Goal: Task Accomplishment & Management: Manage account settings

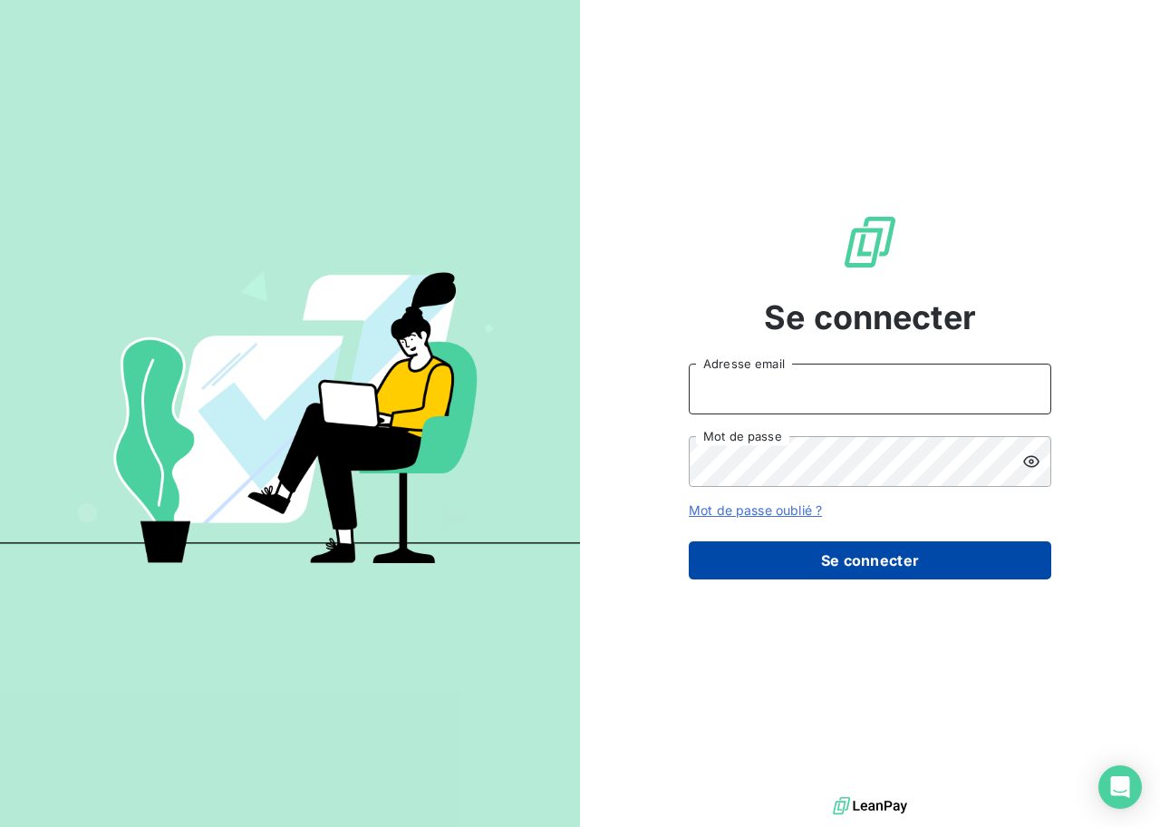
type input "[EMAIL_ADDRESS][DOMAIN_NAME]"
click at [769, 556] on button "Se connecter" at bounding box center [870, 560] width 363 height 38
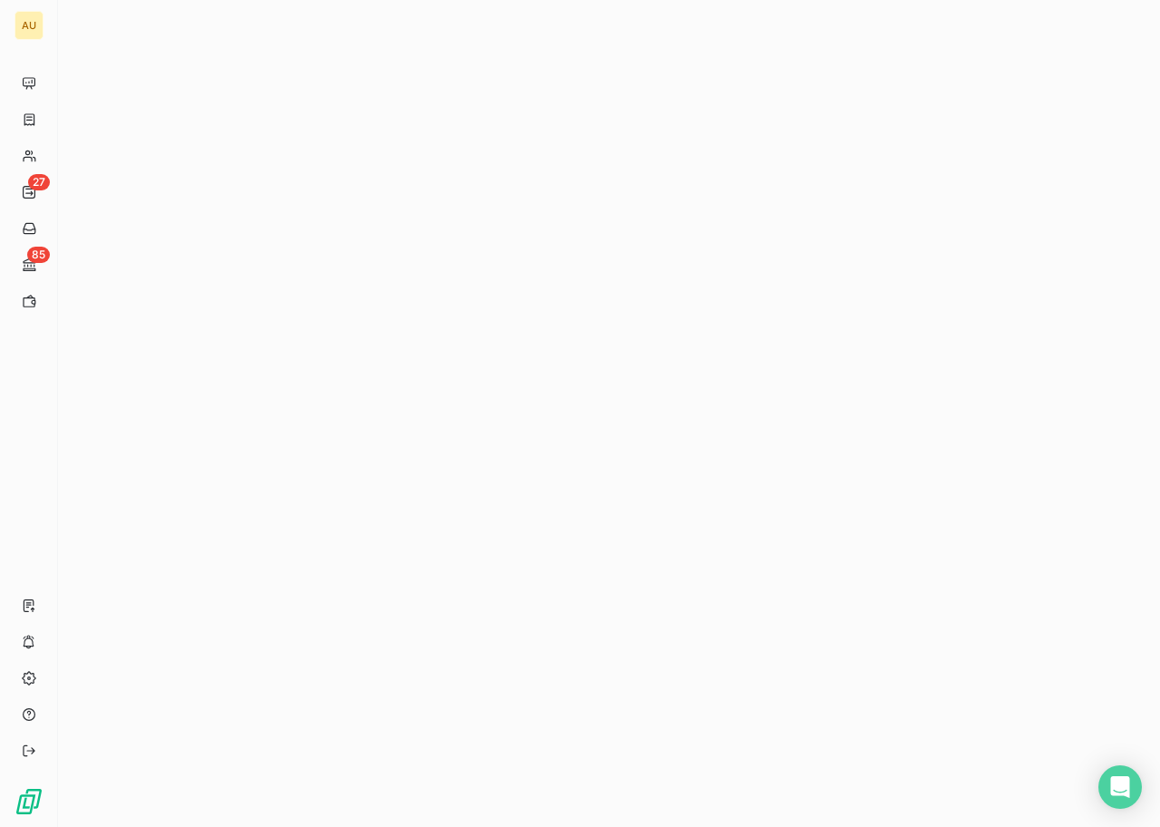
click at [274, 266] on div at bounding box center [609, 413] width 1102 height 827
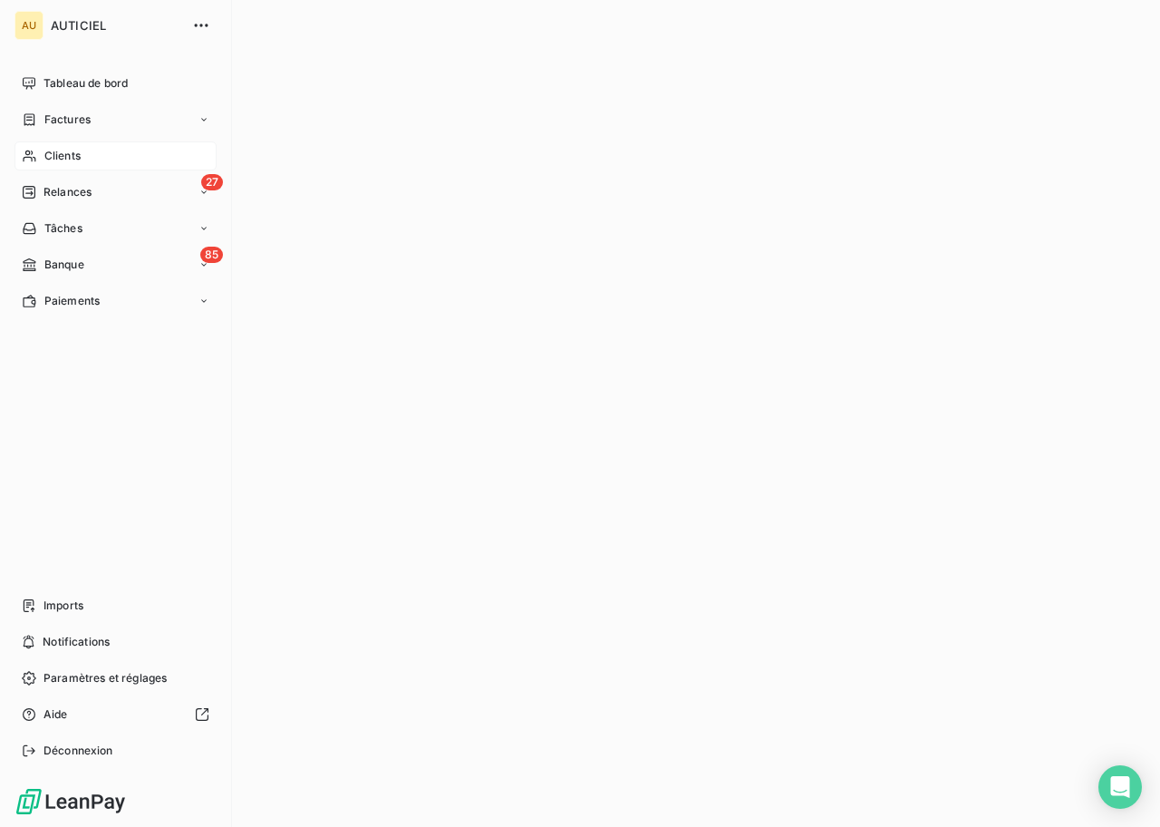
click at [53, 160] on span "Clients" at bounding box center [62, 156] width 36 height 16
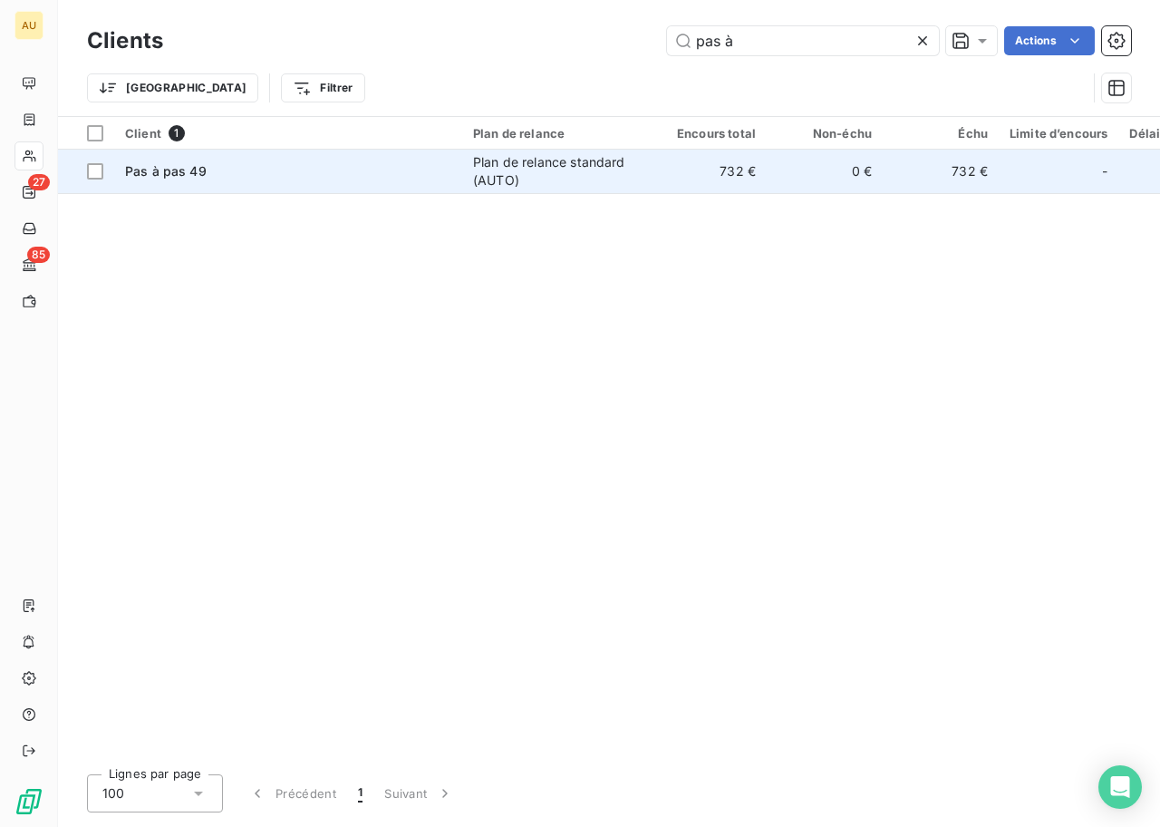
type input "pas à"
click at [407, 174] on div "Pas à pas 49" at bounding box center [288, 171] width 326 height 18
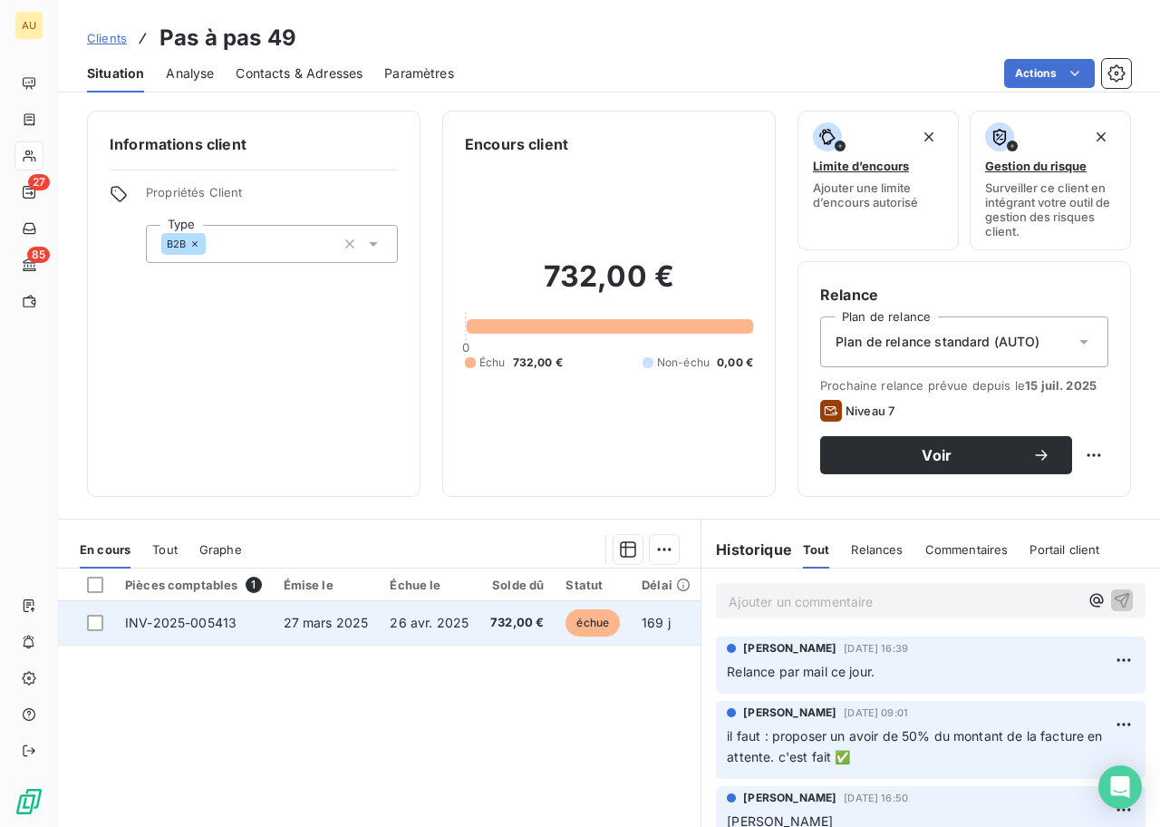
click at [406, 622] on span "26 avr. 2025" at bounding box center [429, 621] width 79 height 15
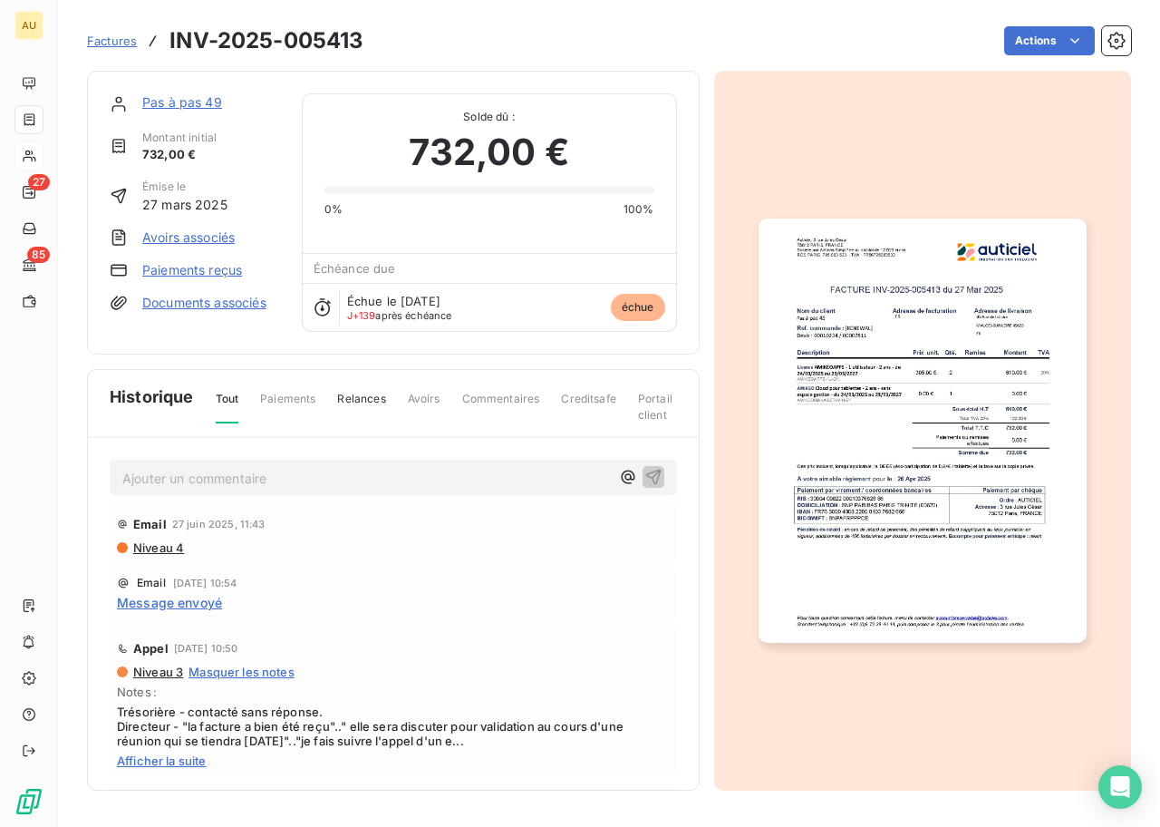
click at [943, 523] on img "button" at bounding box center [923, 430] width 328 height 424
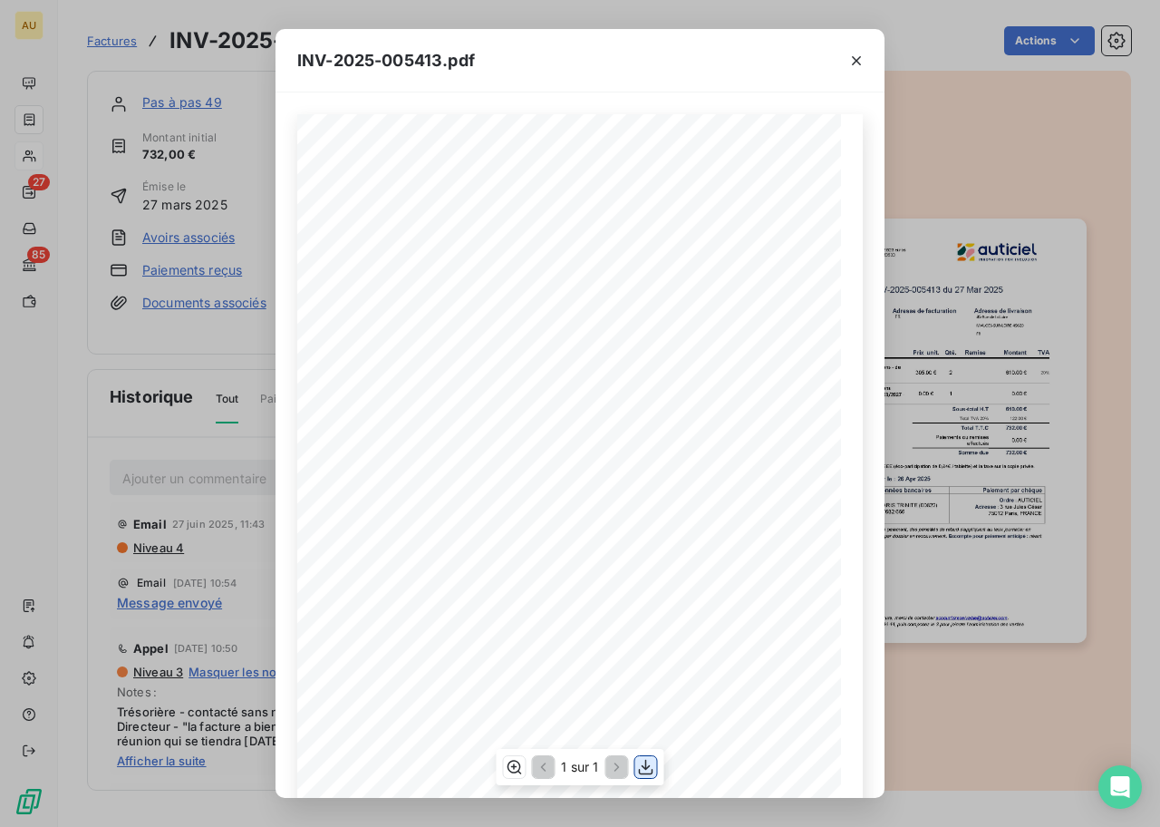
click at [650, 766] on icon "button" at bounding box center [646, 767] width 18 height 18
click at [863, 62] on icon "button" at bounding box center [856, 61] width 18 height 18
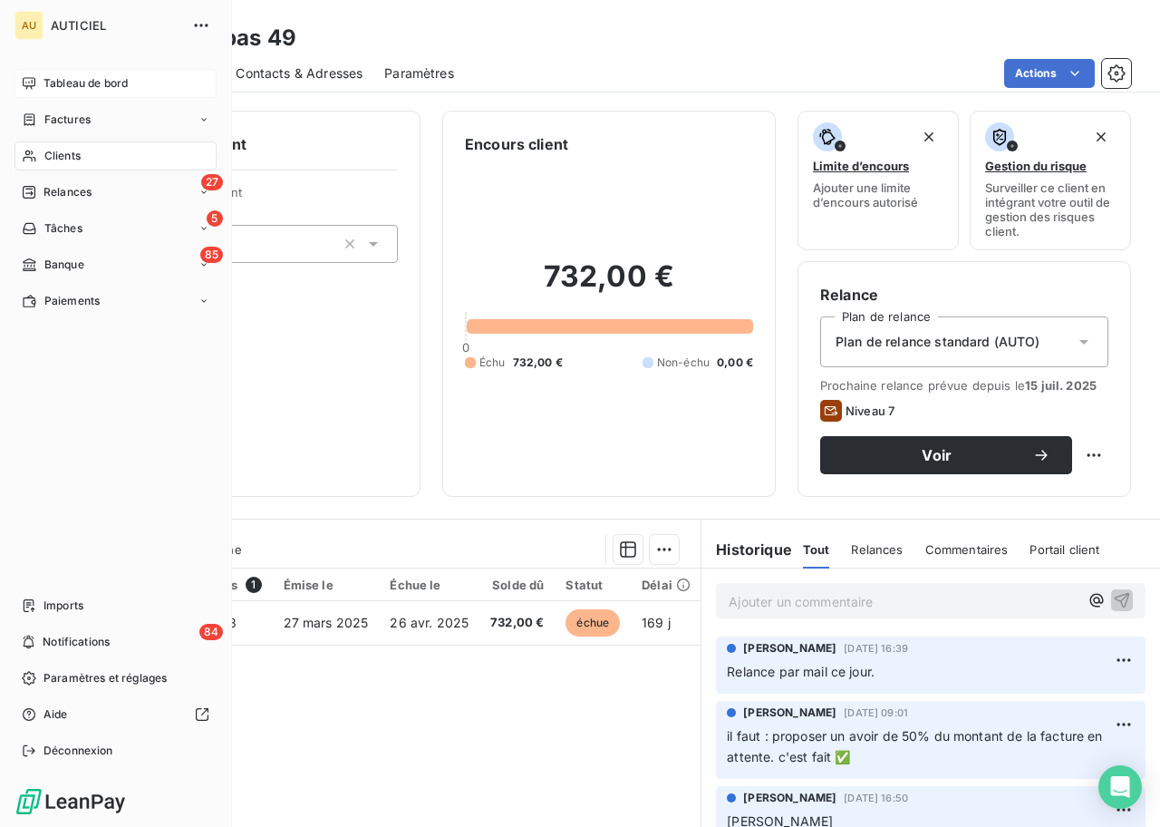
click at [36, 82] on div "Tableau de bord" at bounding box center [116, 83] width 202 height 29
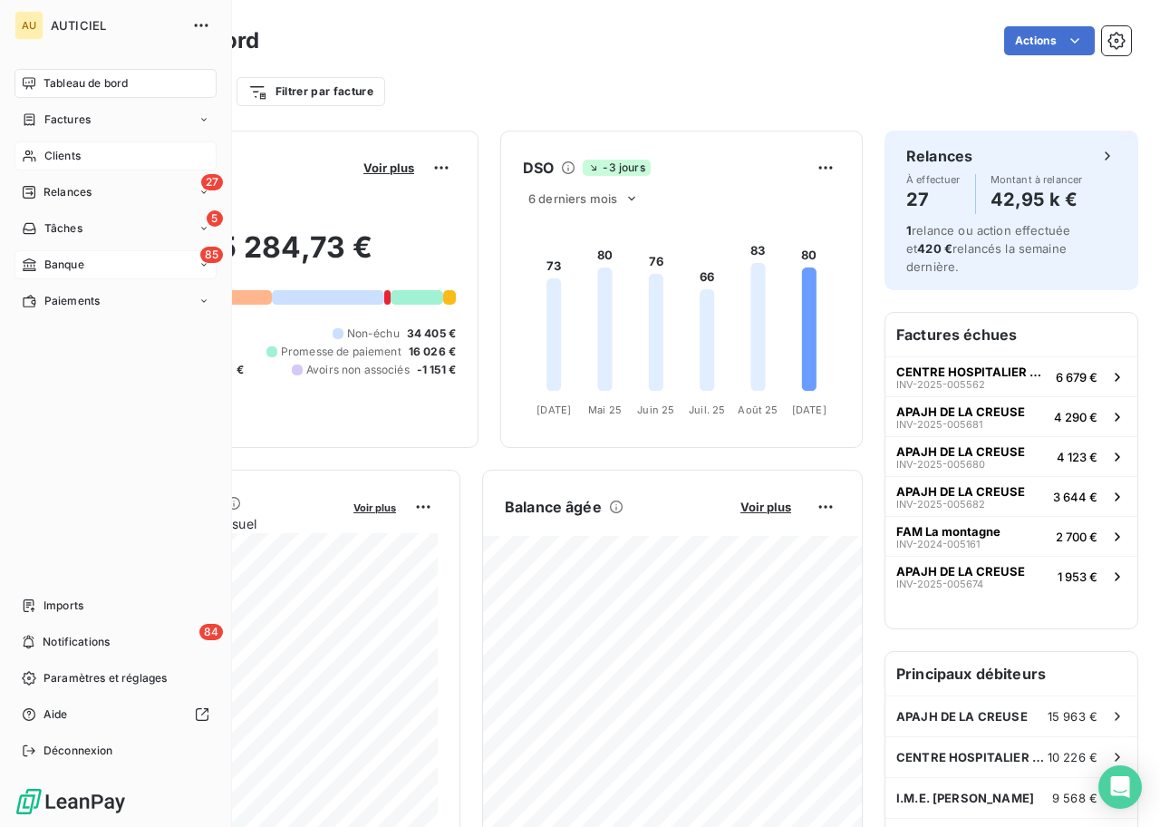
click at [31, 266] on icon at bounding box center [29, 264] width 13 height 13
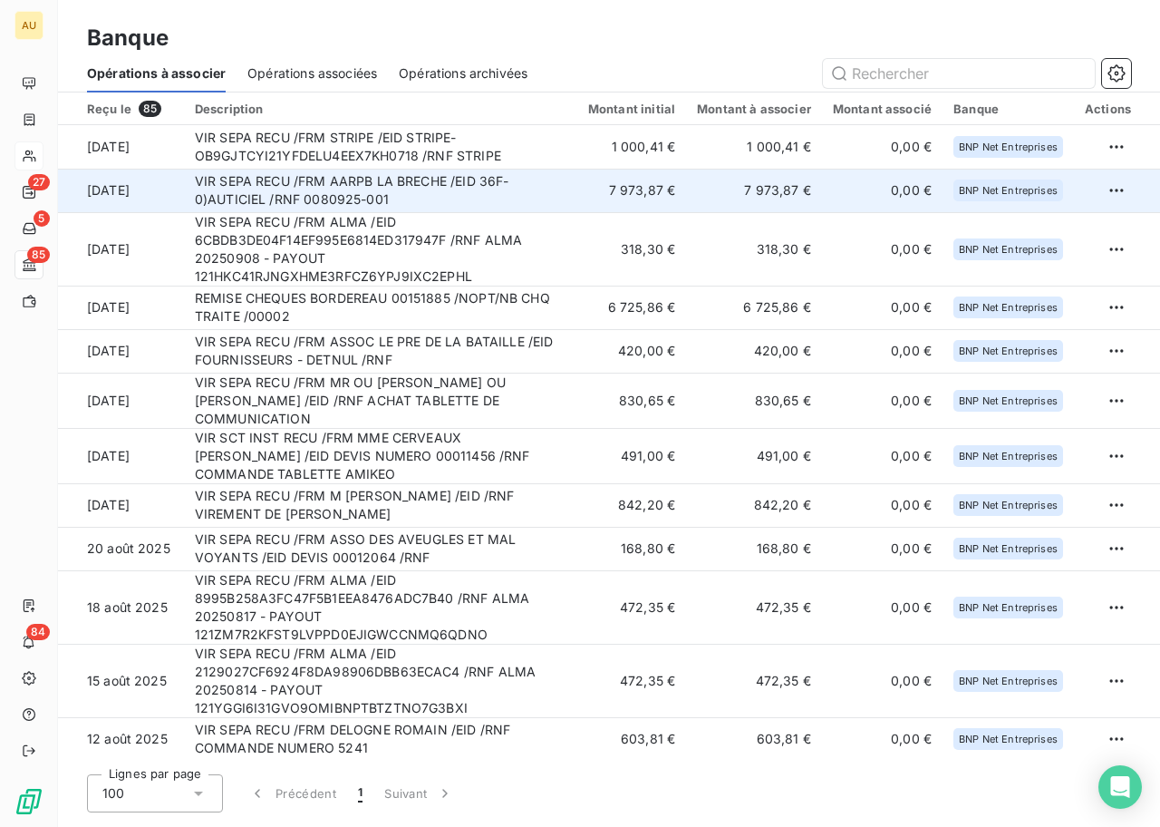
click at [344, 190] on td "VIR SEPA RECU /FRM AARPB LA BRECHE /EID 36F-0)AUTICIEL /RNF 0080925-001" at bounding box center [380, 191] width 393 height 44
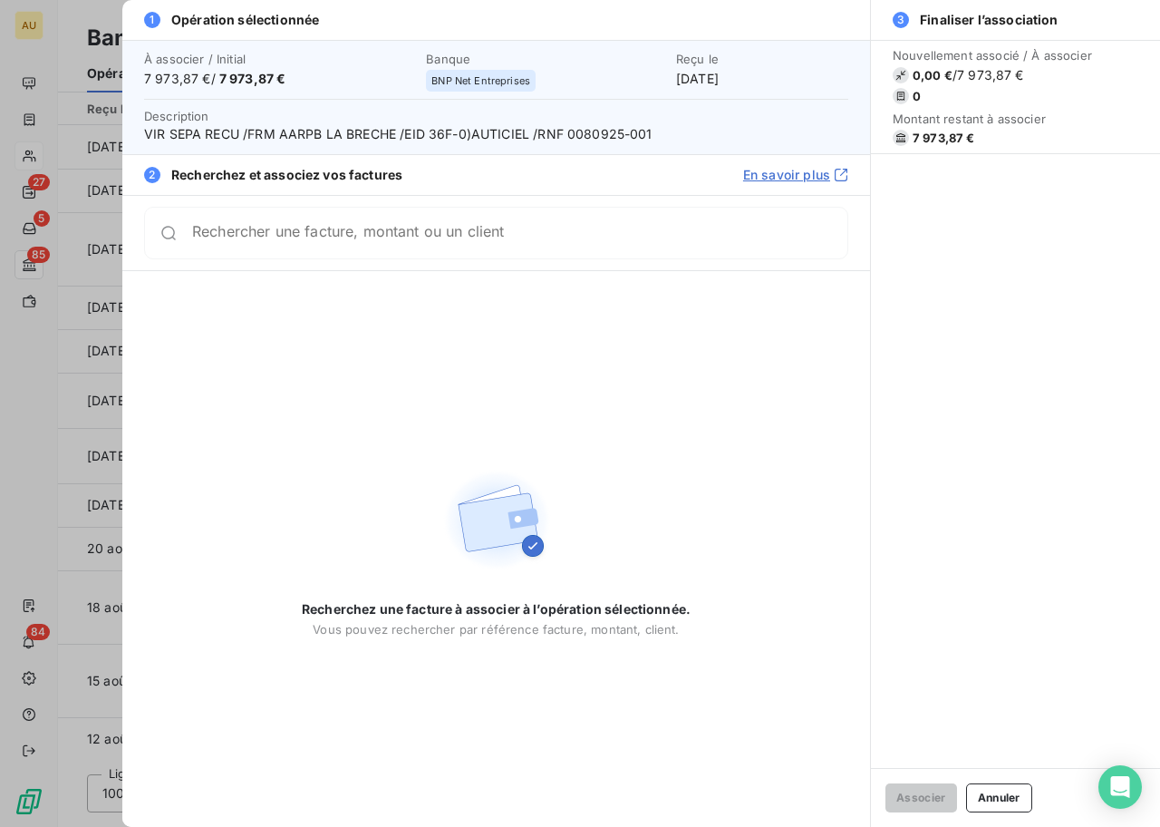
click at [379, 231] on input "Rechercher une facture, montant ou un client" at bounding box center [519, 233] width 655 height 18
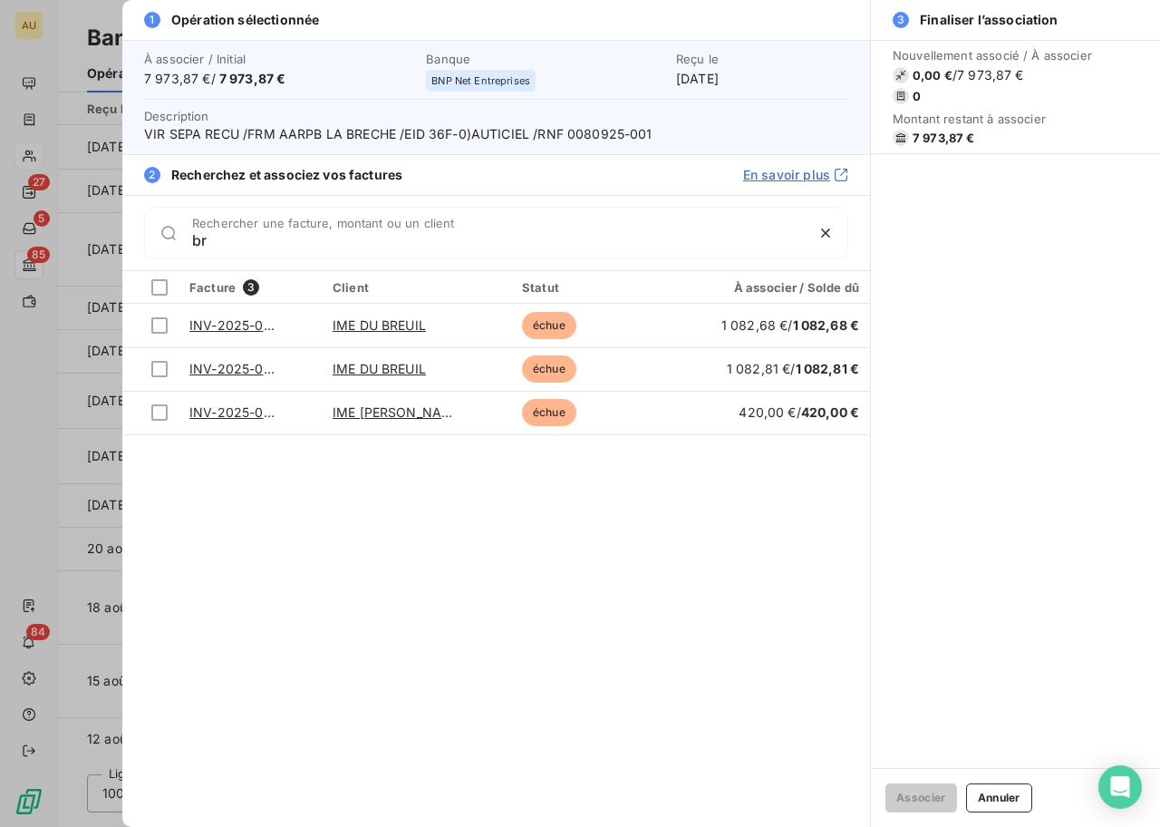
type input "b"
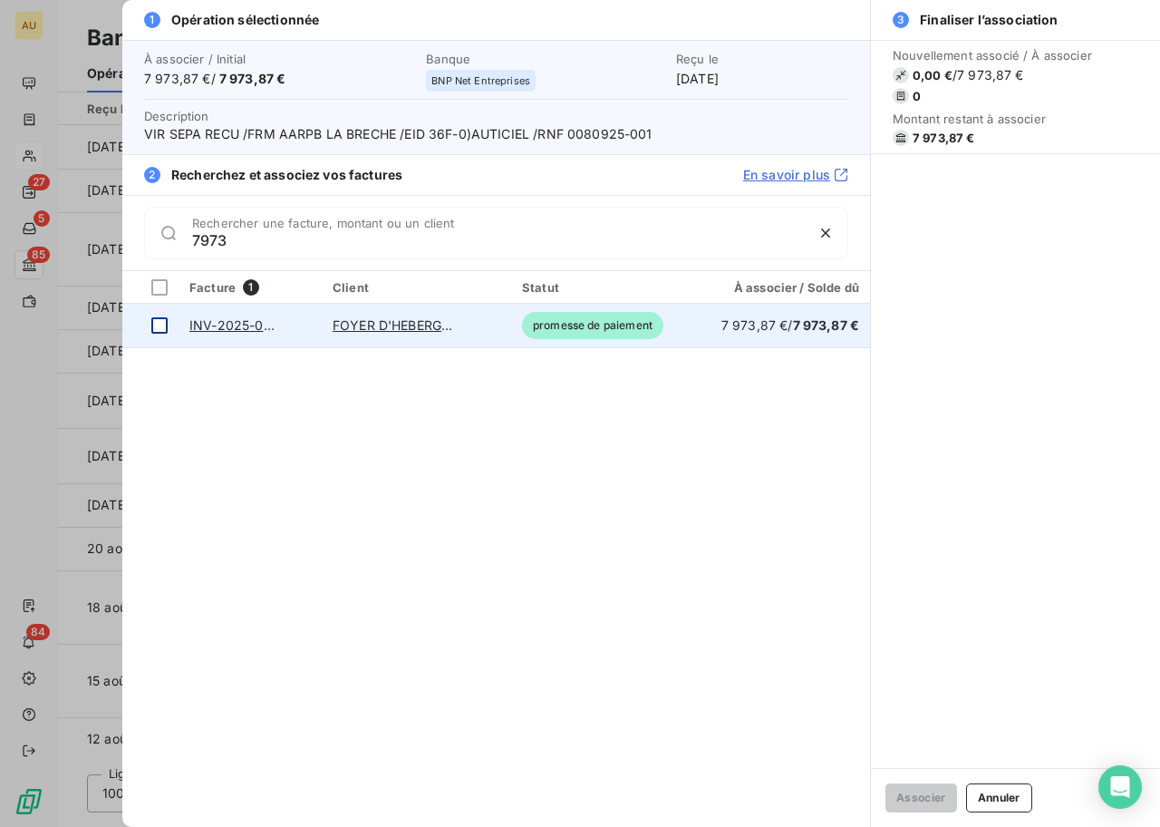
type input "7973"
click at [168, 322] on td at bounding box center [150, 326] width 56 height 44
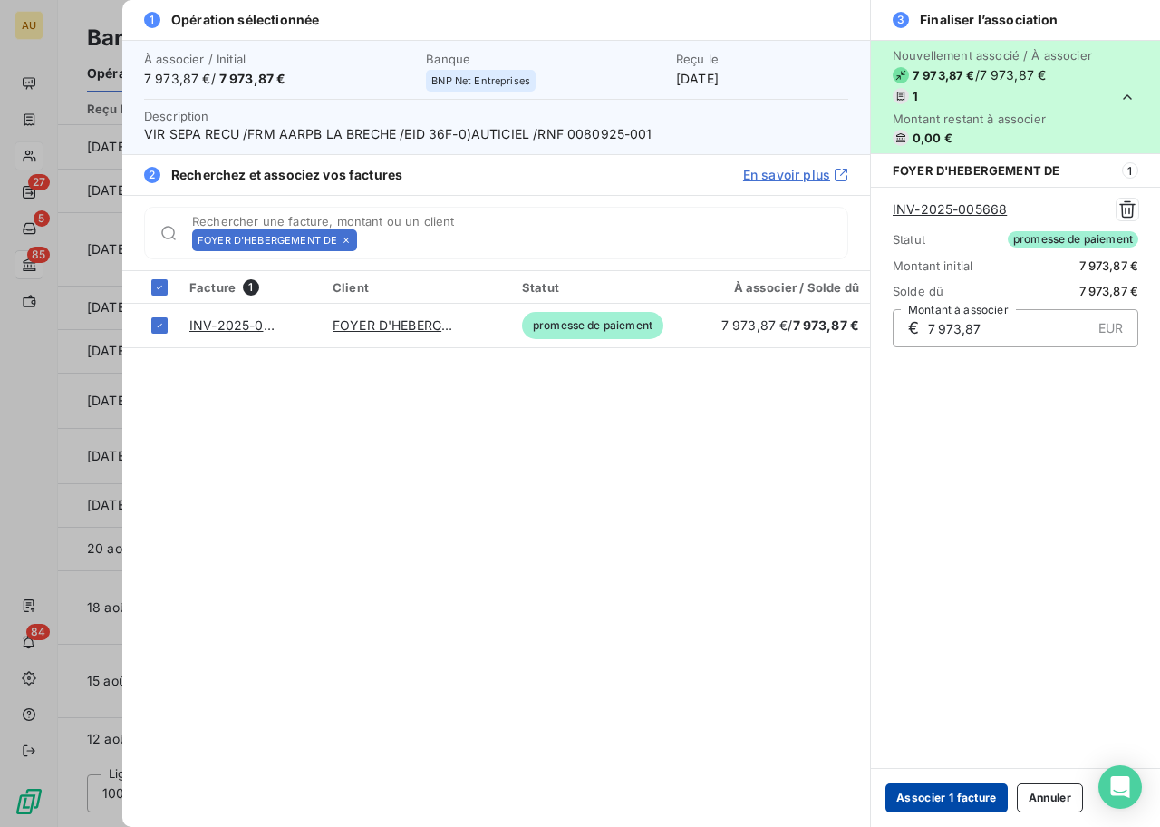
click at [928, 798] on button "Associer 1 facture" at bounding box center [946, 797] width 122 height 29
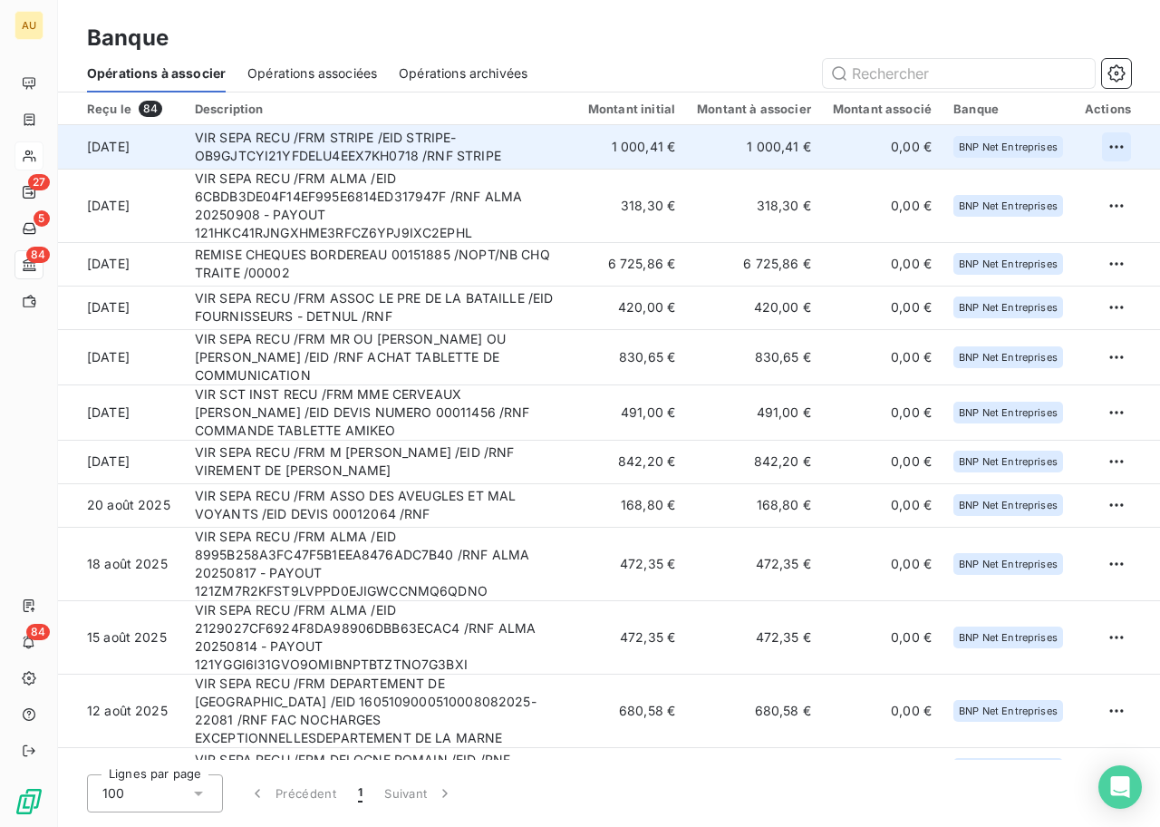
click at [1112, 150] on html "AU 27 5 84 84 Banque Opérations à associer Opérations associées Opérations arch…" at bounding box center [580, 413] width 1160 height 827
click at [1066, 172] on div "Archiver l’opération" at bounding box center [1046, 186] width 140 height 29
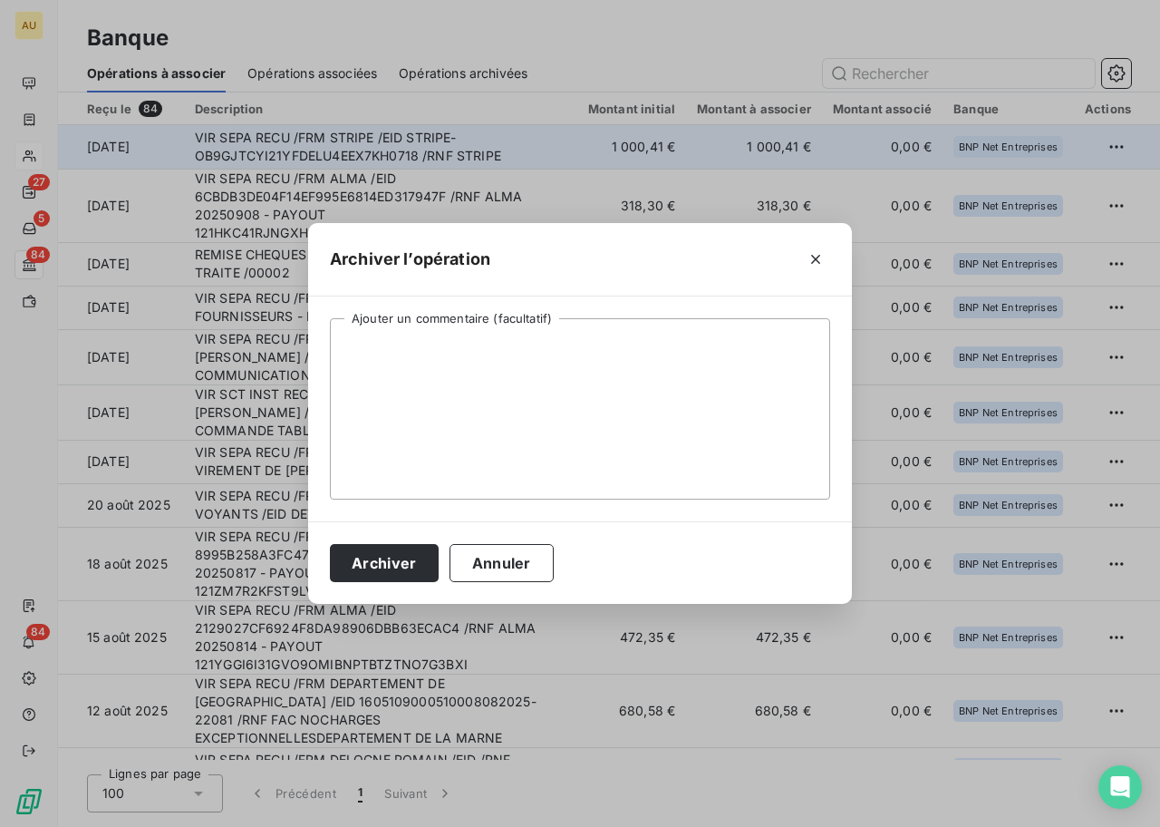
click at [388, 542] on div "Archiver Annuler" at bounding box center [580, 562] width 544 height 82
click at [389, 553] on button "Archiver" at bounding box center [384, 563] width 109 height 38
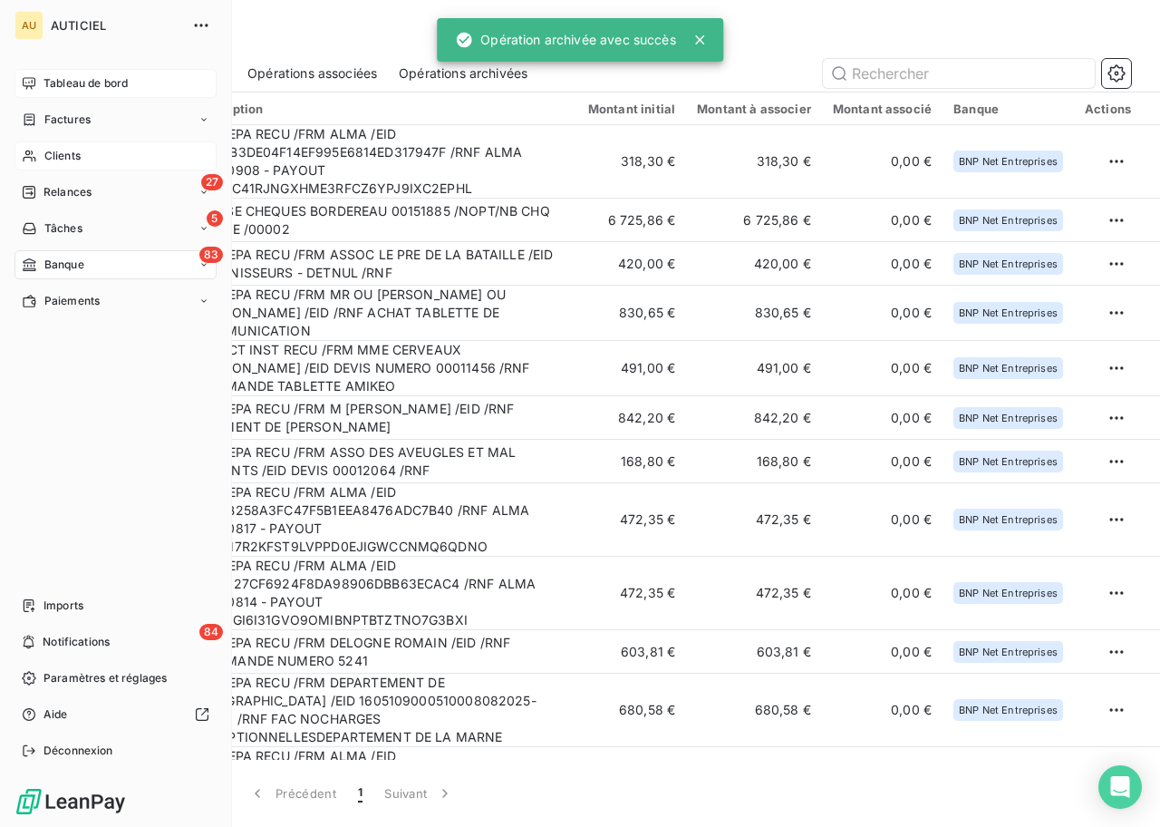
click at [45, 83] on span "Tableau de bord" at bounding box center [86, 83] width 84 height 16
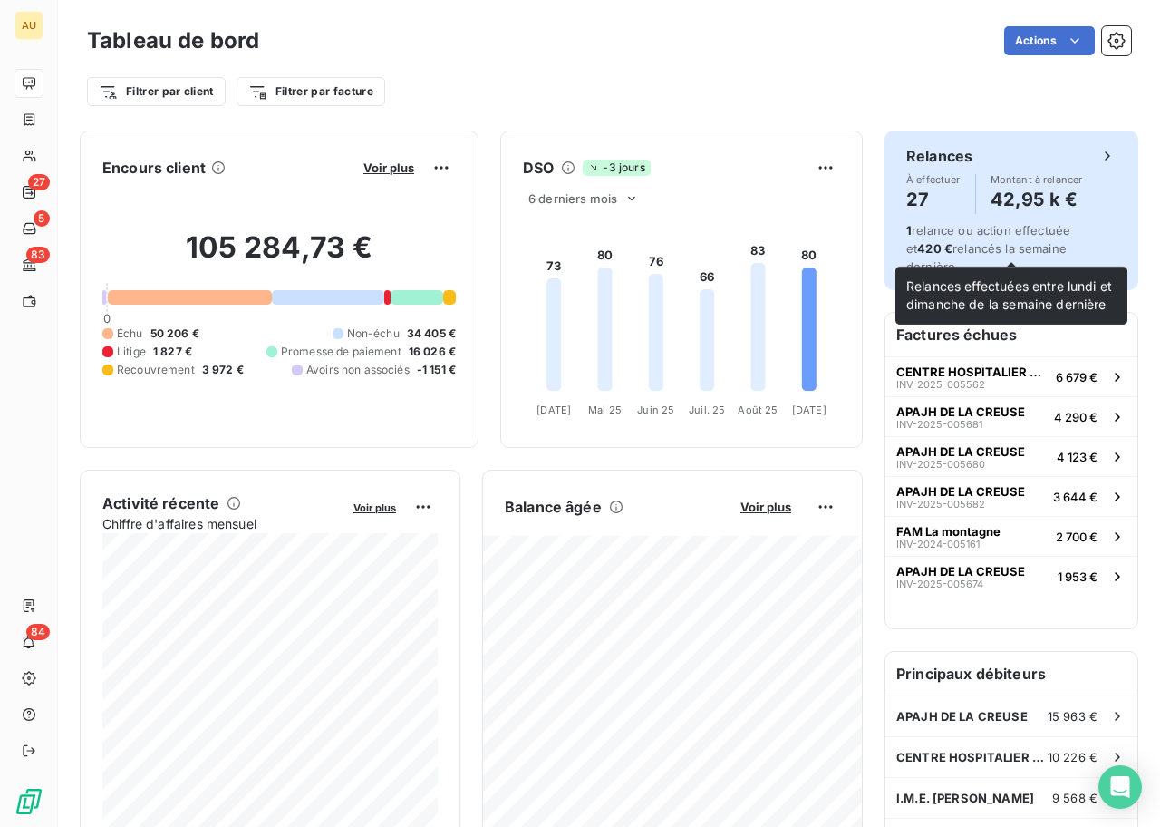
click at [955, 237] on div "1 relance ou action effectuée et 420 € relancés la semaine dernière." at bounding box center [1011, 248] width 210 height 54
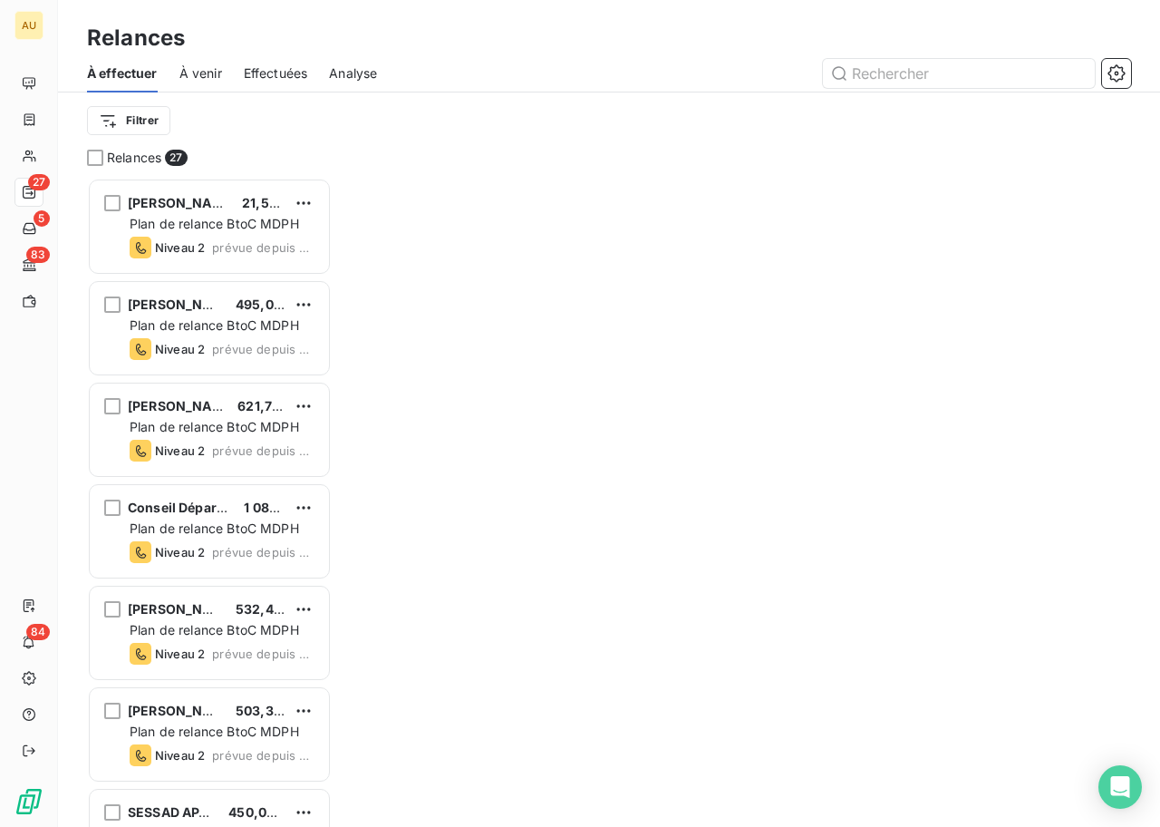
scroll to position [649, 245]
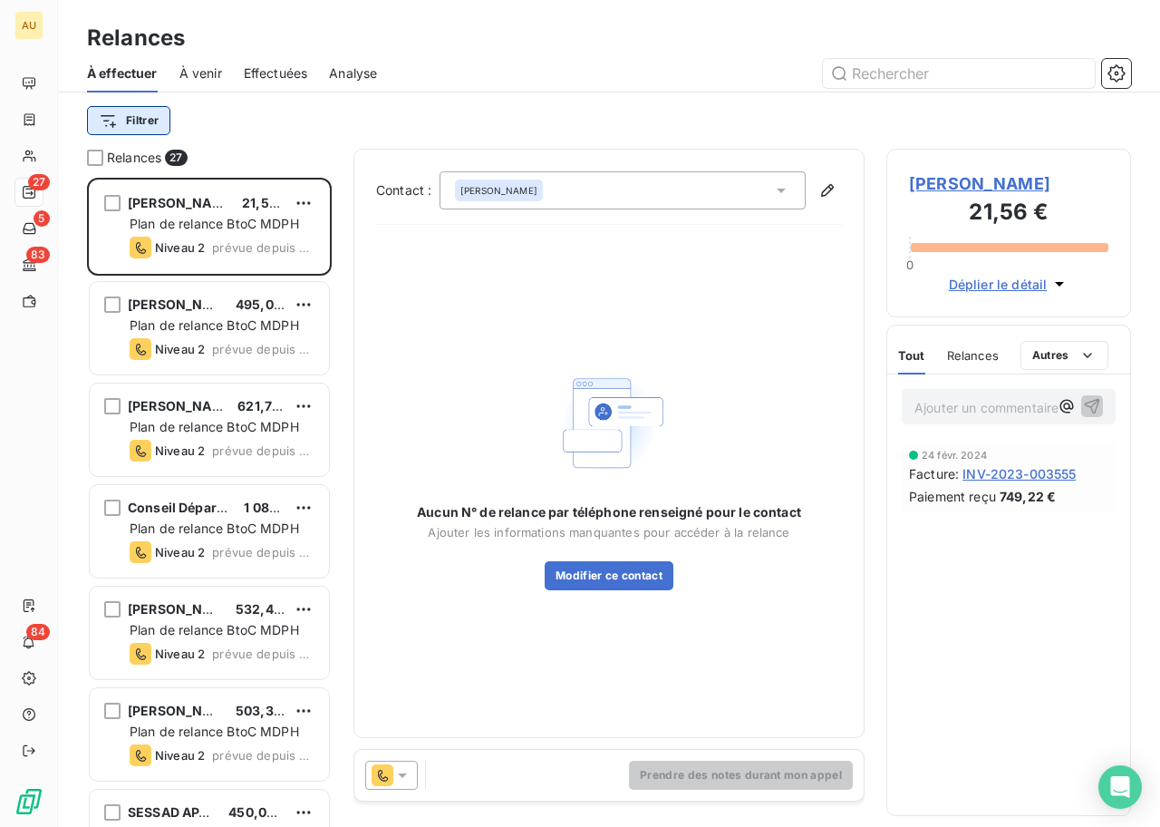
click at [131, 120] on html "AU 27 5 83 84 Relances À effectuer À venir Effectuées Analyse Filtrer Relances …" at bounding box center [580, 413] width 1160 height 827
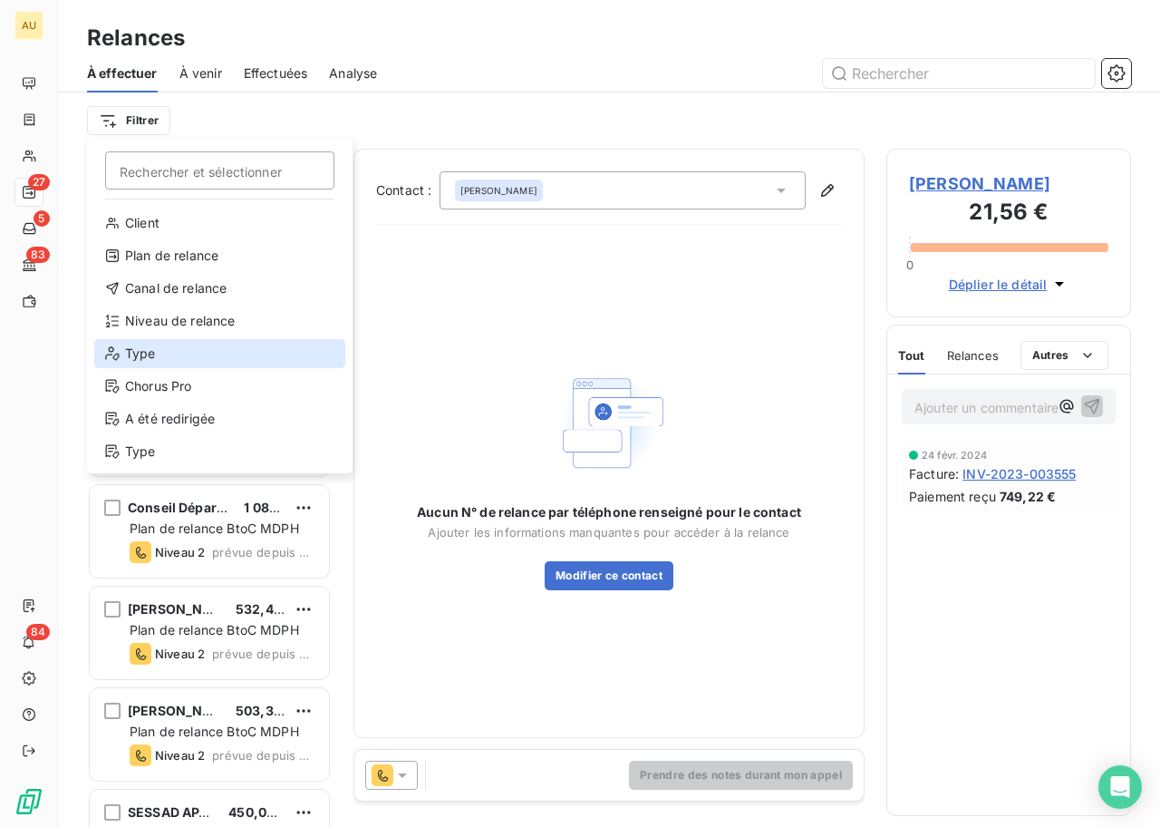
click at [146, 351] on div "Type" at bounding box center [219, 353] width 251 height 29
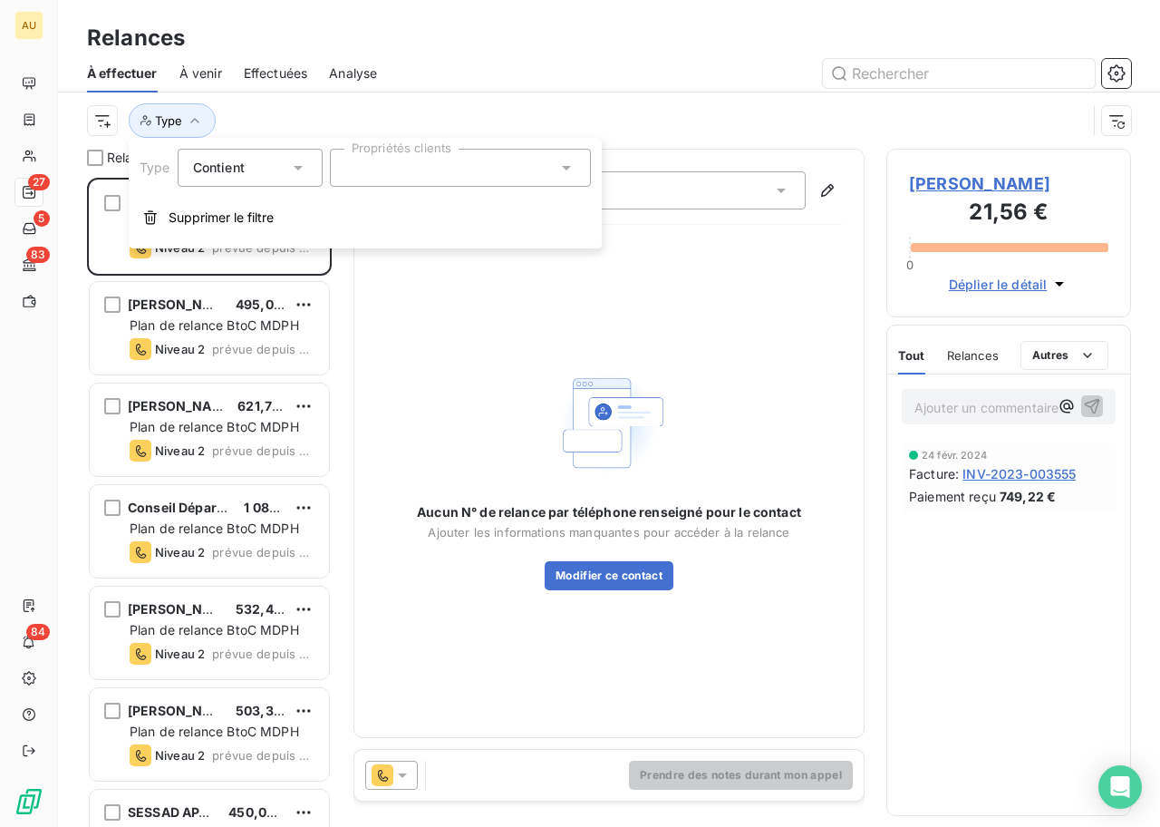
click at [382, 158] on div at bounding box center [460, 168] width 261 height 38
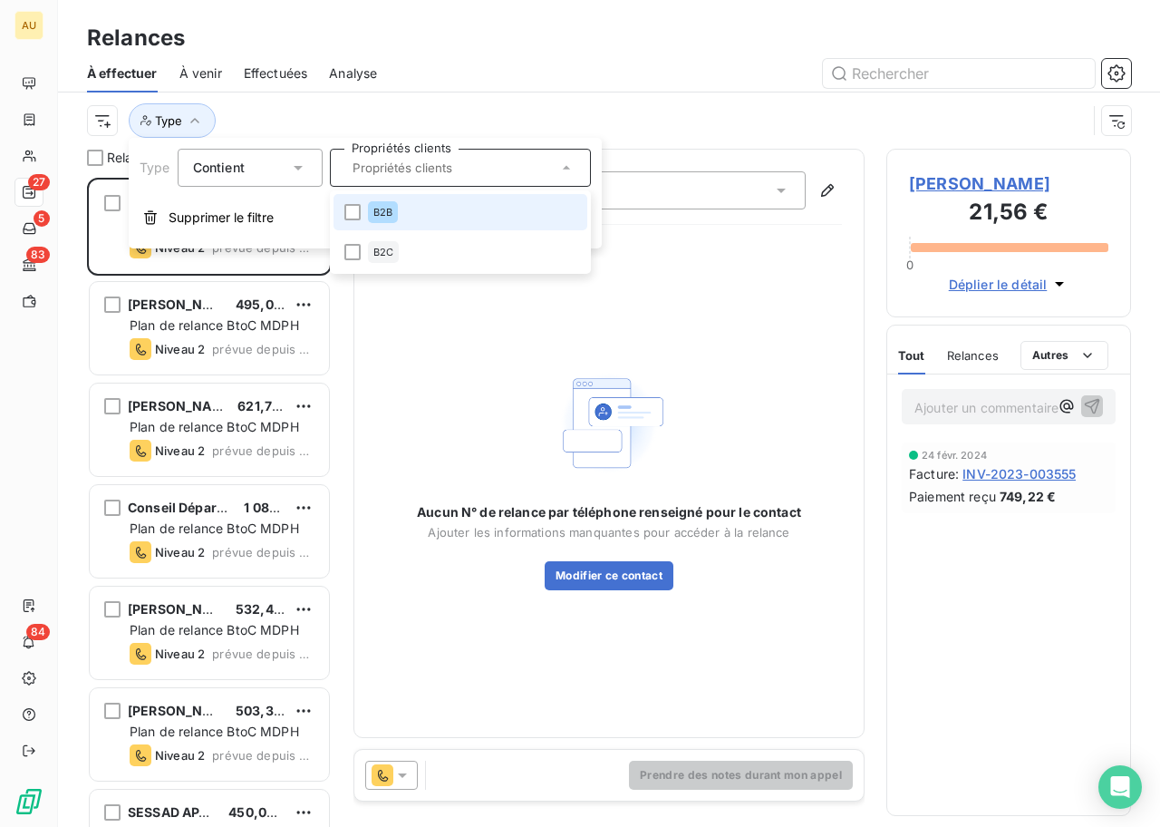
click at [377, 214] on span "B2B" at bounding box center [382, 212] width 19 height 11
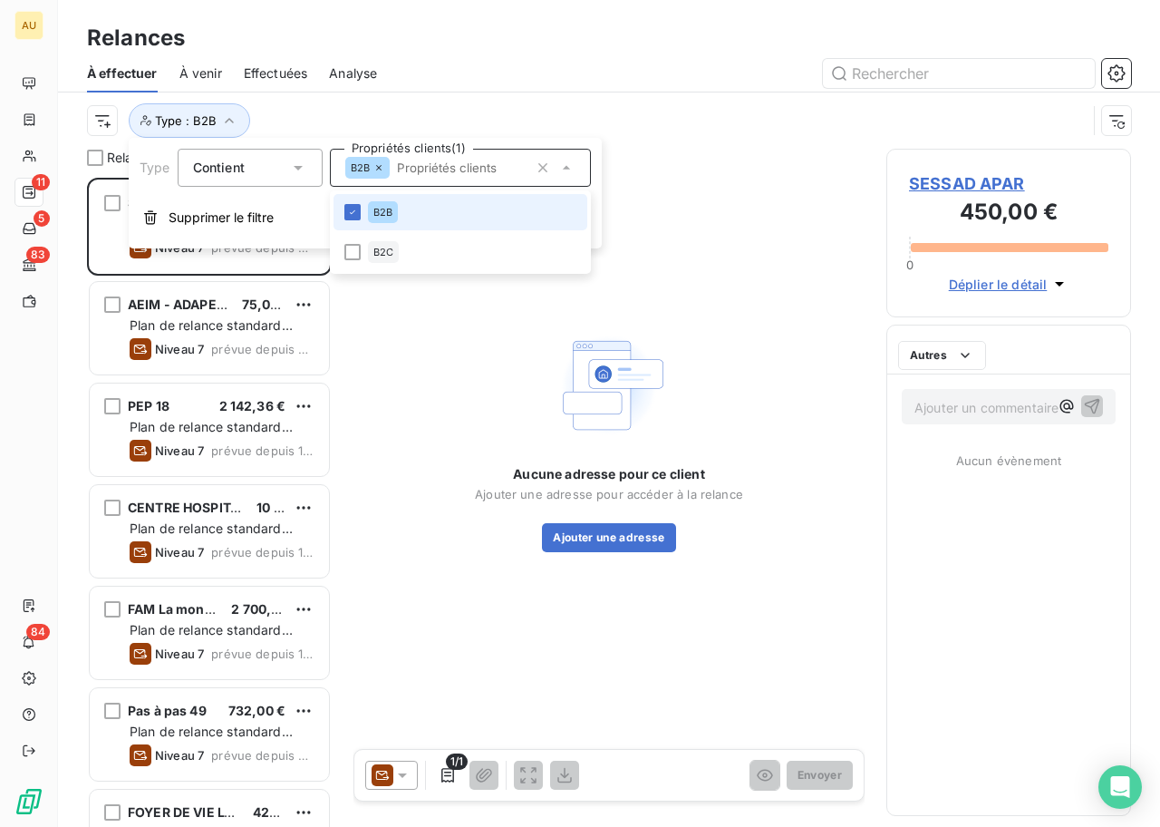
scroll to position [649, 245]
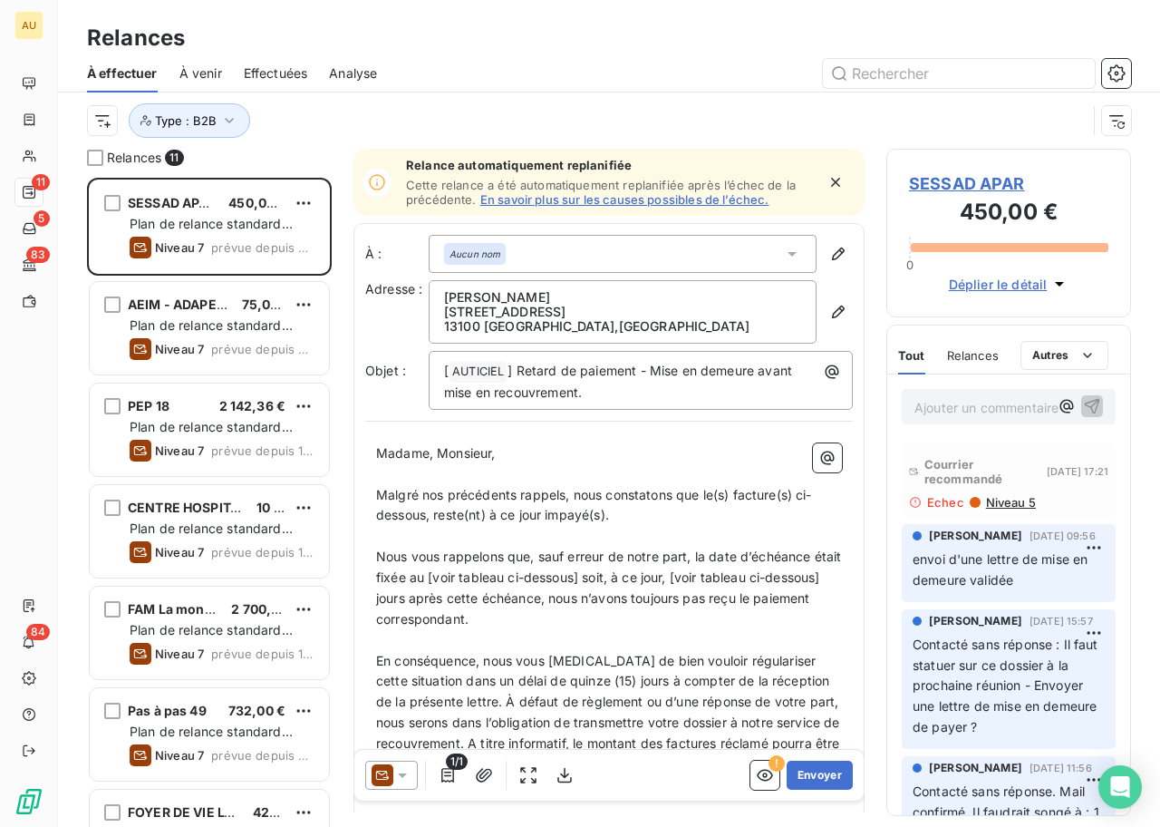
click at [474, 85] on div at bounding box center [765, 73] width 732 height 29
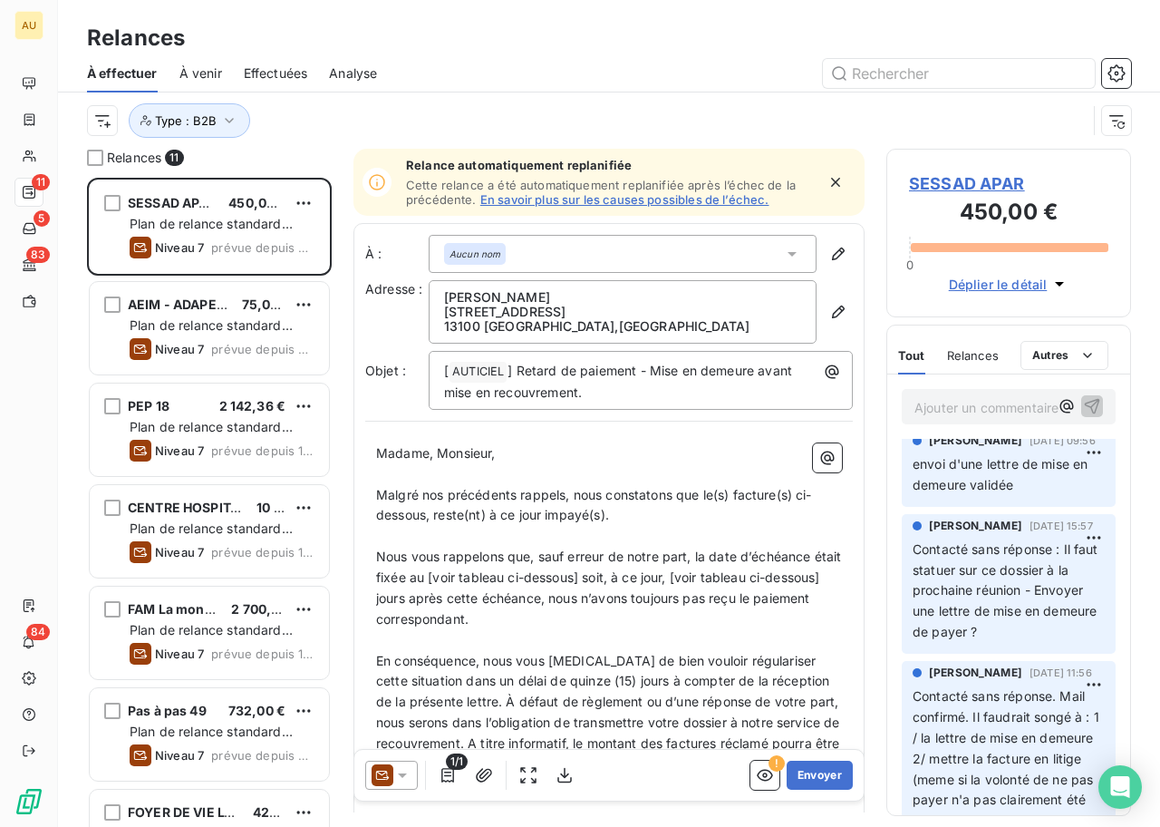
scroll to position [0, 0]
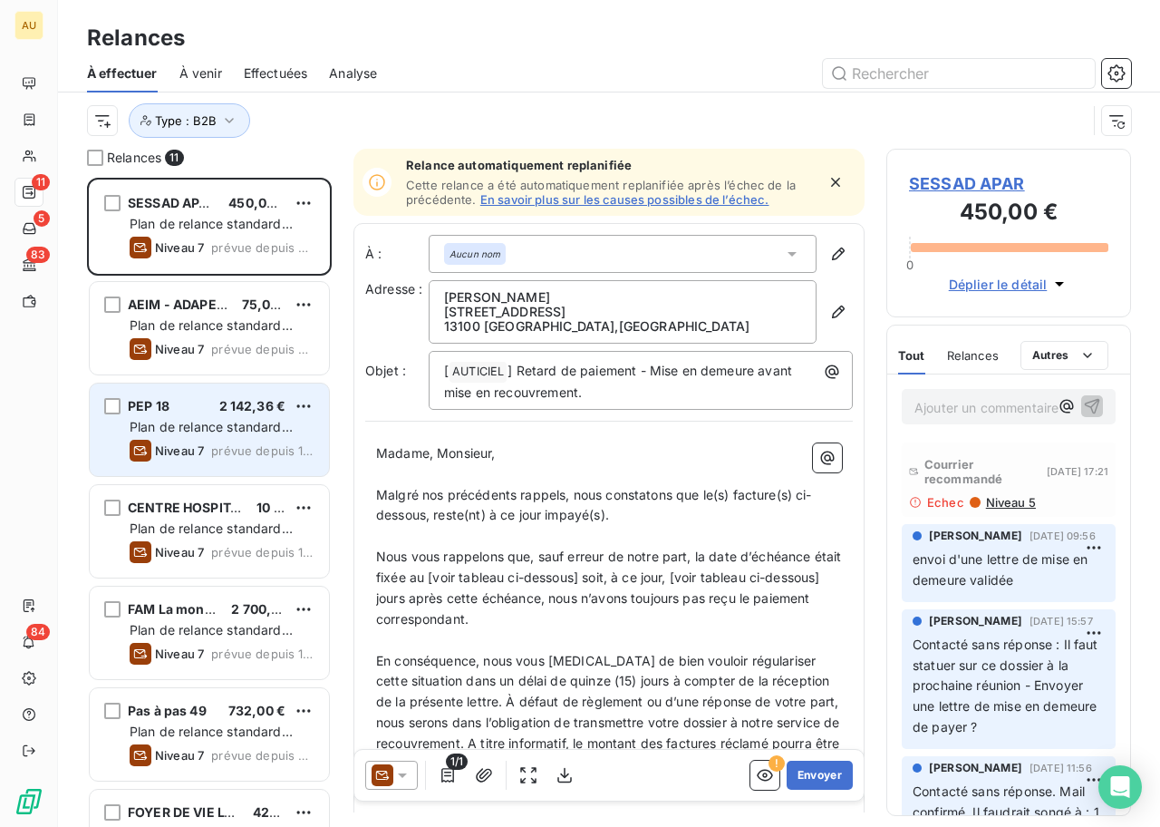
click at [208, 422] on span "Plan de relance standard (AUTO)" at bounding box center [211, 436] width 163 height 34
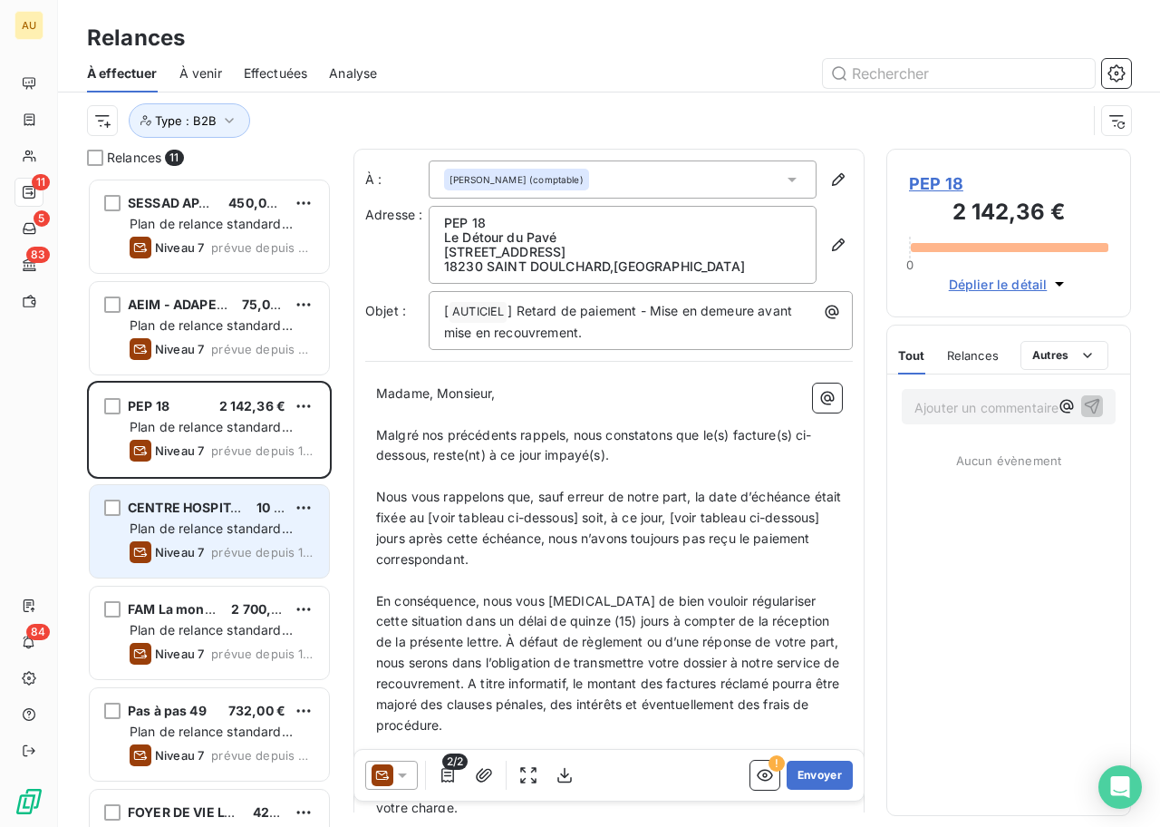
click at [226, 508] on span "CENTRE HOSPITALIER DE [GEOGRAPHIC_DATA]" at bounding box center [276, 506] width 297 height 15
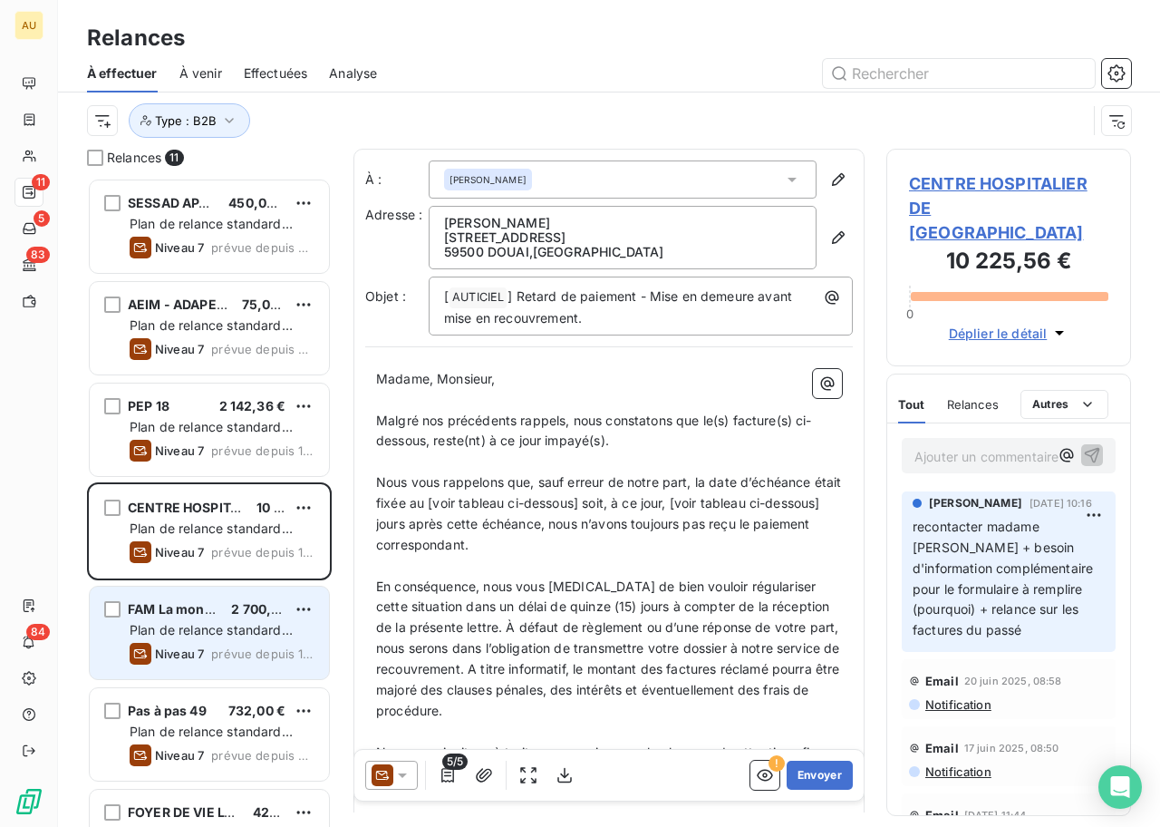
click at [222, 646] on span "prévue depuis 136 jours" at bounding box center [262, 653] width 103 height 15
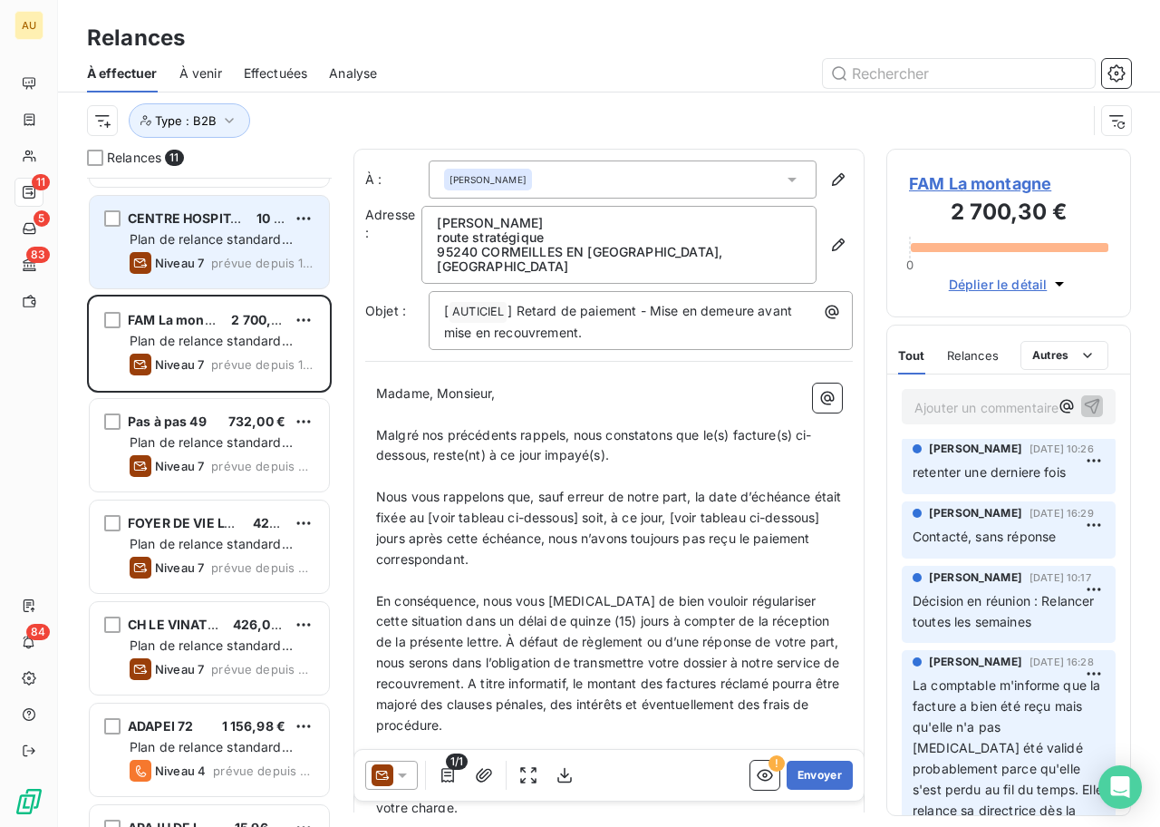
scroll to position [292, 0]
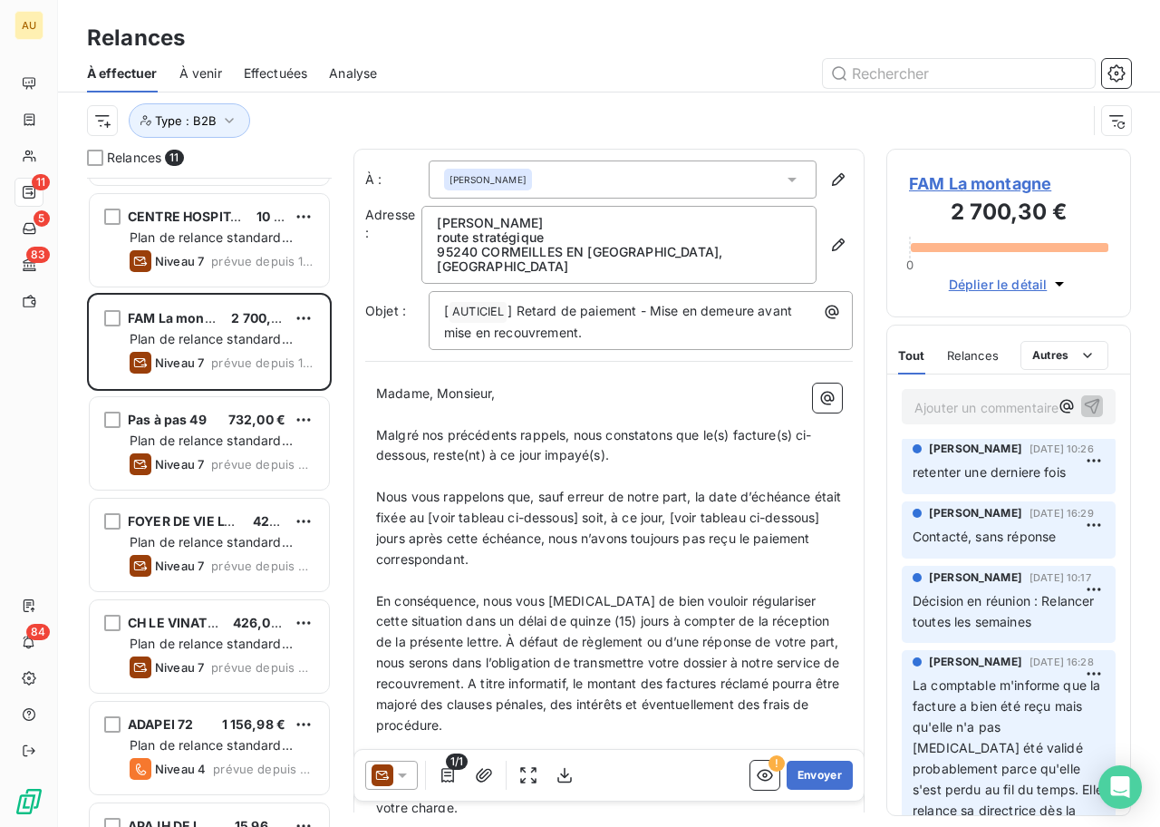
click at [992, 179] on span "FAM La montagne" at bounding box center [1008, 183] width 199 height 24
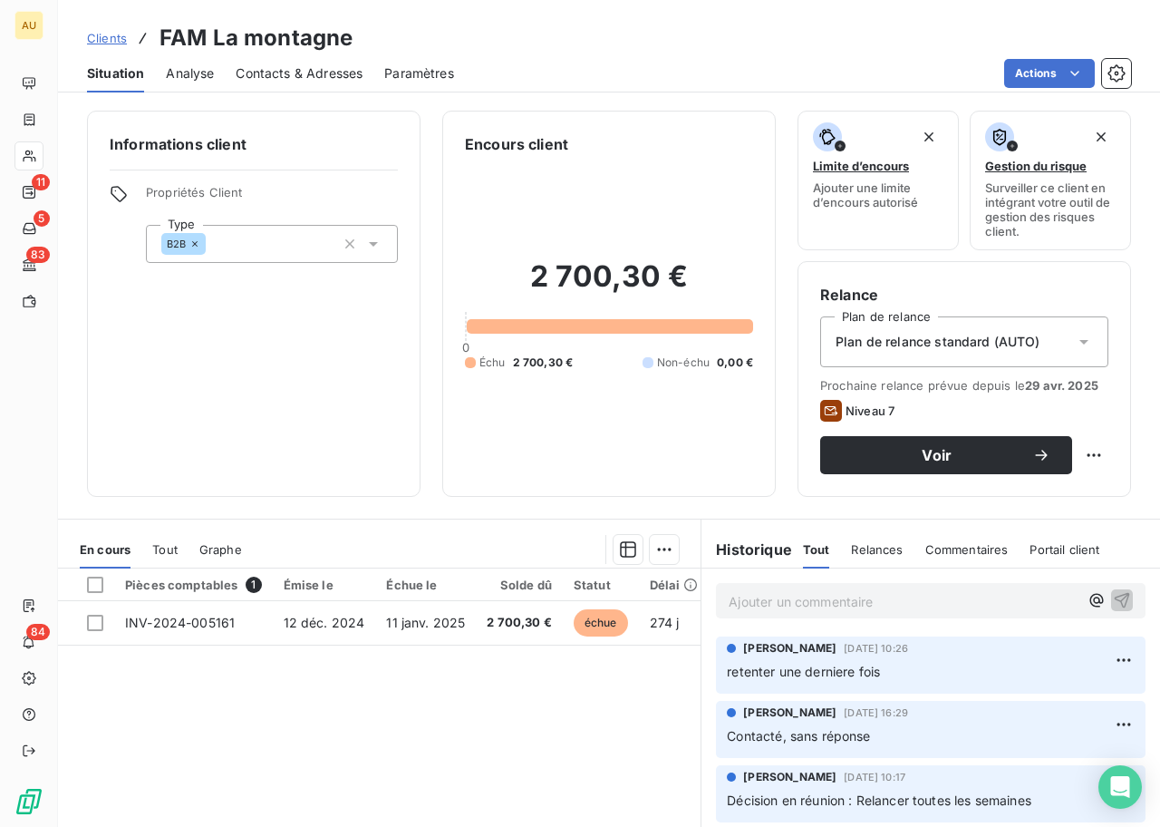
click at [290, 74] on span "Contacts & Adresses" at bounding box center [299, 73] width 127 height 18
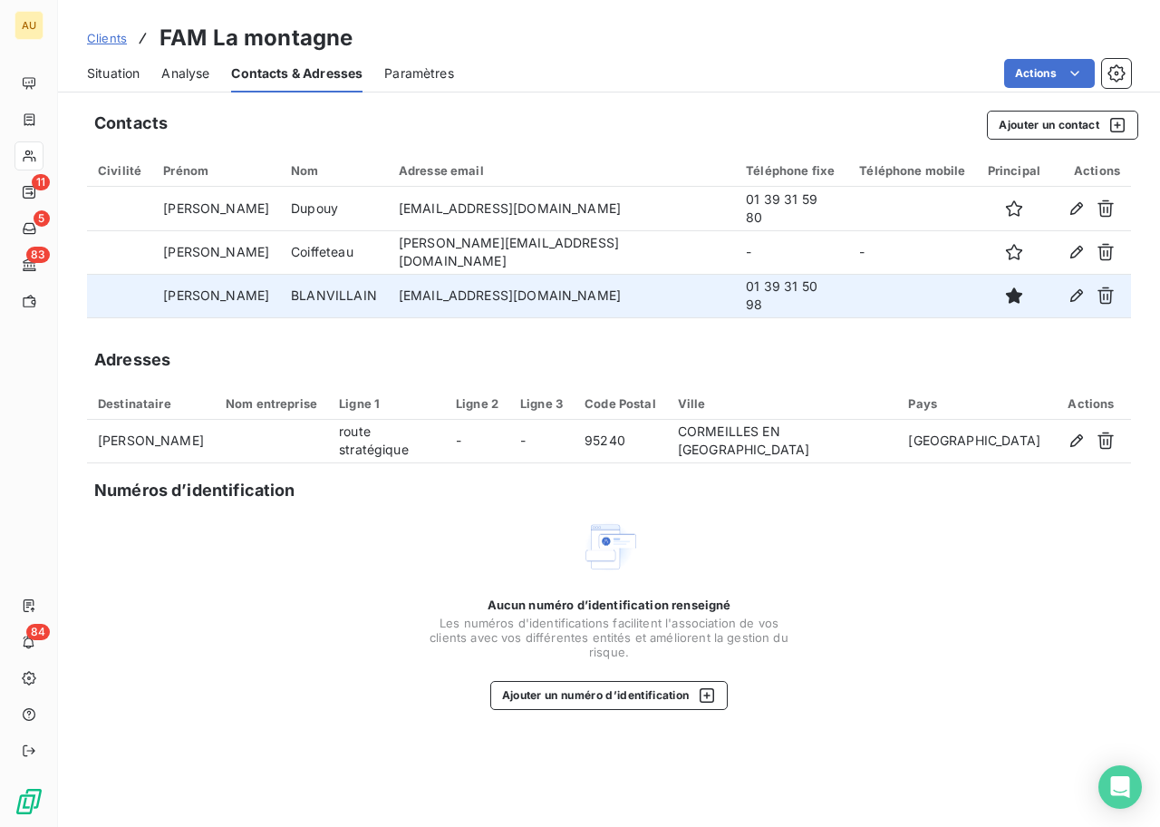
click at [735, 296] on td "01 39 31 50 98" at bounding box center [791, 296] width 113 height 44
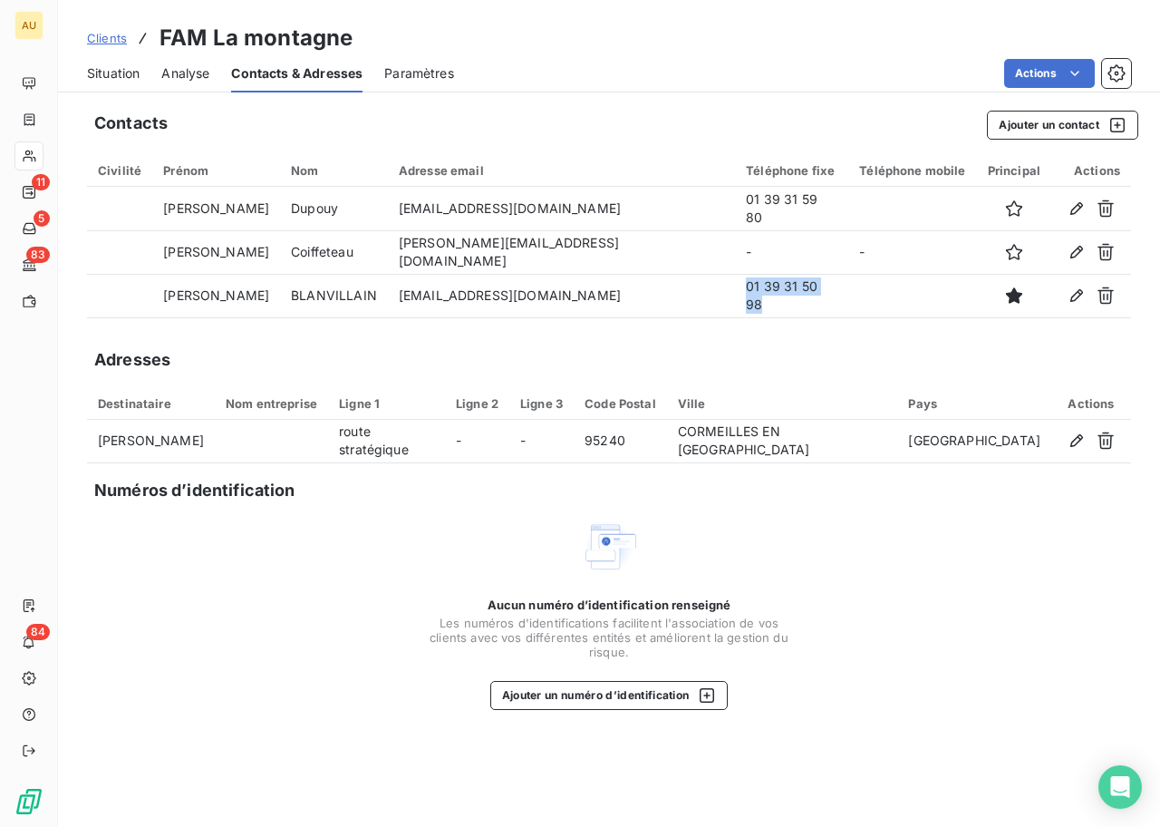
click at [115, 75] on span "Situation" at bounding box center [113, 73] width 53 height 18
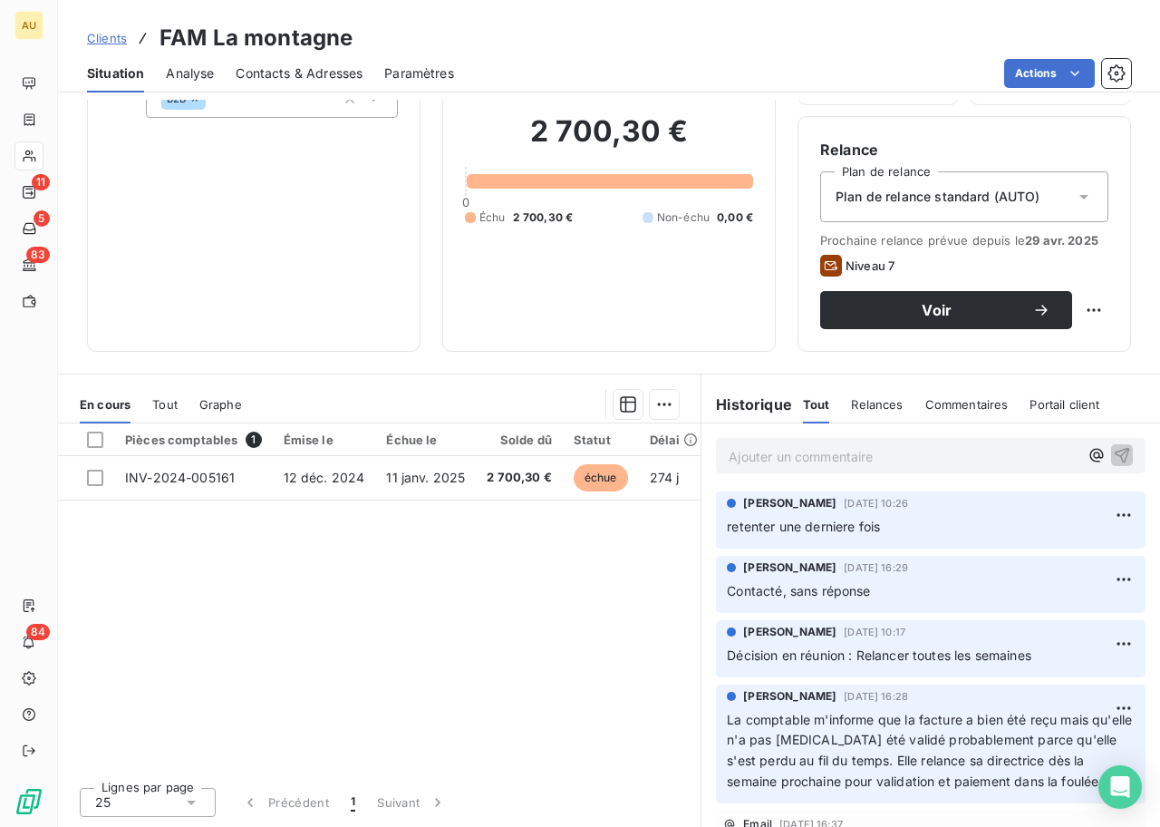
click at [323, 76] on span "Contacts & Adresses" at bounding box center [299, 73] width 127 height 18
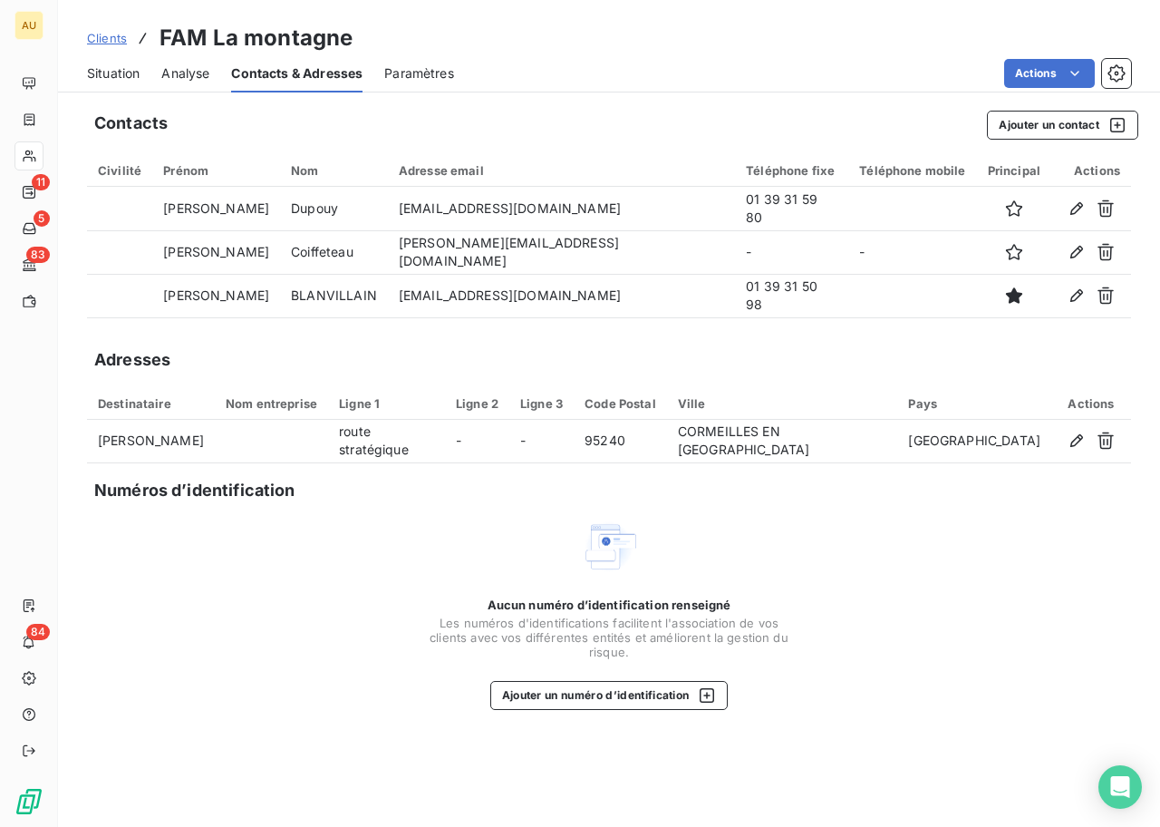
click at [109, 69] on span "Situation" at bounding box center [113, 73] width 53 height 18
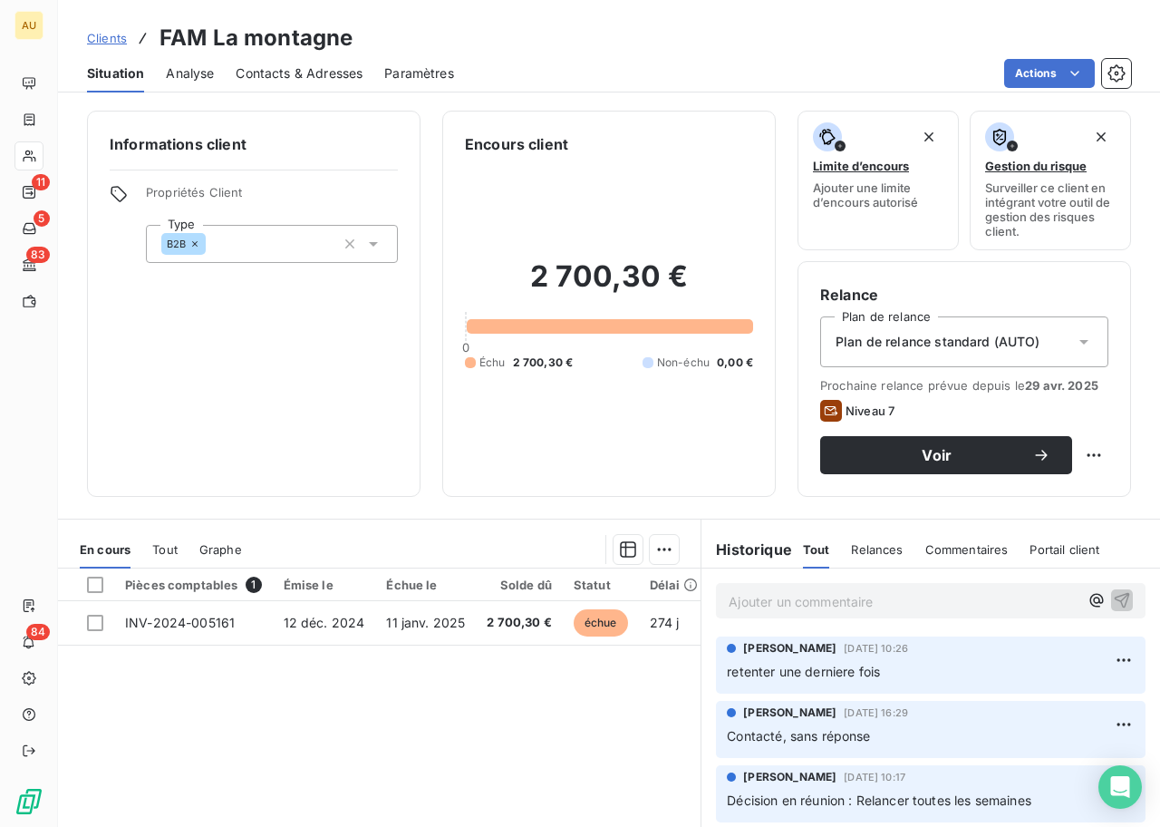
click at [291, 78] on span "Contacts & Adresses" at bounding box center [299, 73] width 127 height 18
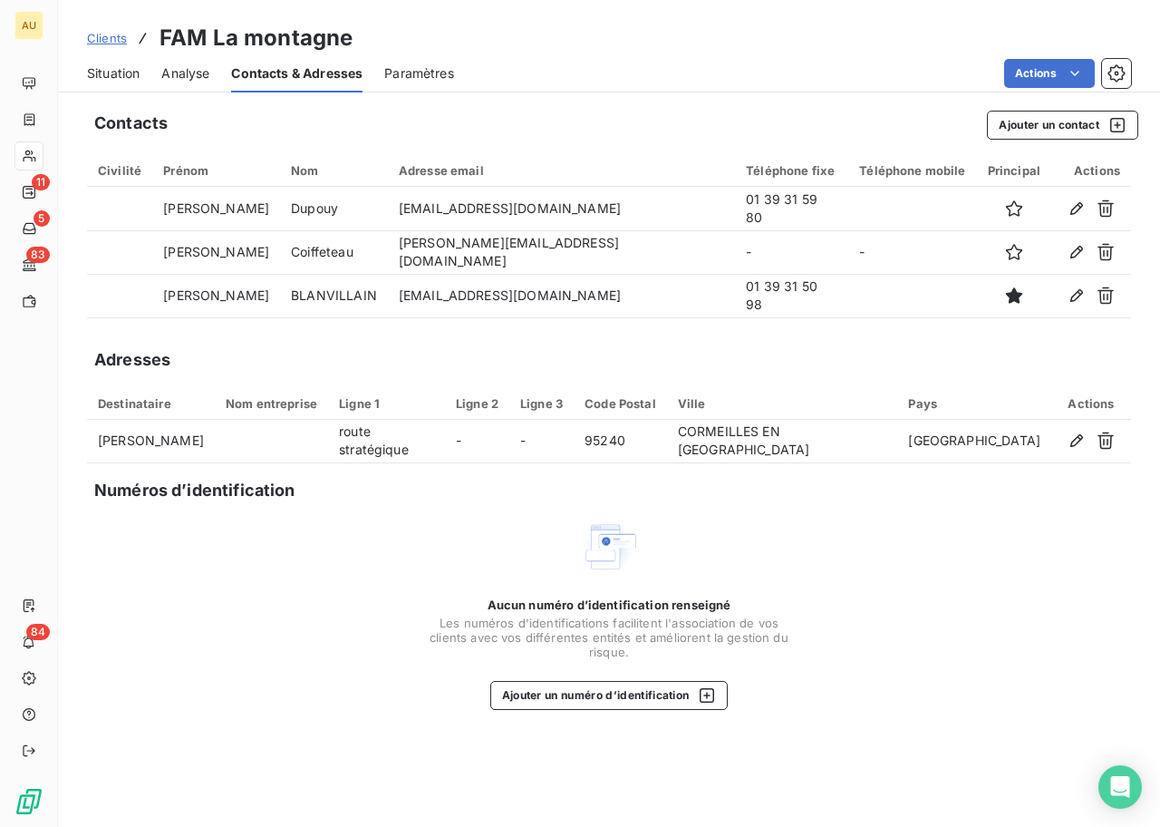
click at [113, 72] on span "Situation" at bounding box center [113, 73] width 53 height 18
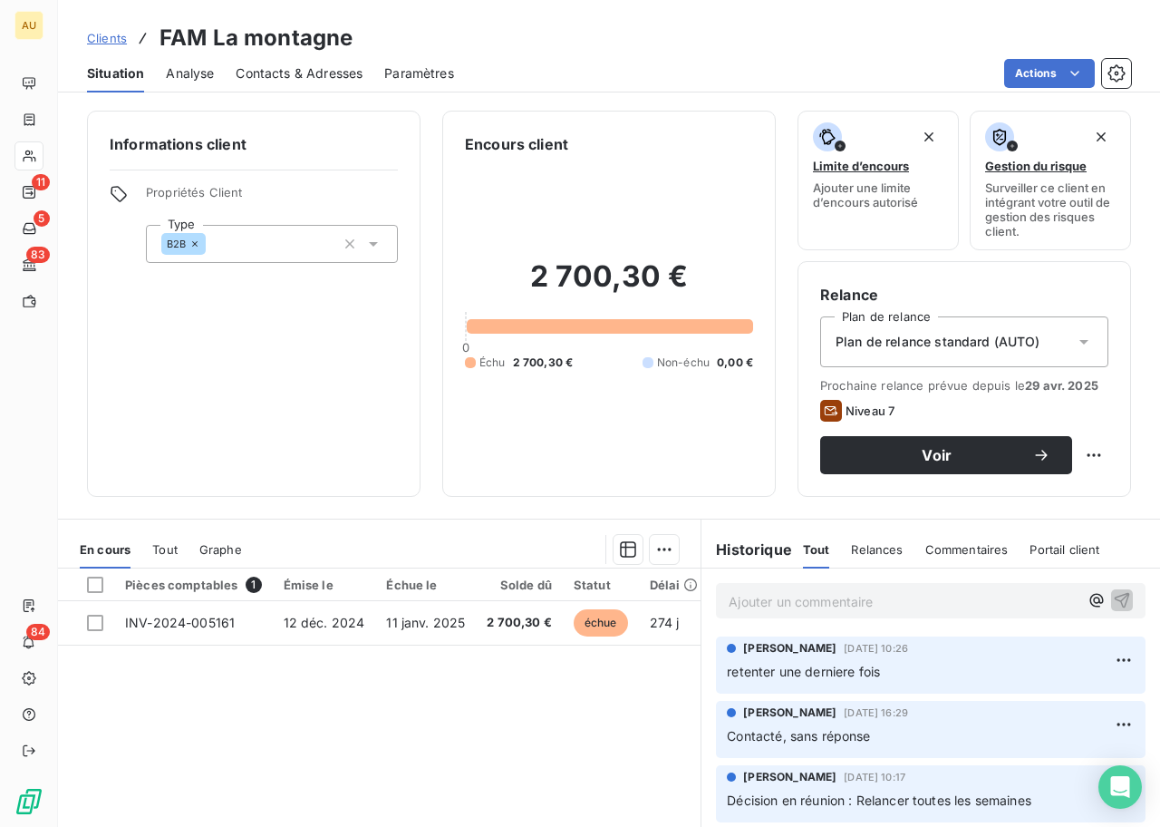
click at [752, 604] on p "Ajouter un commentaire ﻿" at bounding box center [904, 601] width 350 height 23
click at [822, 596] on span "[PERSON_NAME] 0139315989" at bounding box center [822, 599] width 187 height 15
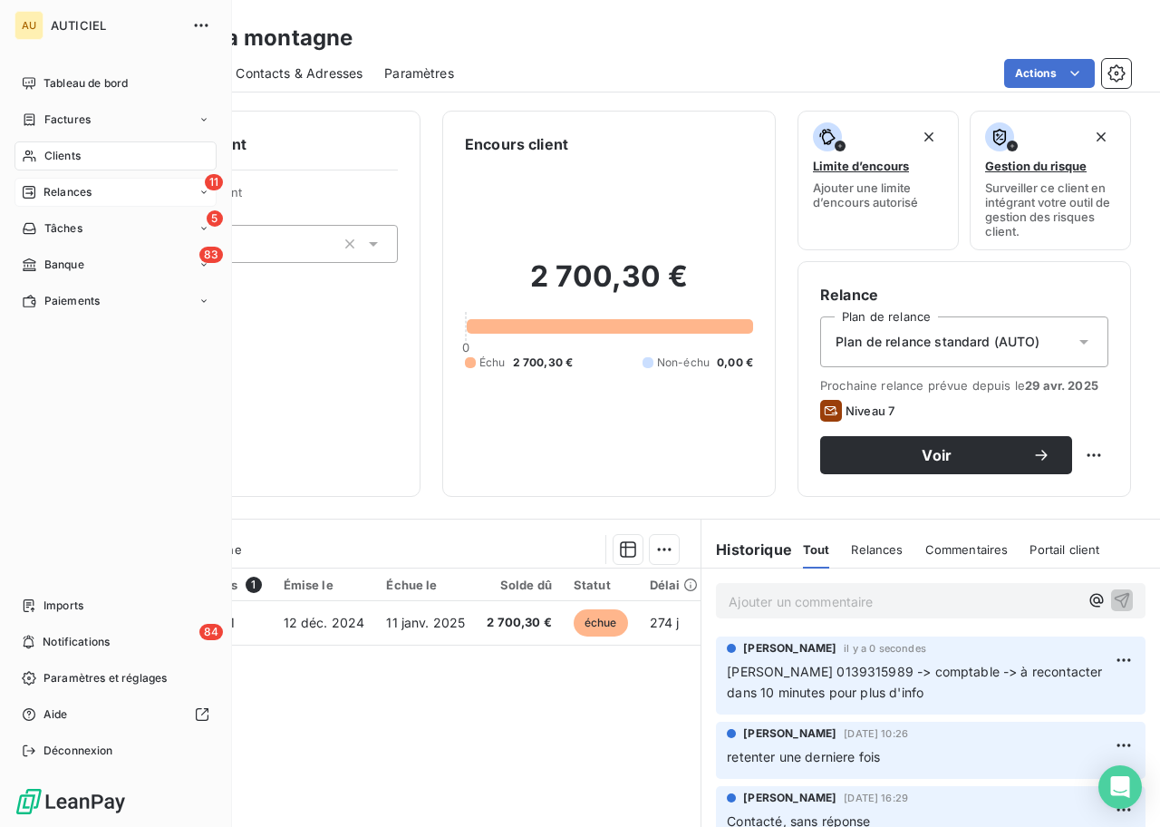
click at [65, 194] on span "Relances" at bounding box center [68, 192] width 48 height 16
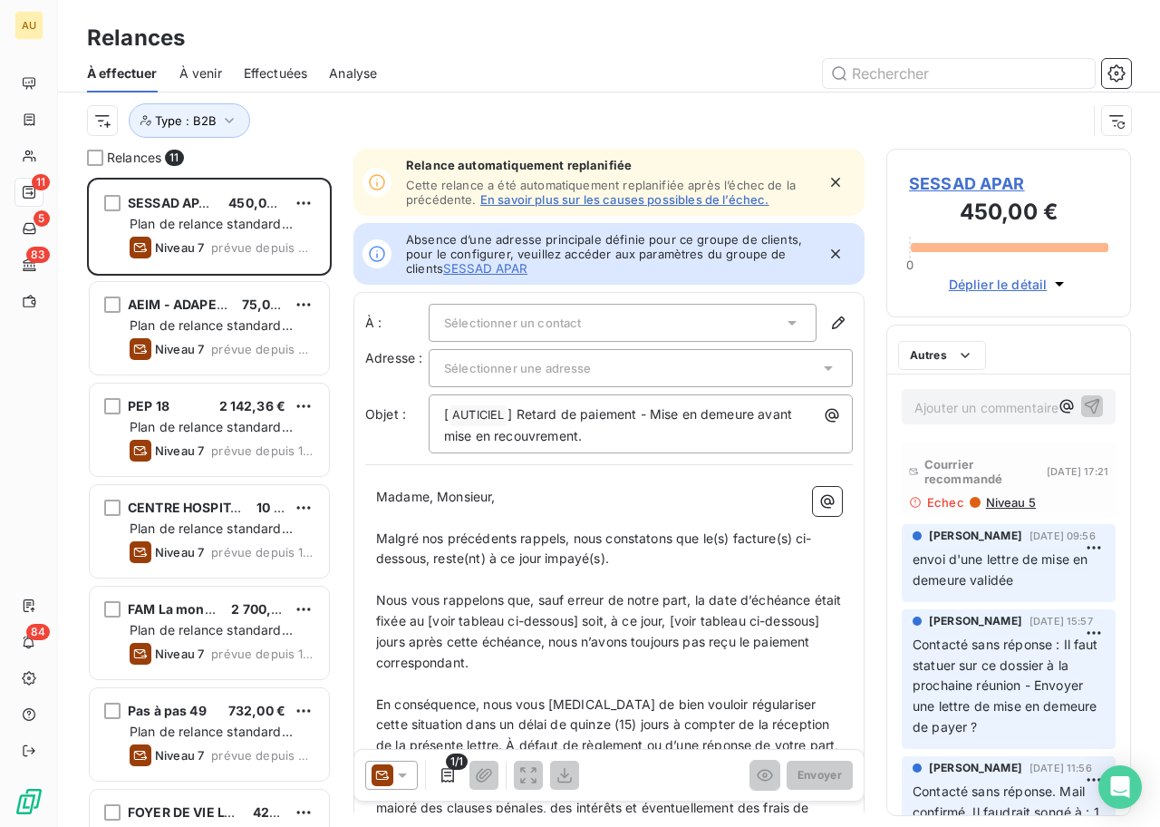
scroll to position [649, 245]
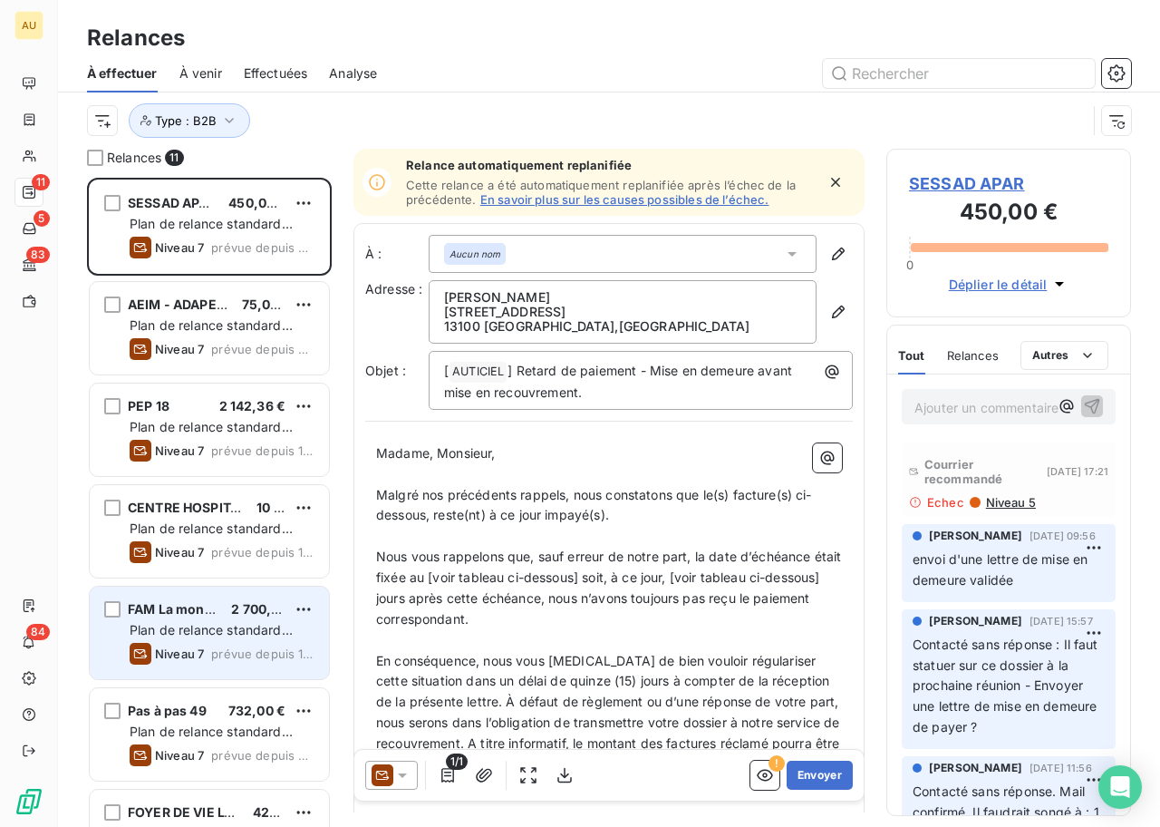
click at [208, 596] on div "FAM La montagne 2 700,30 € Plan de relance standard (AUTO) Niveau 7 prévue depu…" at bounding box center [209, 632] width 239 height 92
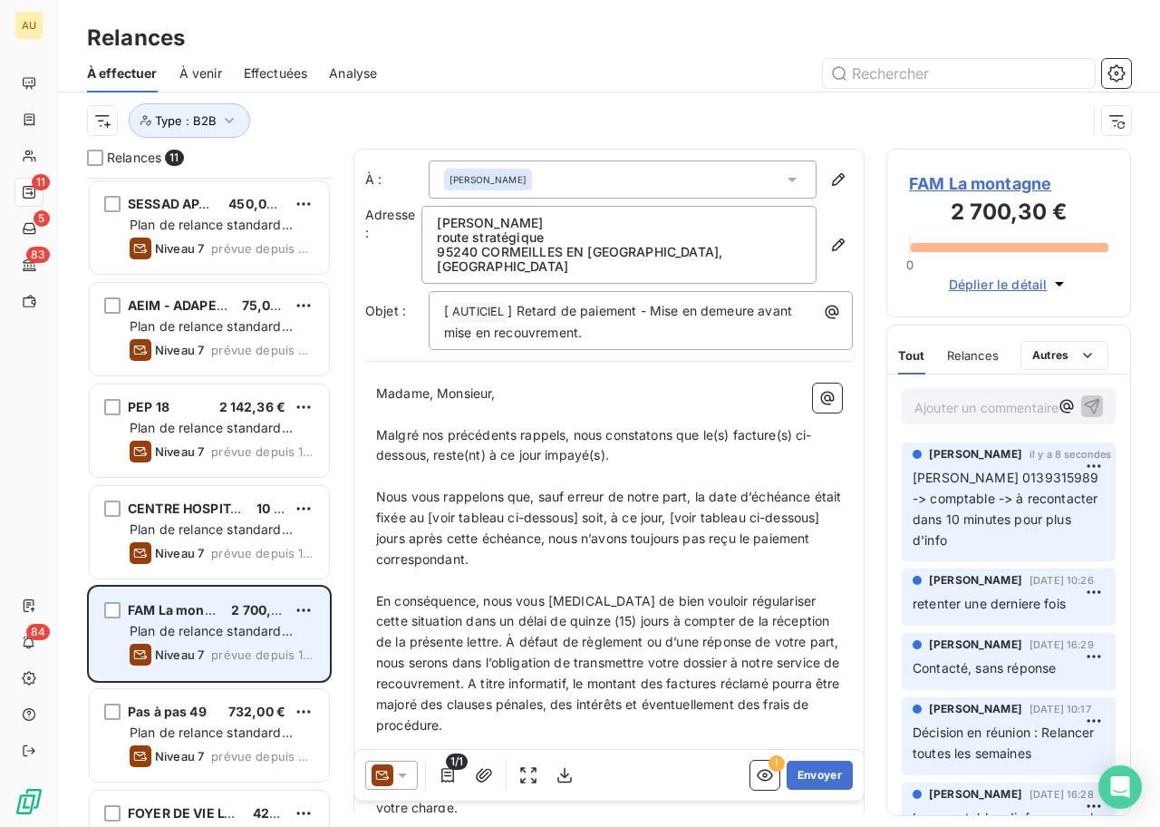
scroll to position [163, 0]
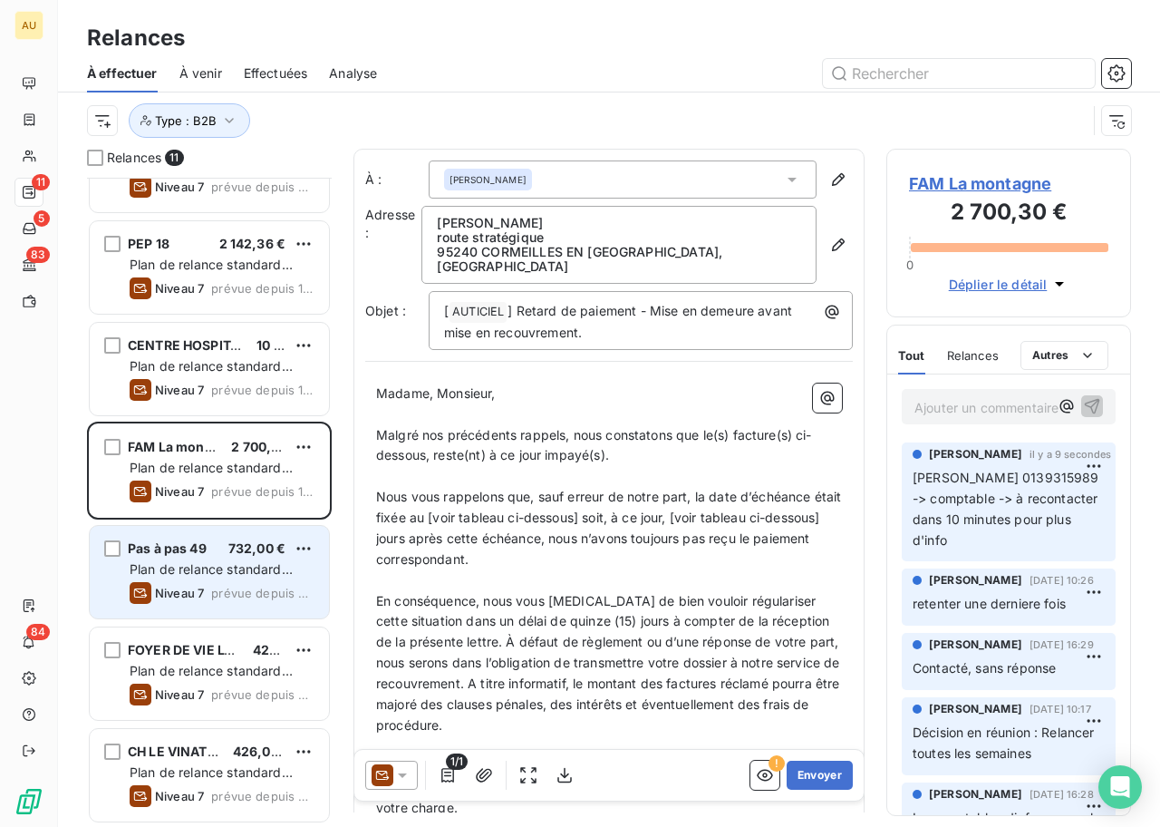
click at [200, 589] on span "Niveau 7" at bounding box center [179, 592] width 49 height 15
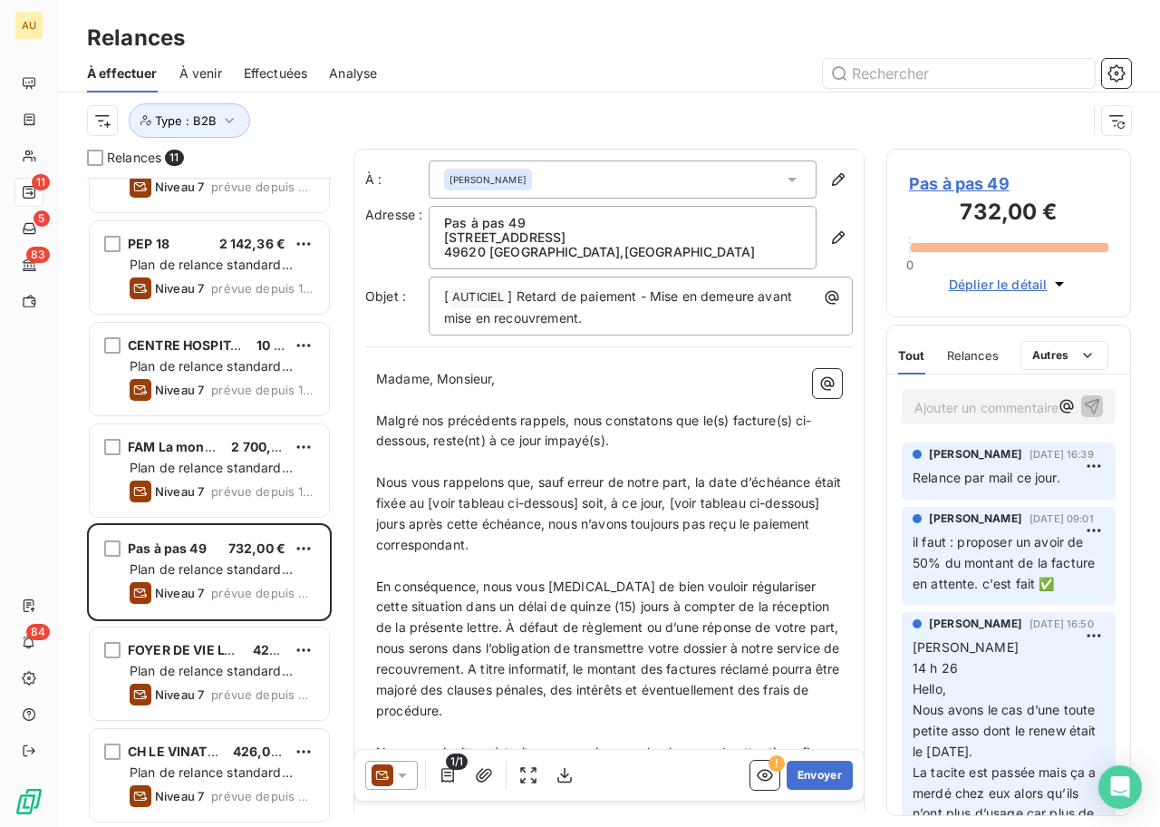
click at [973, 402] on p "Ajouter un commentaire ﻿" at bounding box center [981, 407] width 134 height 23
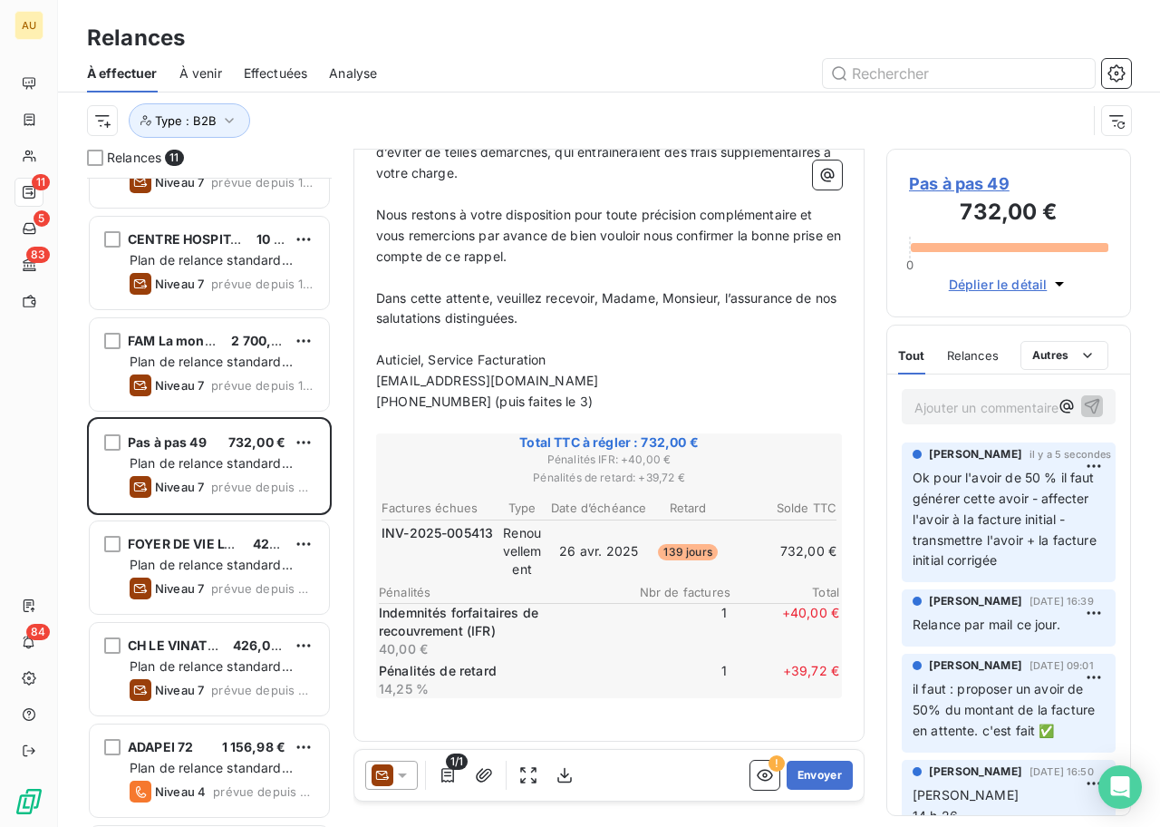
scroll to position [392, 0]
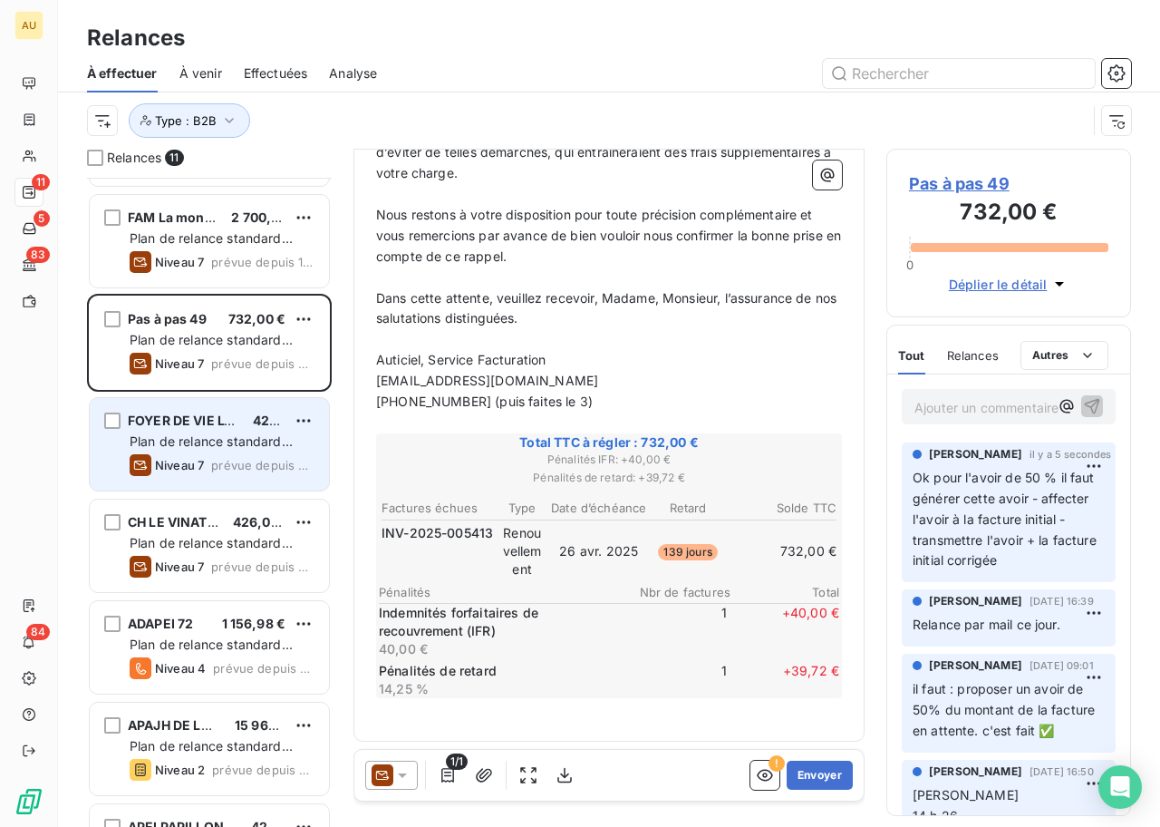
click at [228, 436] on span "Plan de relance standard (AUTO)" at bounding box center [211, 450] width 163 height 34
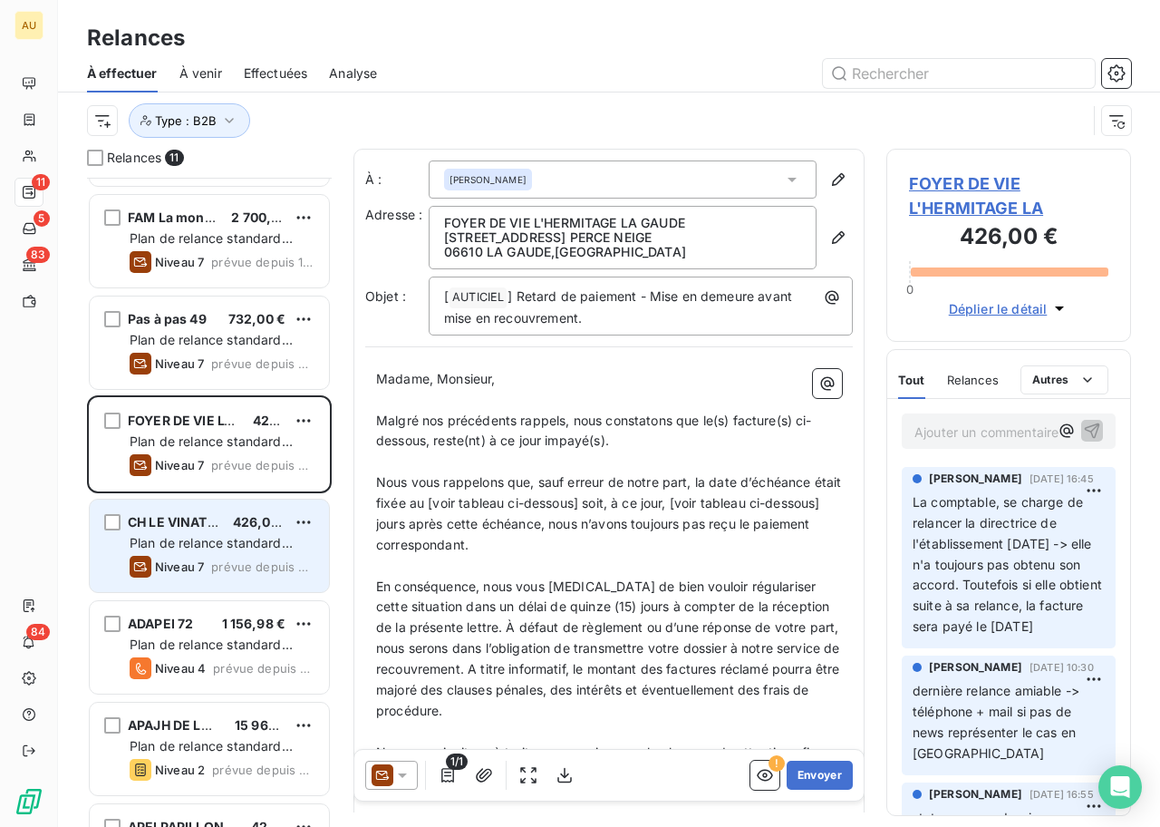
click at [198, 556] on div "Niveau 7" at bounding box center [167, 567] width 74 height 22
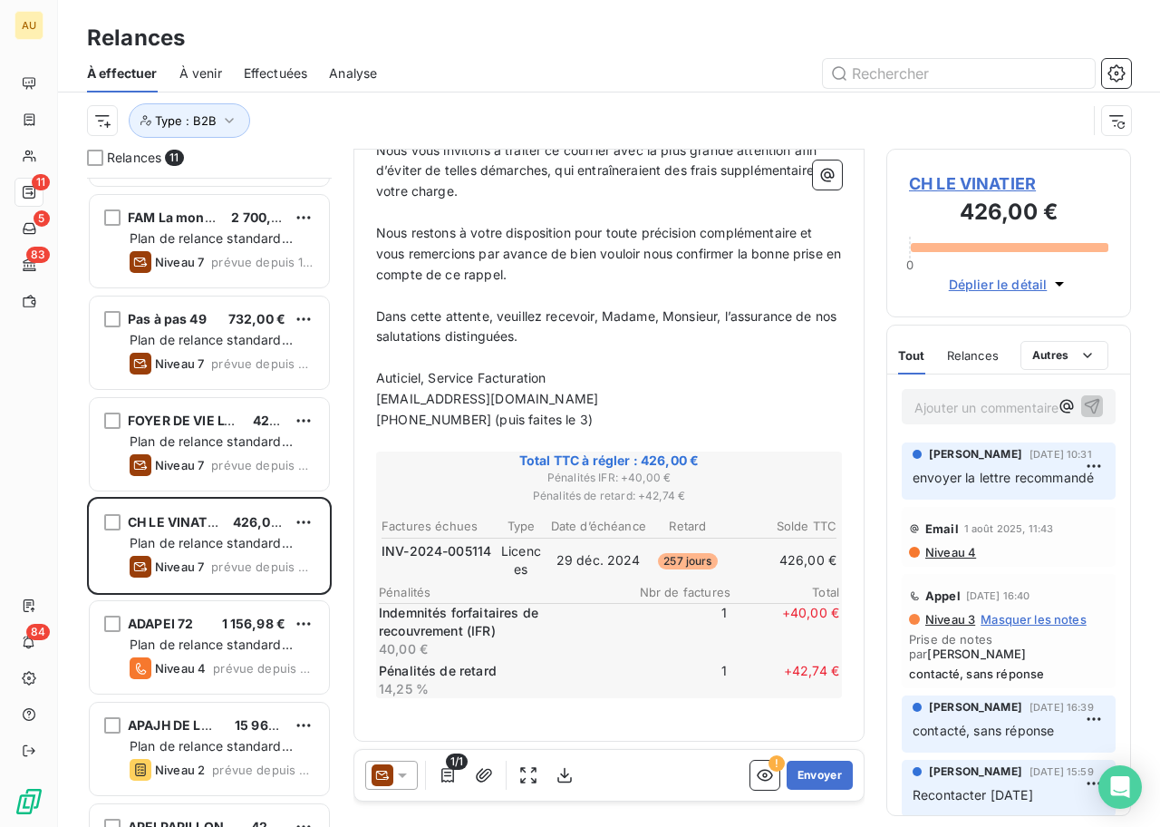
scroll to position [469, 0]
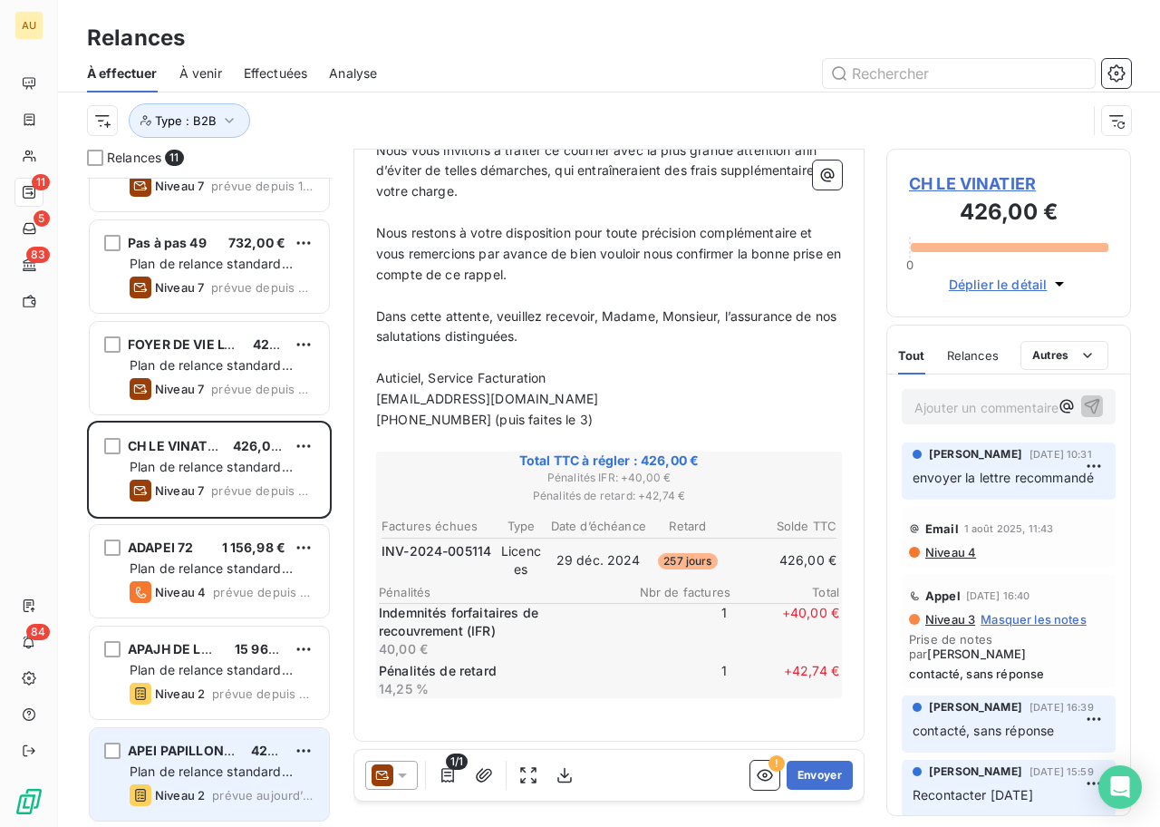
click at [238, 774] on span "Plan de relance standard (AUTO)" at bounding box center [211, 780] width 163 height 34
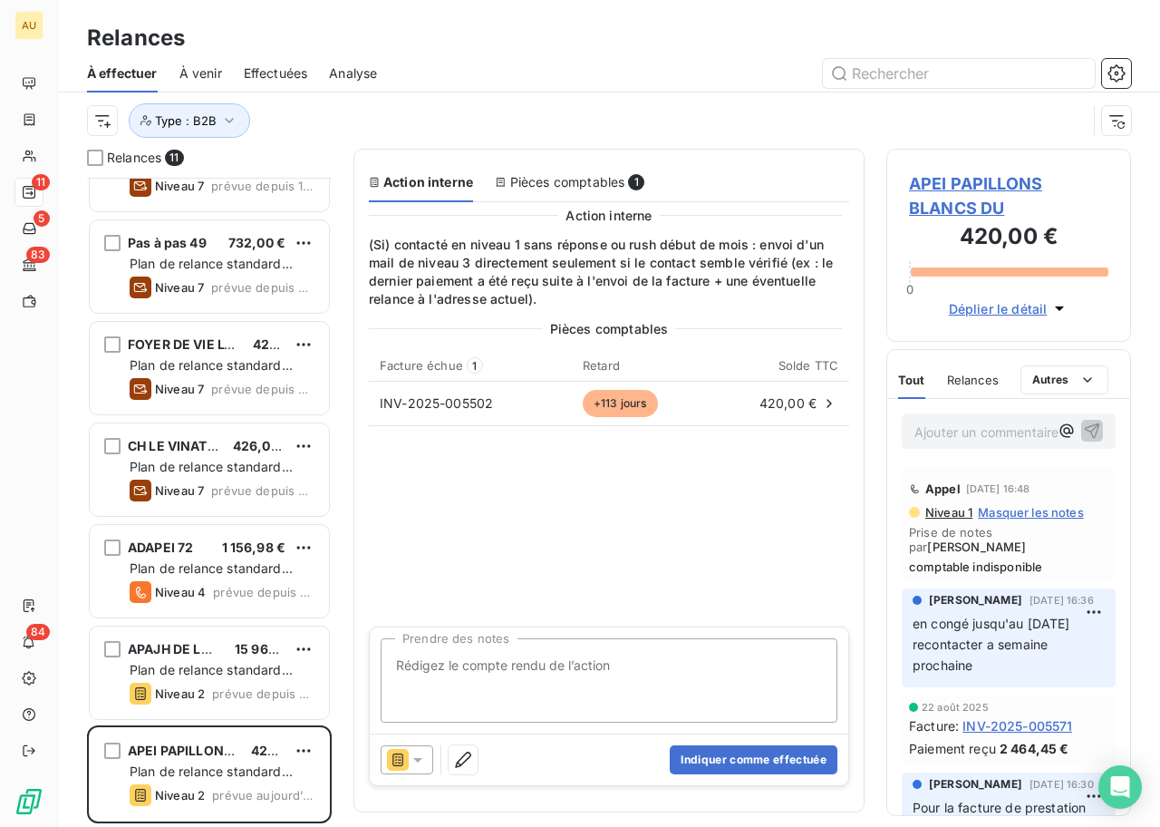
click at [947, 204] on span "APEI PAPILLONS BLANCS DU" at bounding box center [1008, 195] width 199 height 49
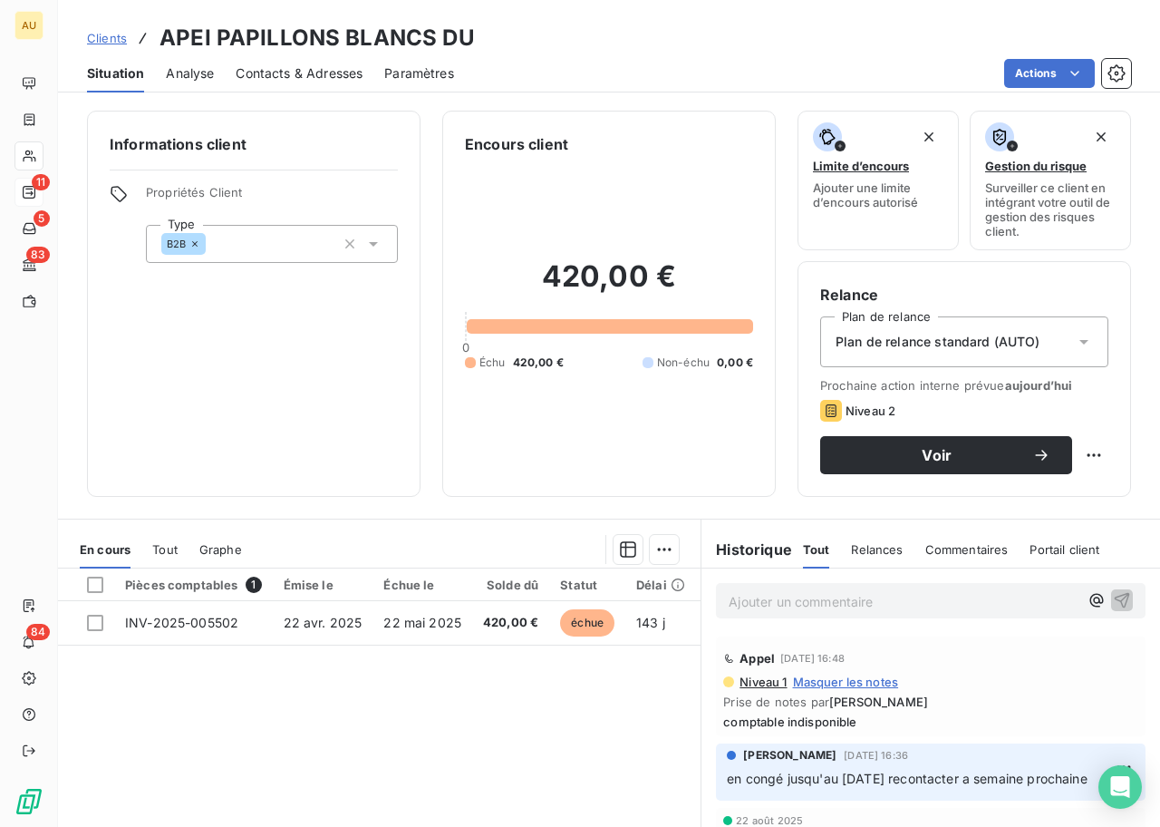
click at [287, 69] on span "Contacts & Adresses" at bounding box center [299, 73] width 127 height 18
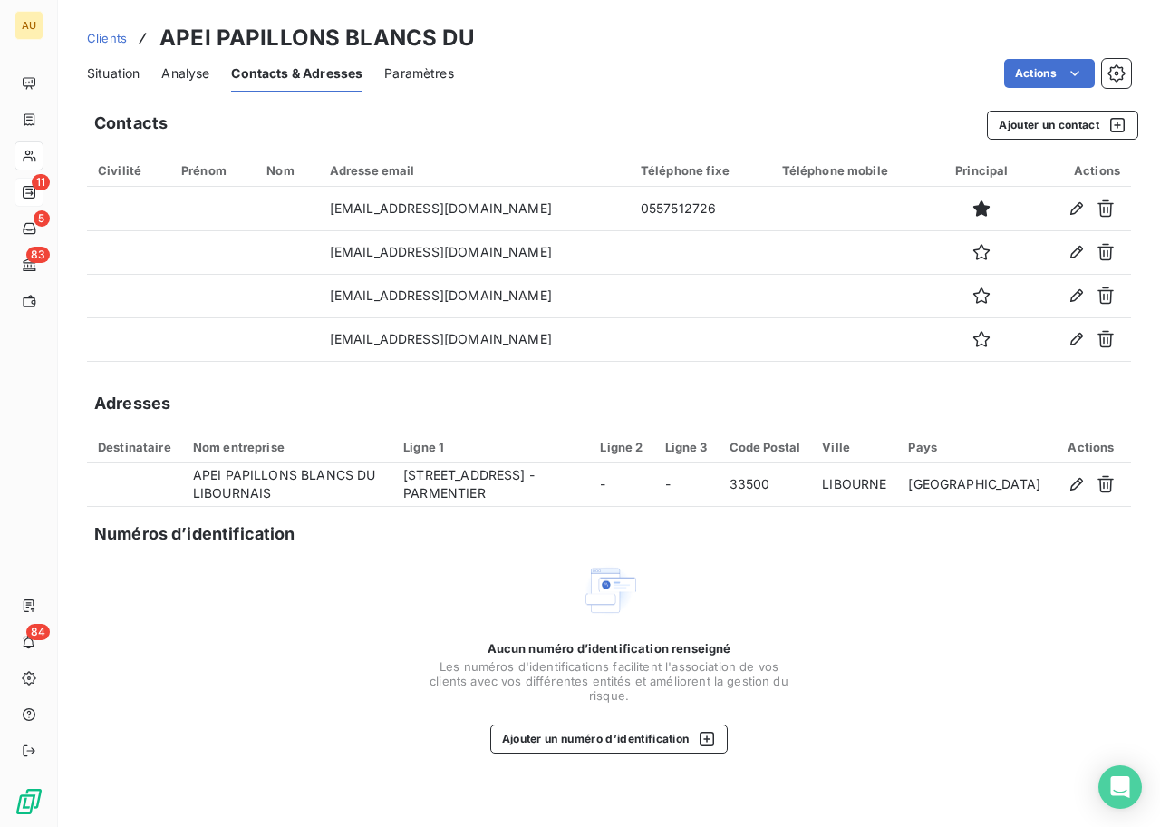
click at [123, 75] on span "Situation" at bounding box center [113, 73] width 53 height 18
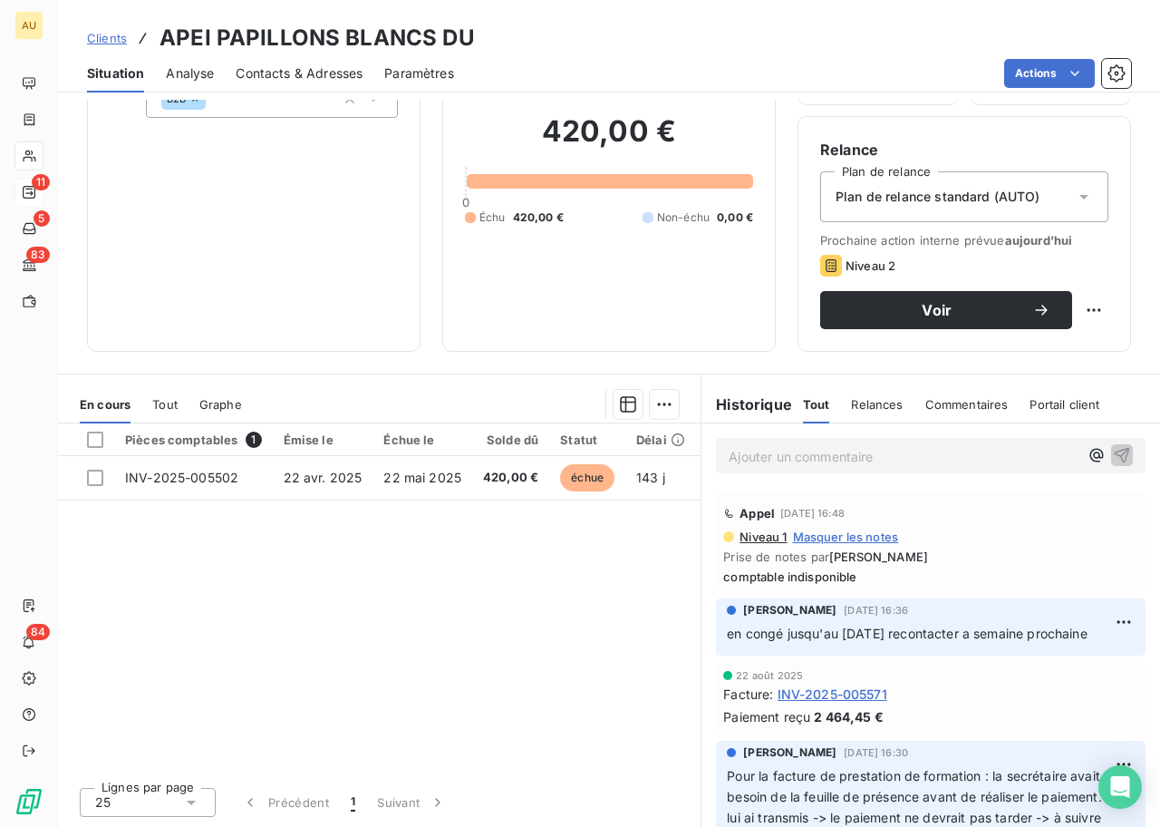
scroll to position [1, 0]
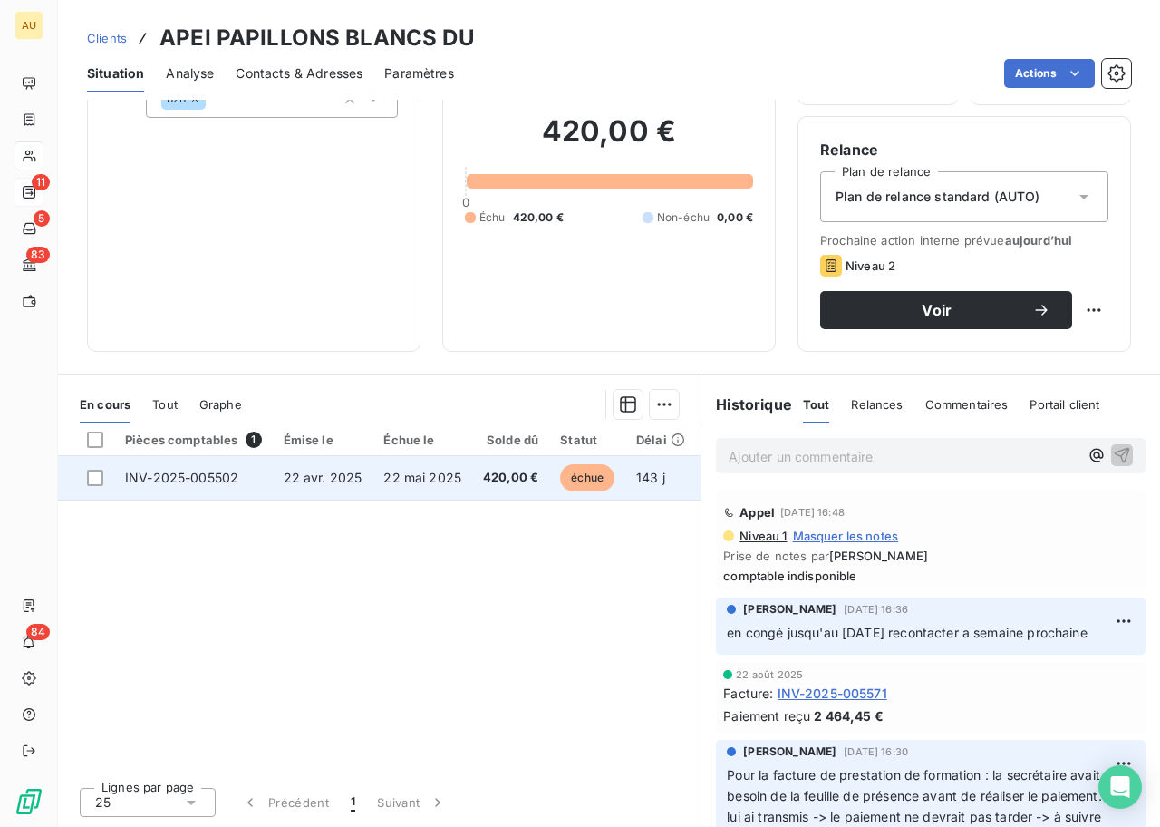
click at [304, 495] on td "22 avr. 2025" at bounding box center [323, 478] width 101 height 44
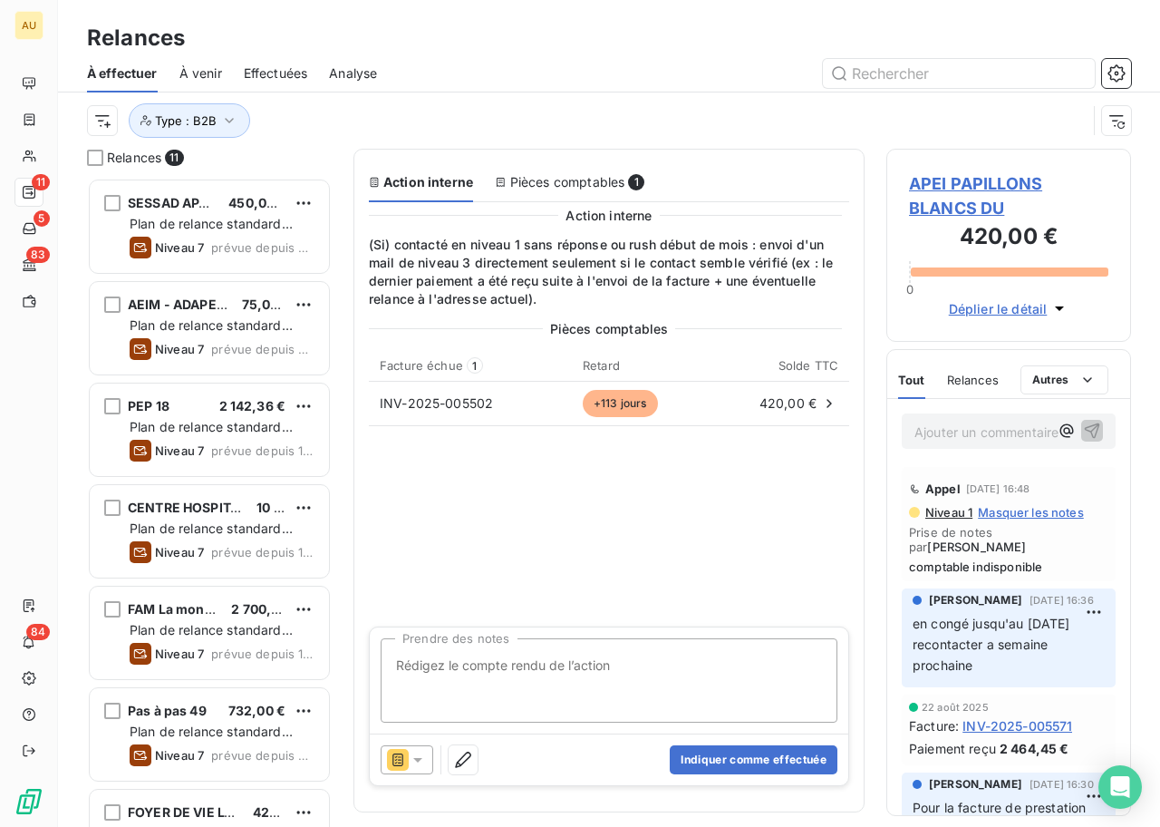
click at [586, 678] on textarea "Prendre des notes" at bounding box center [609, 680] width 457 height 84
type textarea "Ok -> je lance le niveau 3 directement"
click at [740, 123] on div "Type : B2B" at bounding box center [587, 120] width 1000 height 34
click at [785, 757] on button "Indiquer comme effectuée" at bounding box center [754, 759] width 168 height 29
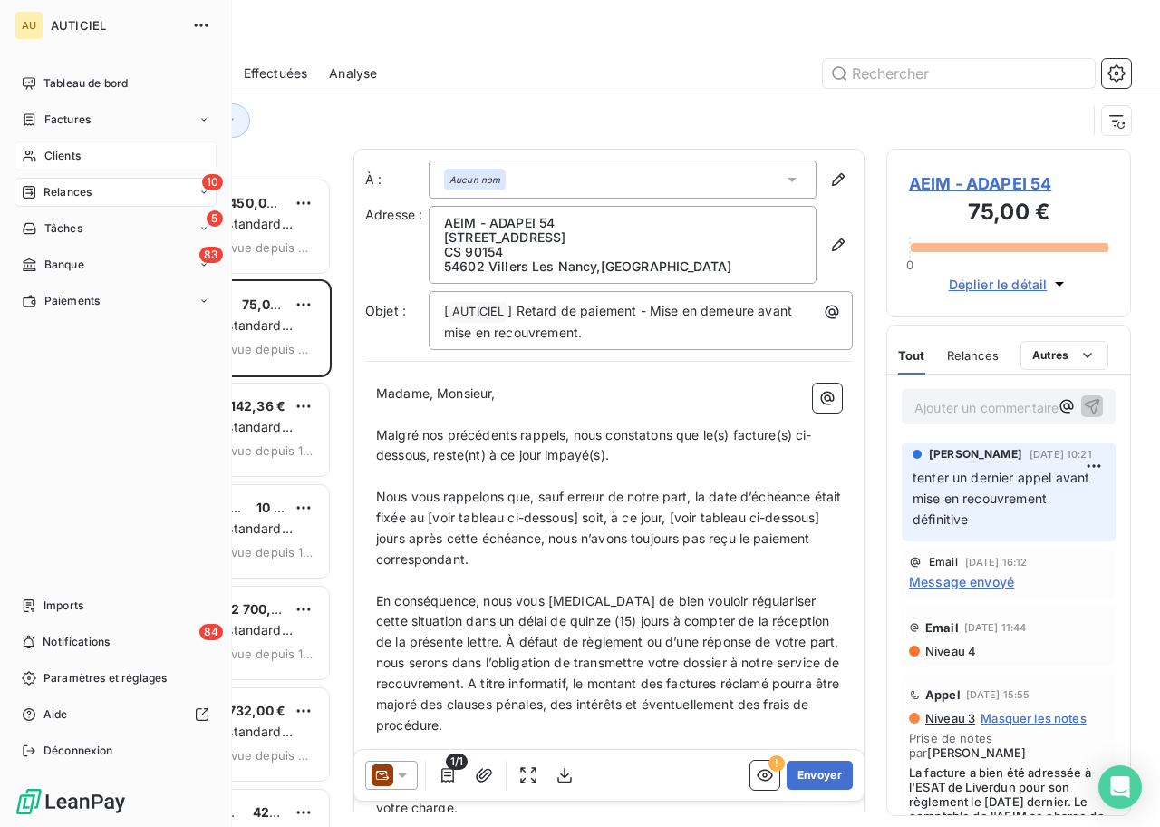
click at [58, 150] on span "Clients" at bounding box center [62, 156] width 36 height 16
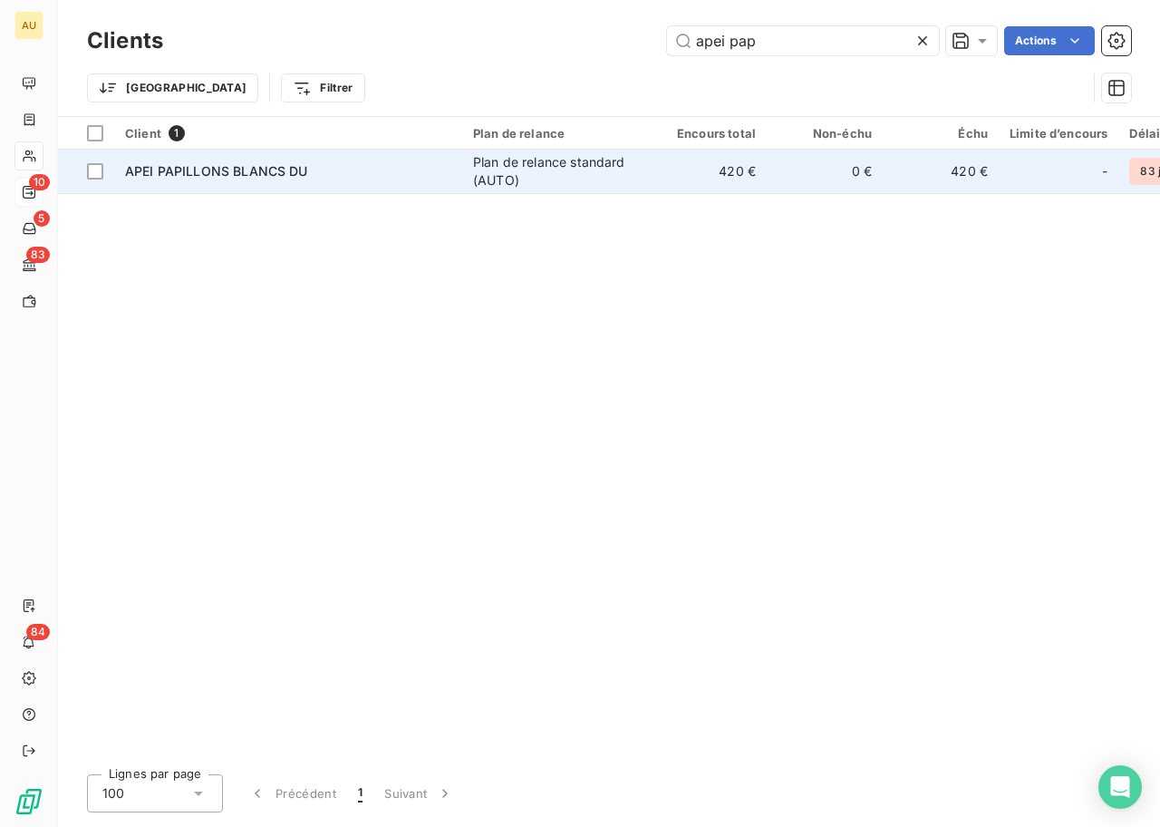
type input "apei pap"
click at [382, 183] on td "APEI PAPILLONS BLANCS DU" at bounding box center [288, 172] width 348 height 44
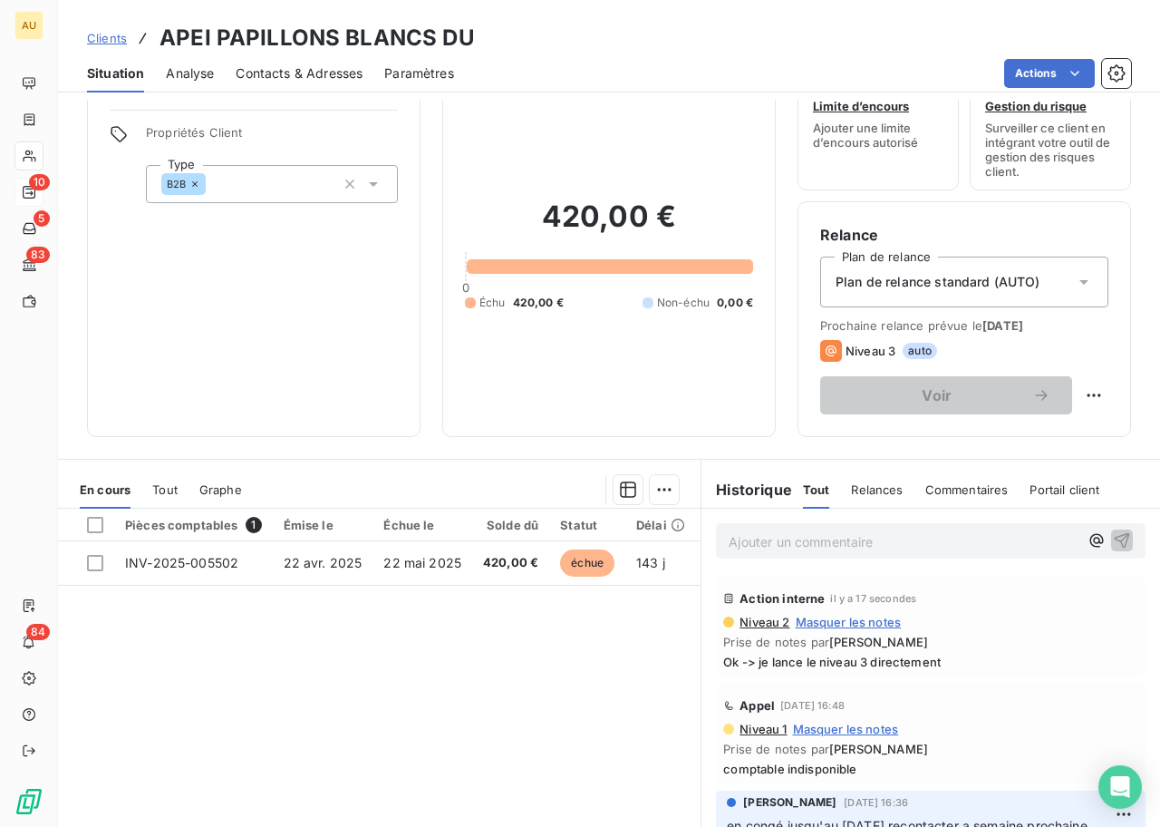
scroll to position [86, 0]
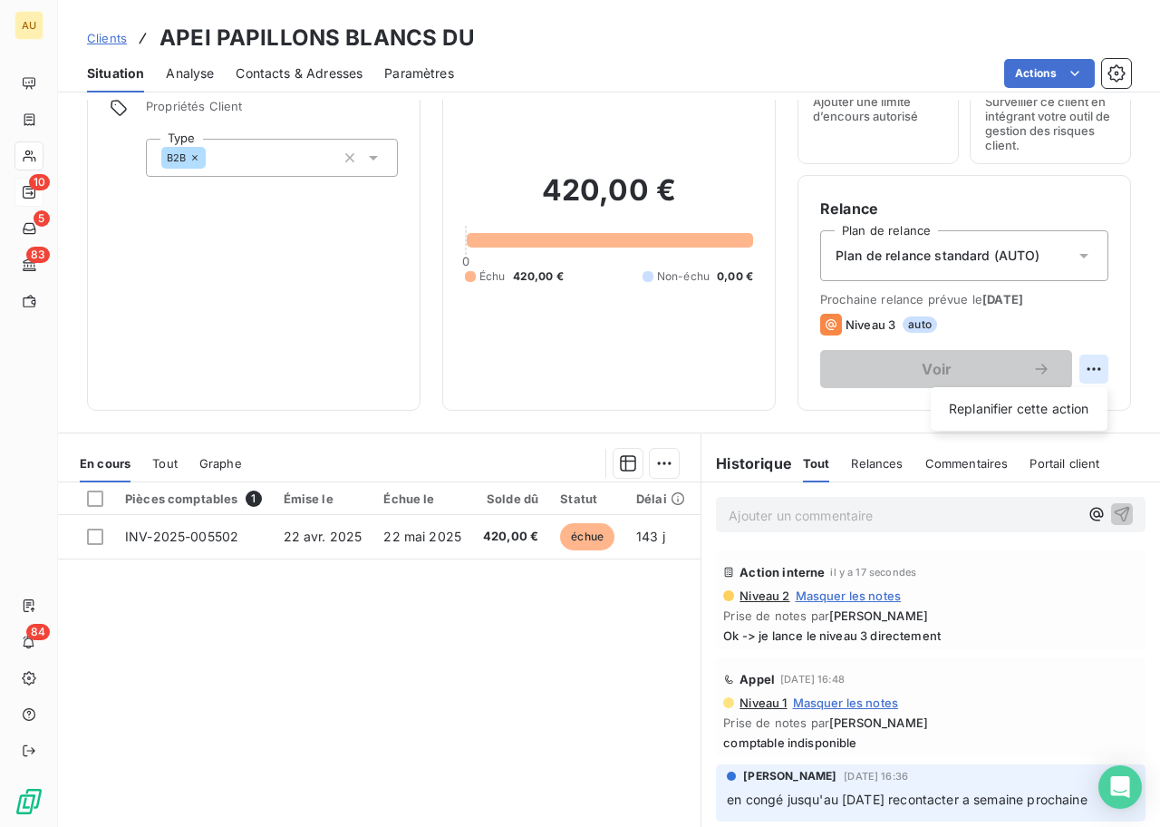
click at [1091, 367] on html "AU 10 5 83 84 Clients APEI PAPILLONS BLANCS DU Situation Analyse Contacts & Adr…" at bounding box center [580, 413] width 1160 height 827
click at [1000, 402] on div "Replanifier cette action" at bounding box center [1019, 408] width 162 height 29
select select "8"
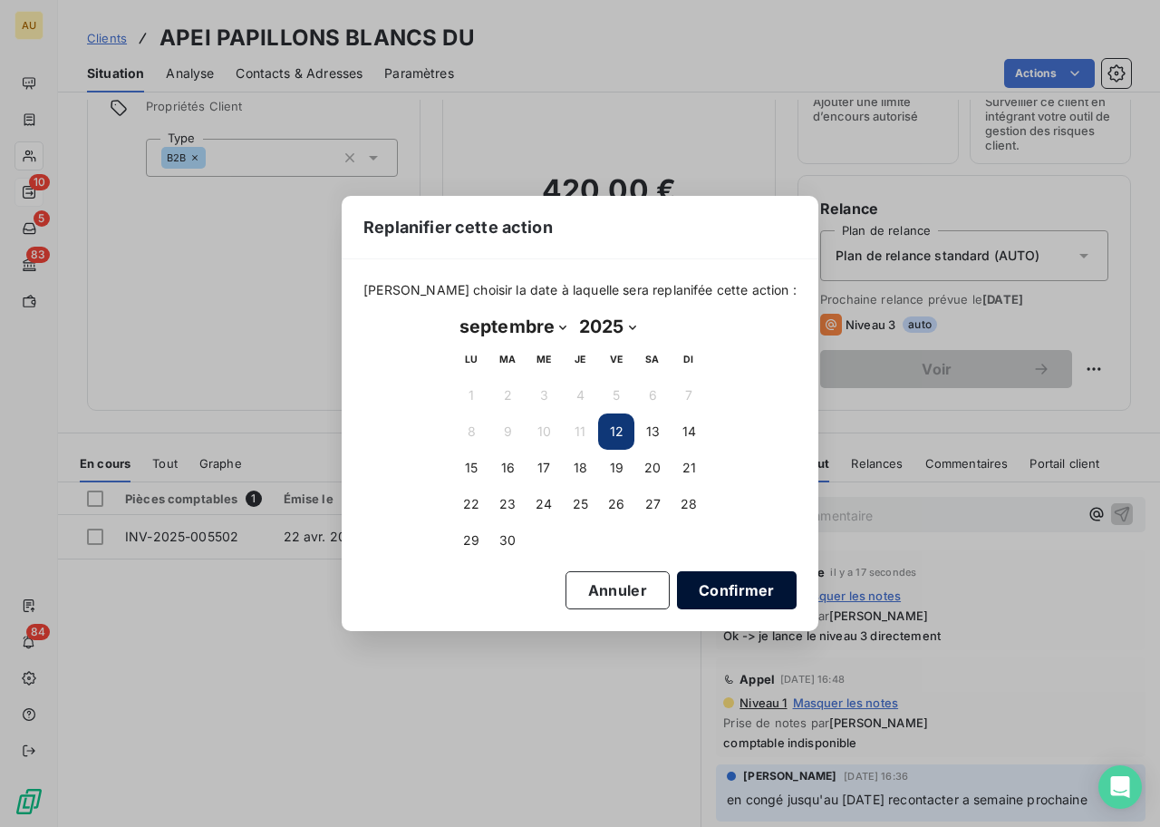
click at [699, 592] on button "Confirmer" at bounding box center [737, 590] width 120 height 38
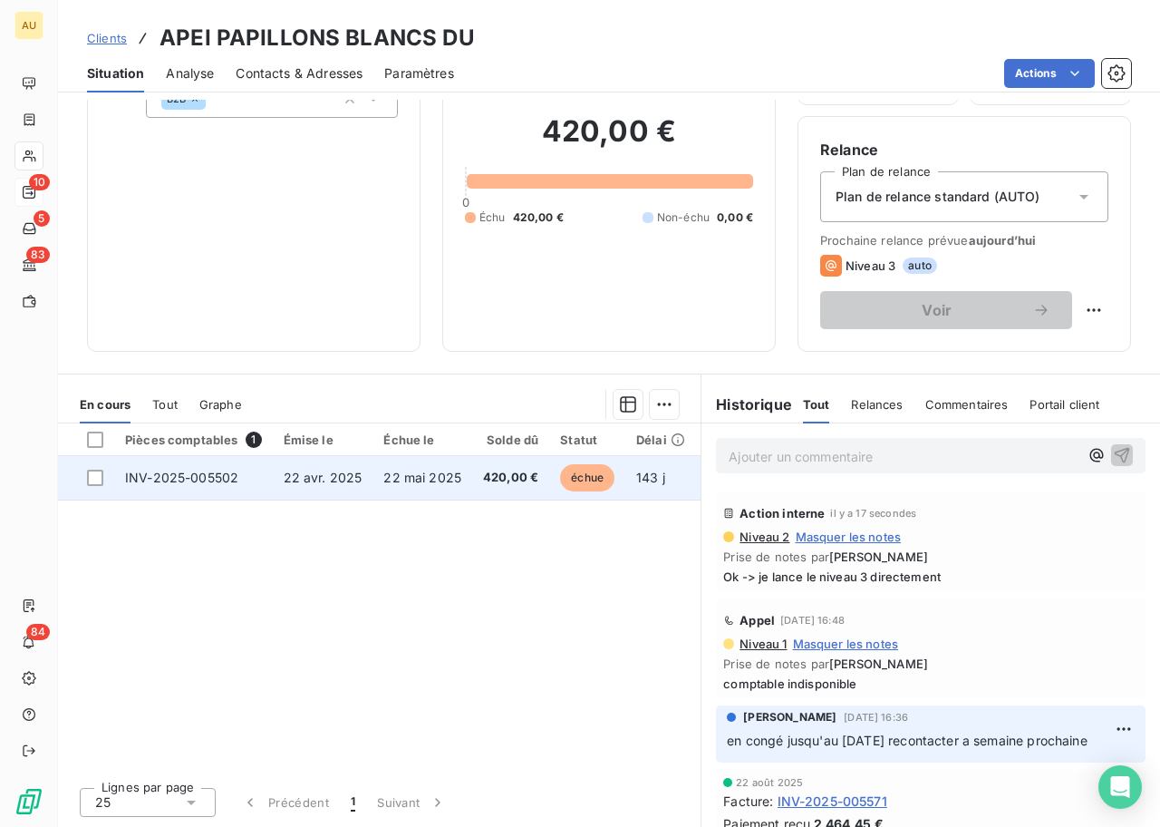
scroll to position [0, 0]
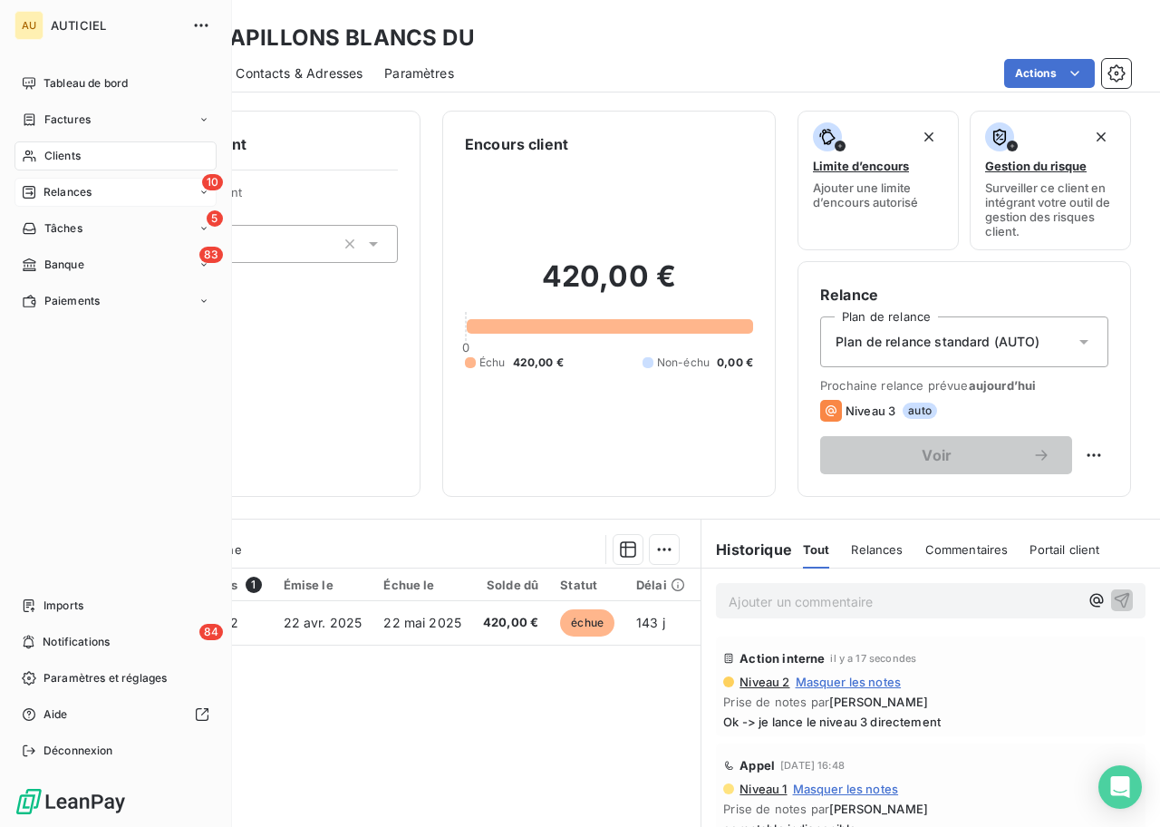
click at [79, 189] on span "Relances" at bounding box center [68, 192] width 48 height 16
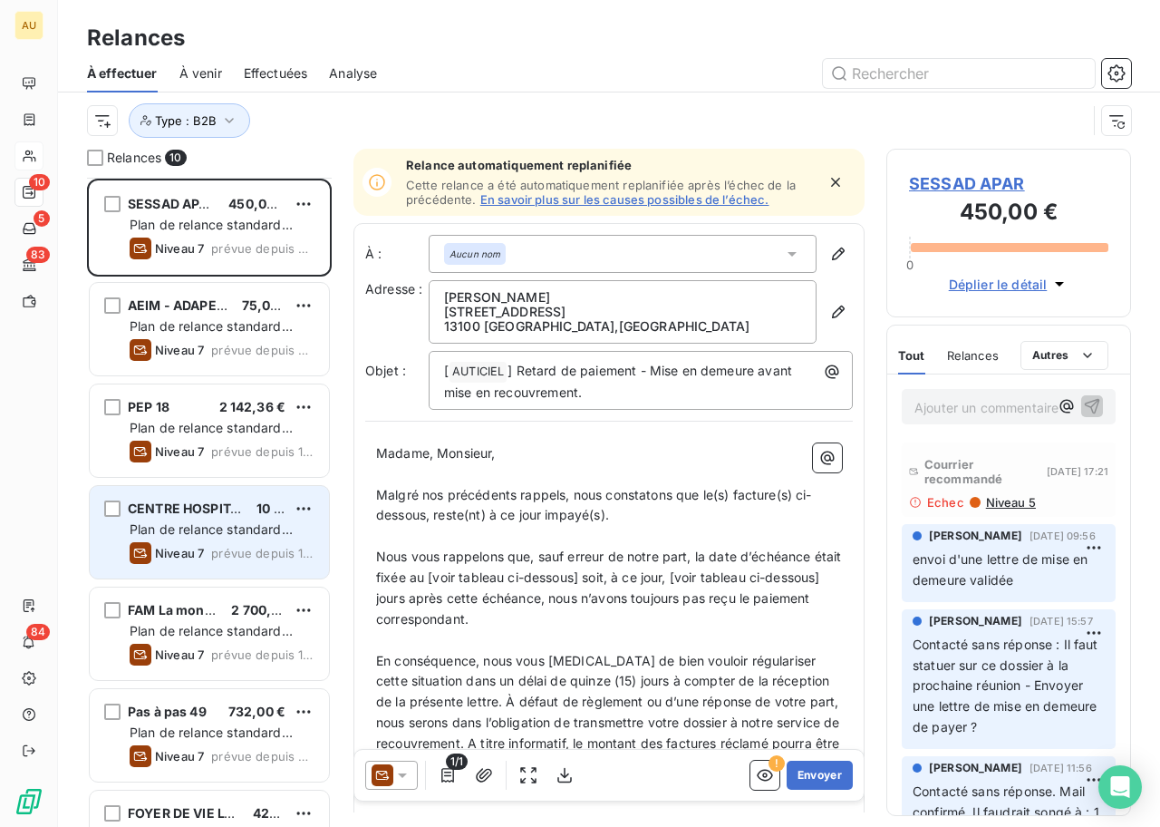
scroll to position [367, 0]
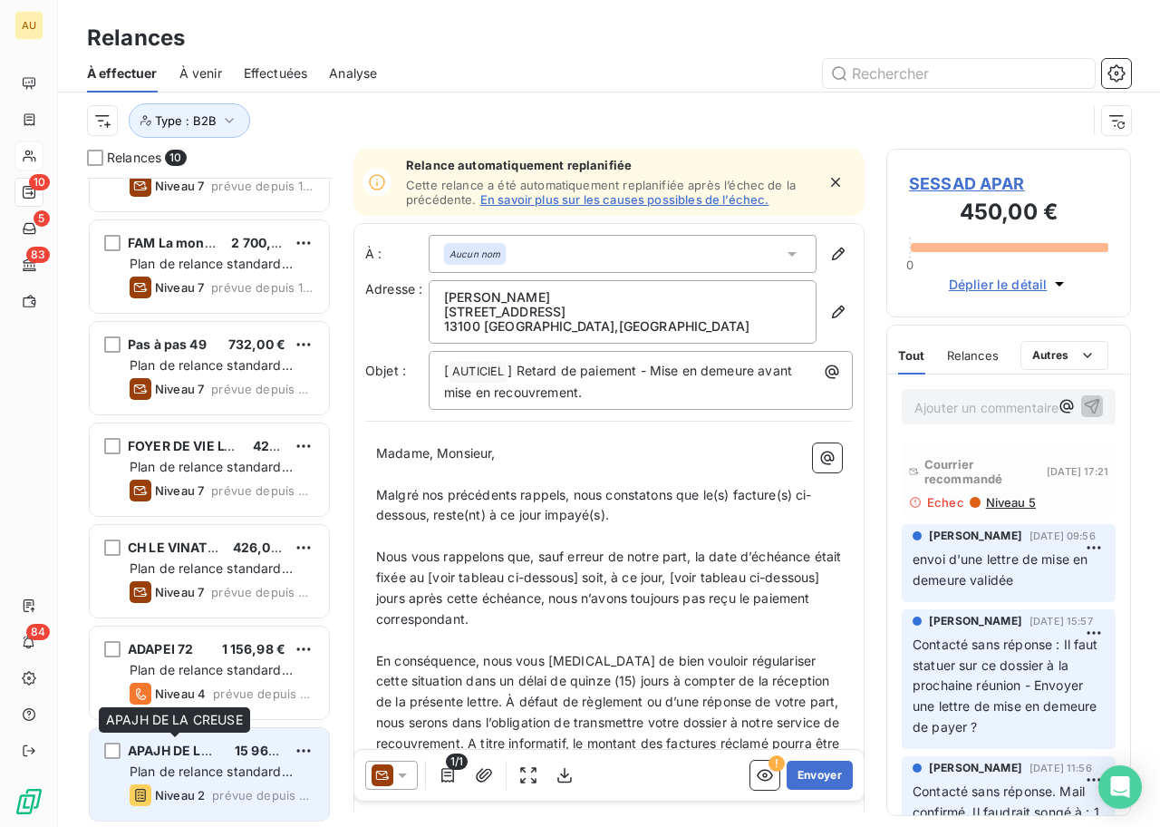
click at [213, 747] on span "APAJH DE LA CREUSE" at bounding box center [196, 749] width 137 height 15
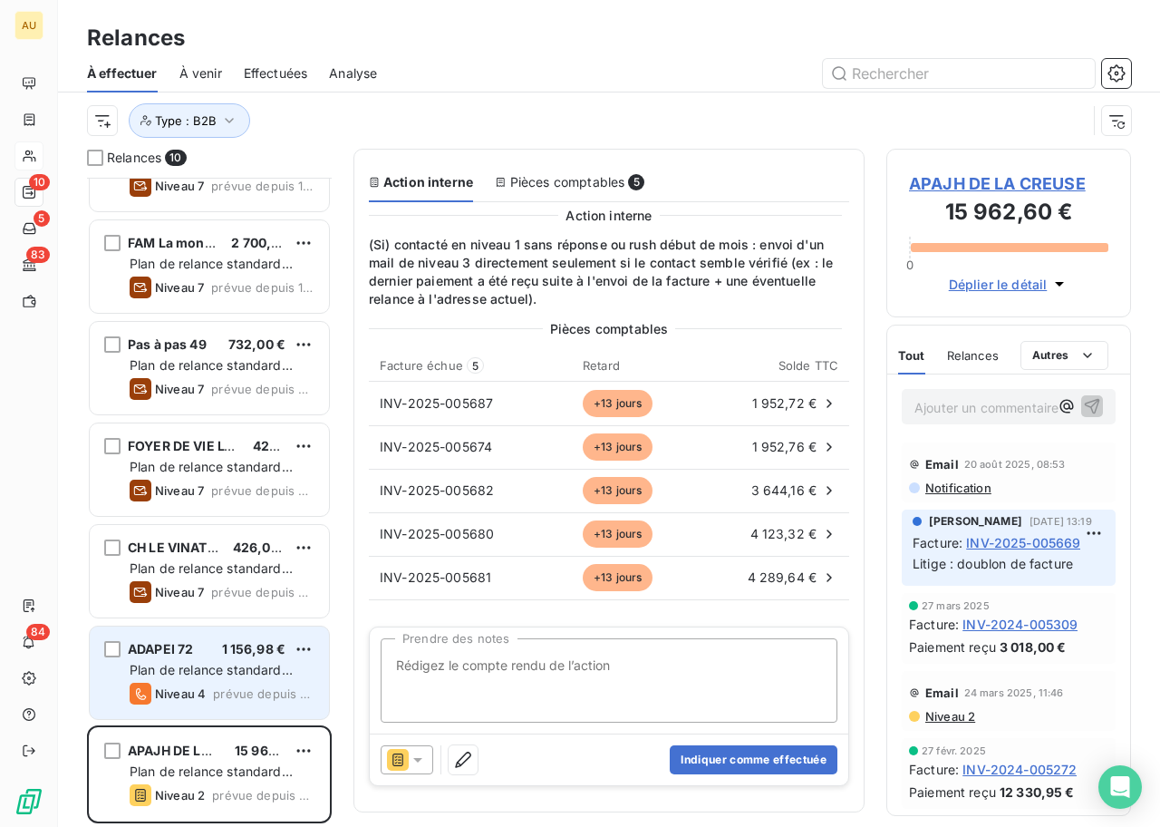
click at [207, 702] on div "Niveau 4 prévue depuis 11 jours" at bounding box center [222, 693] width 185 height 22
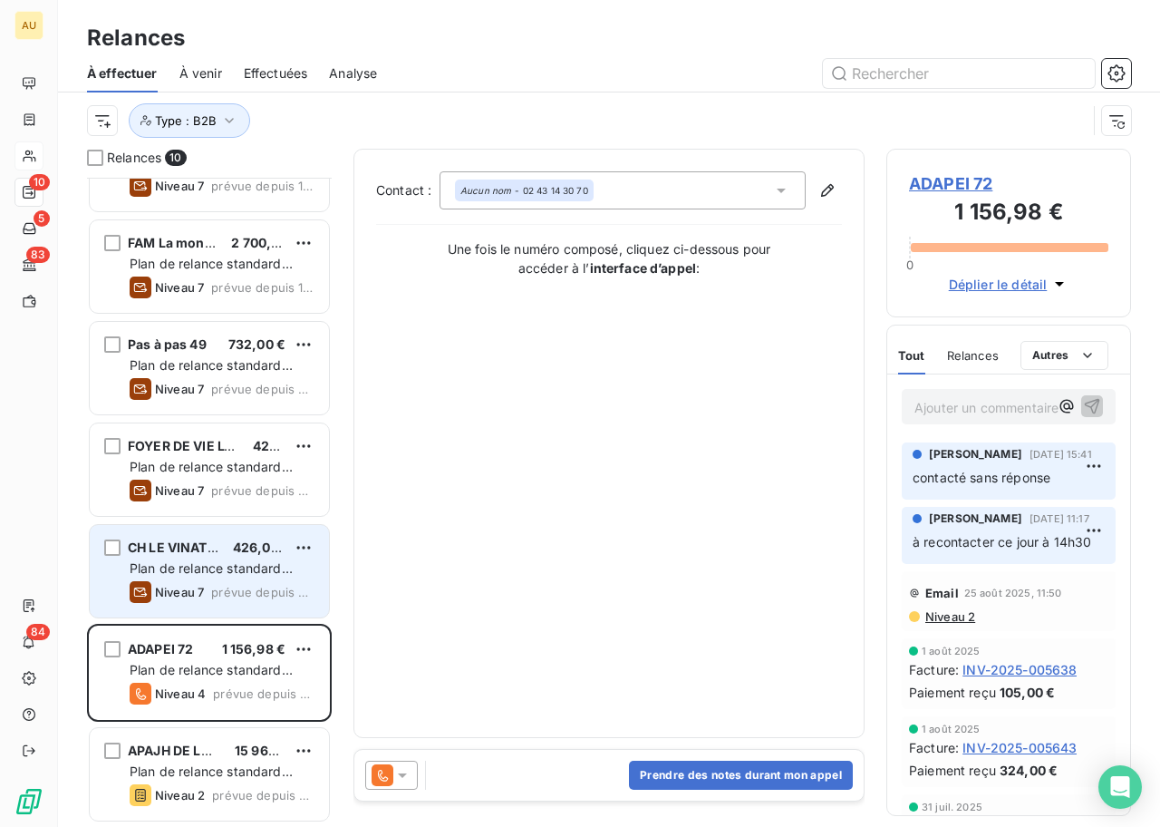
click at [248, 574] on span "Plan de relance standard (AUTO)" at bounding box center [211, 577] width 163 height 34
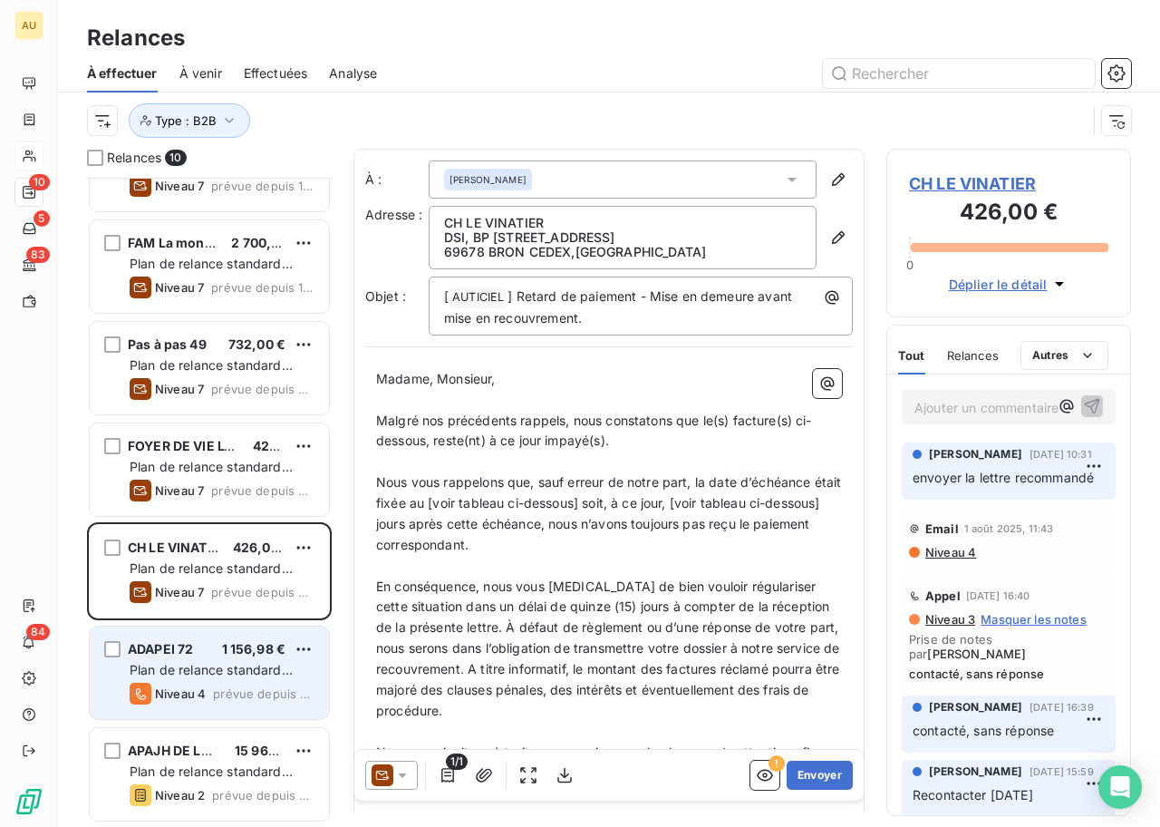
click at [216, 679] on div "ADAPEI 72 1 156,98 € Plan de relance standard (AUTO) Niveau 4 prévue depuis 11 …" at bounding box center [209, 672] width 239 height 92
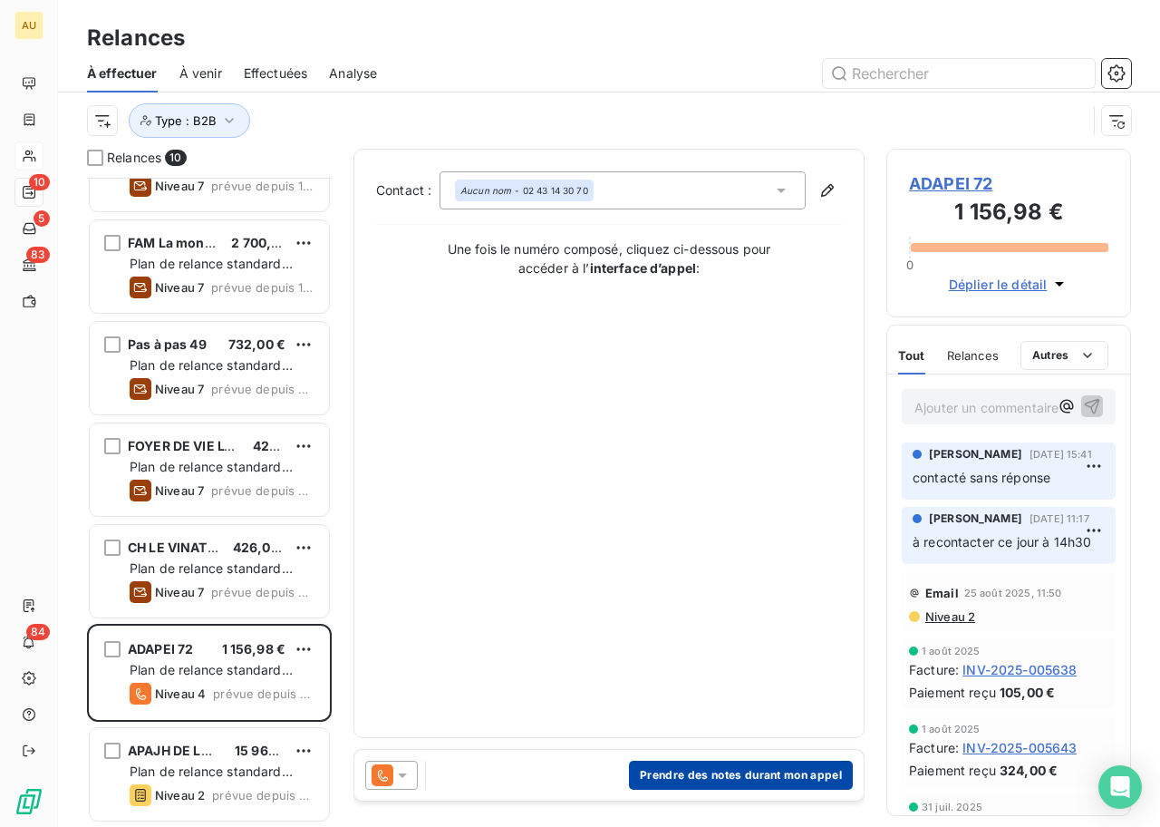
click at [779, 772] on button "Prendre des notes durant mon appel" at bounding box center [741, 774] width 224 height 29
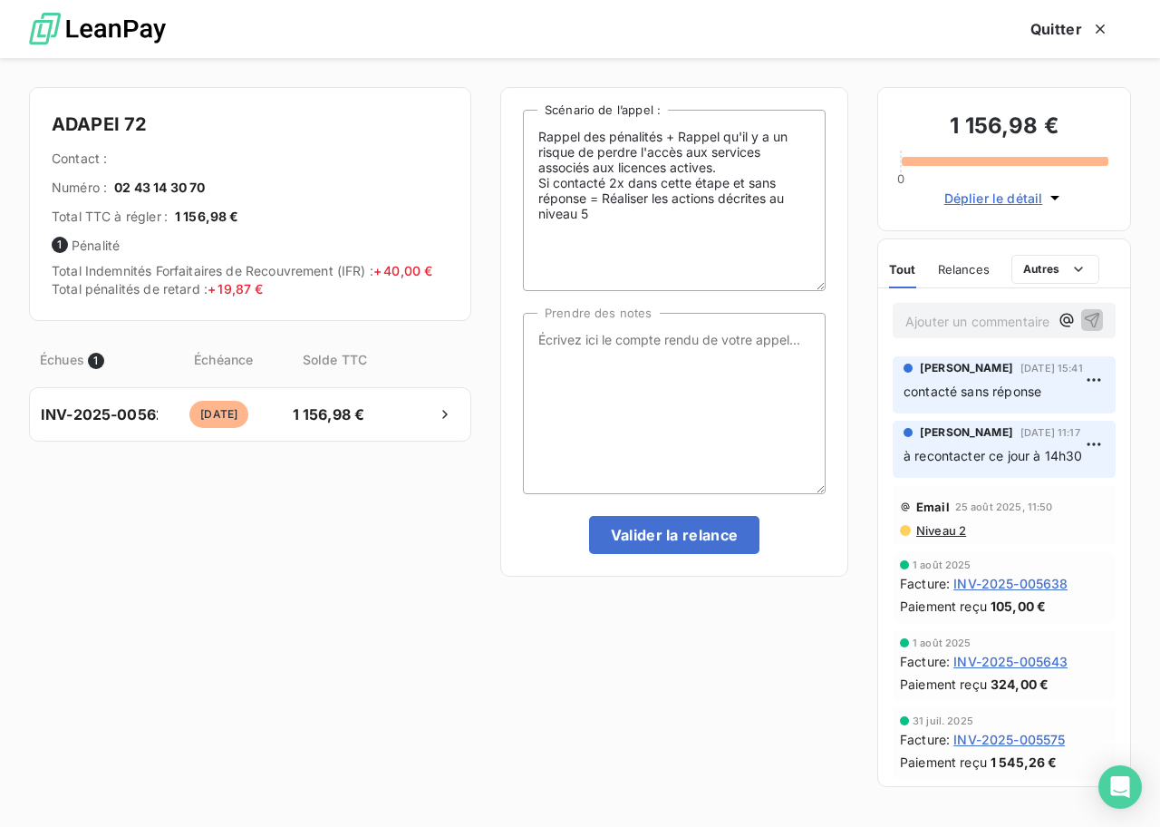
click at [155, 192] on span "02 43 14 30 70" at bounding box center [159, 188] width 91 height 18
copy span "02 43 14 30 70"
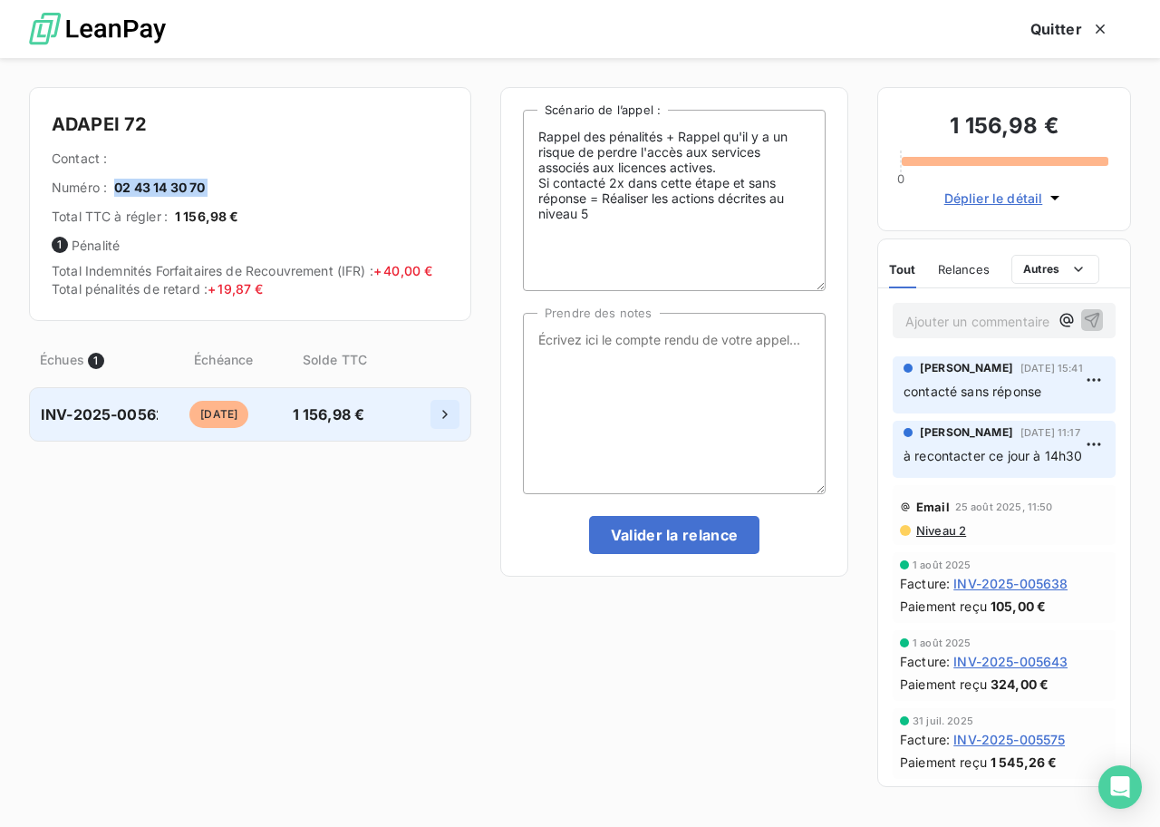
click at [434, 420] on button "button" at bounding box center [445, 414] width 29 height 29
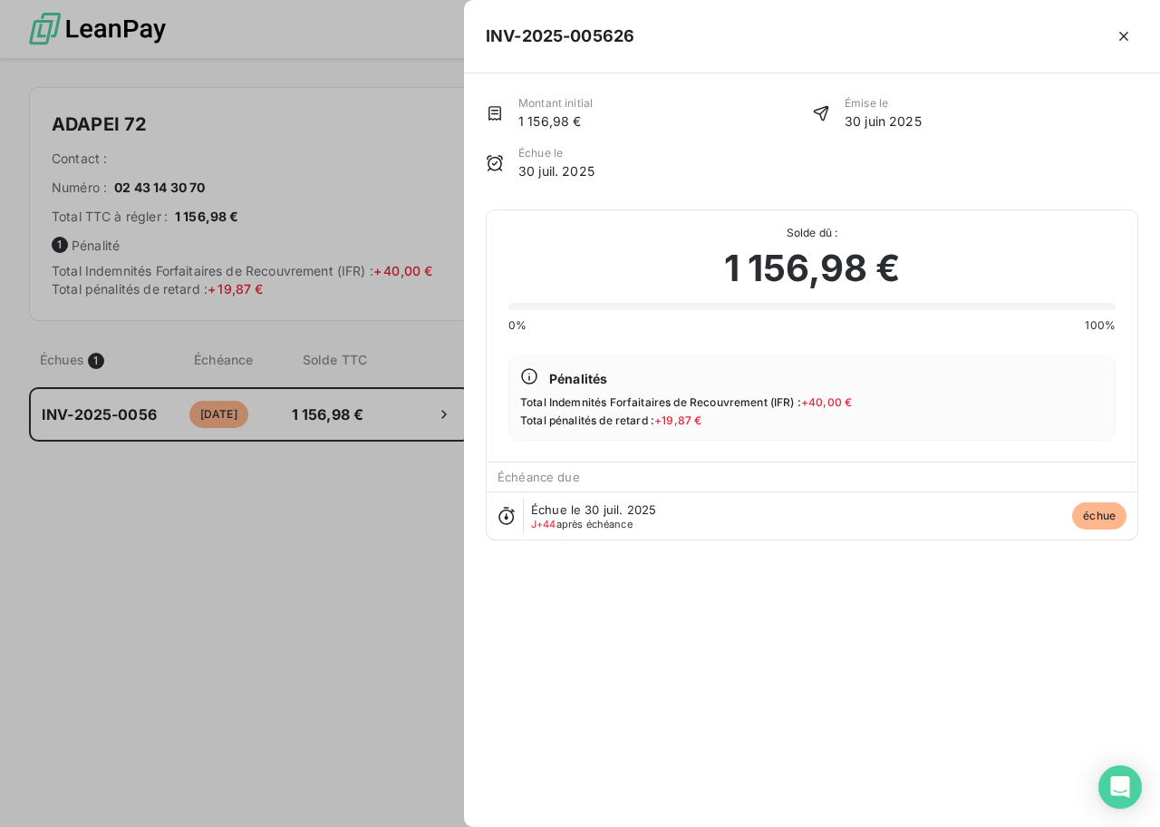
click at [592, 45] on h5 "INV-2025-005626" at bounding box center [560, 36] width 149 height 25
copy h5 "005626"
click at [1118, 32] on icon "button" at bounding box center [1124, 36] width 18 height 18
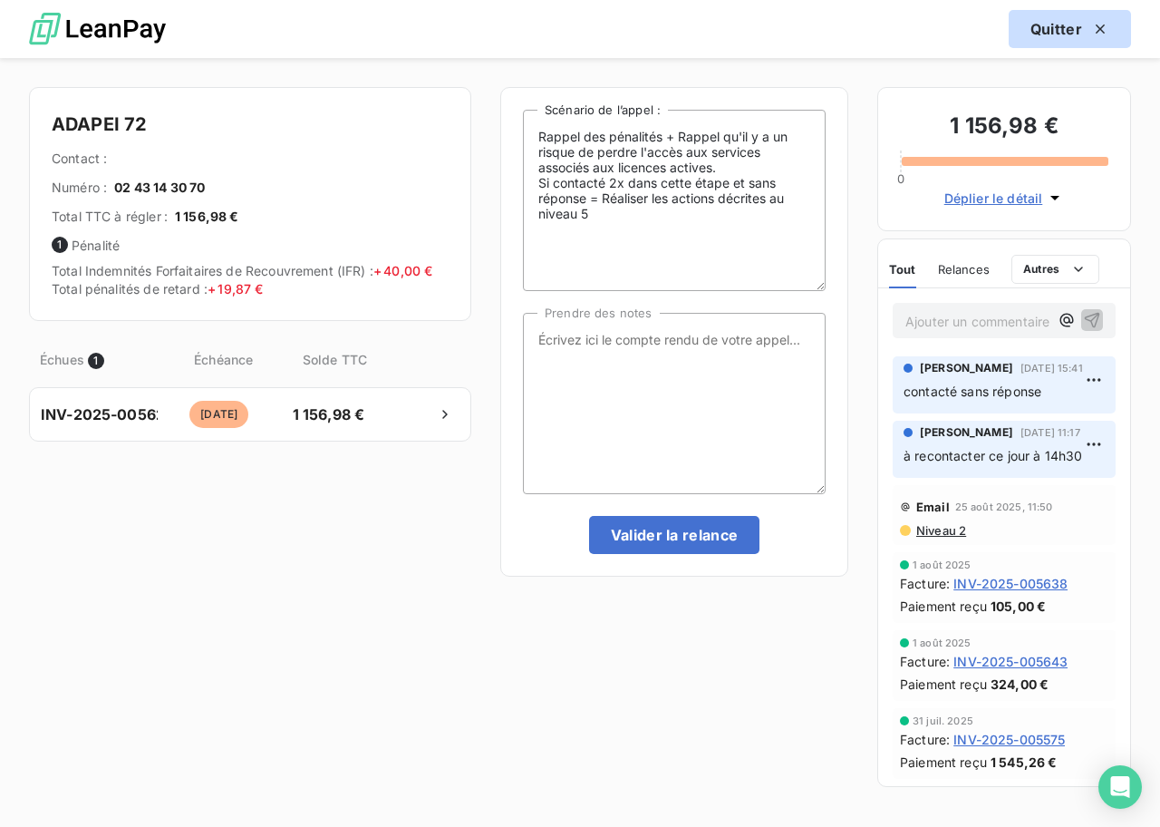
click at [1097, 30] on icon "button" at bounding box center [1100, 29] width 18 height 18
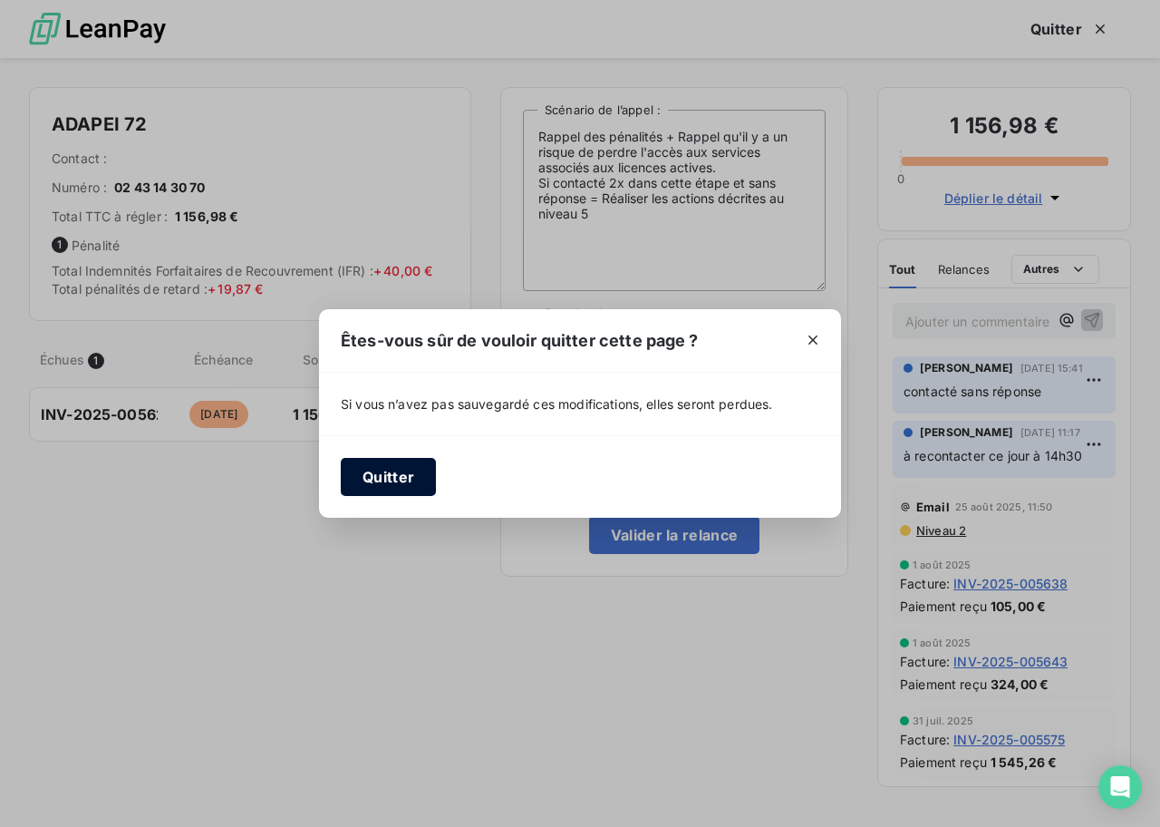
click at [408, 467] on button "Quitter" at bounding box center [388, 477] width 95 height 38
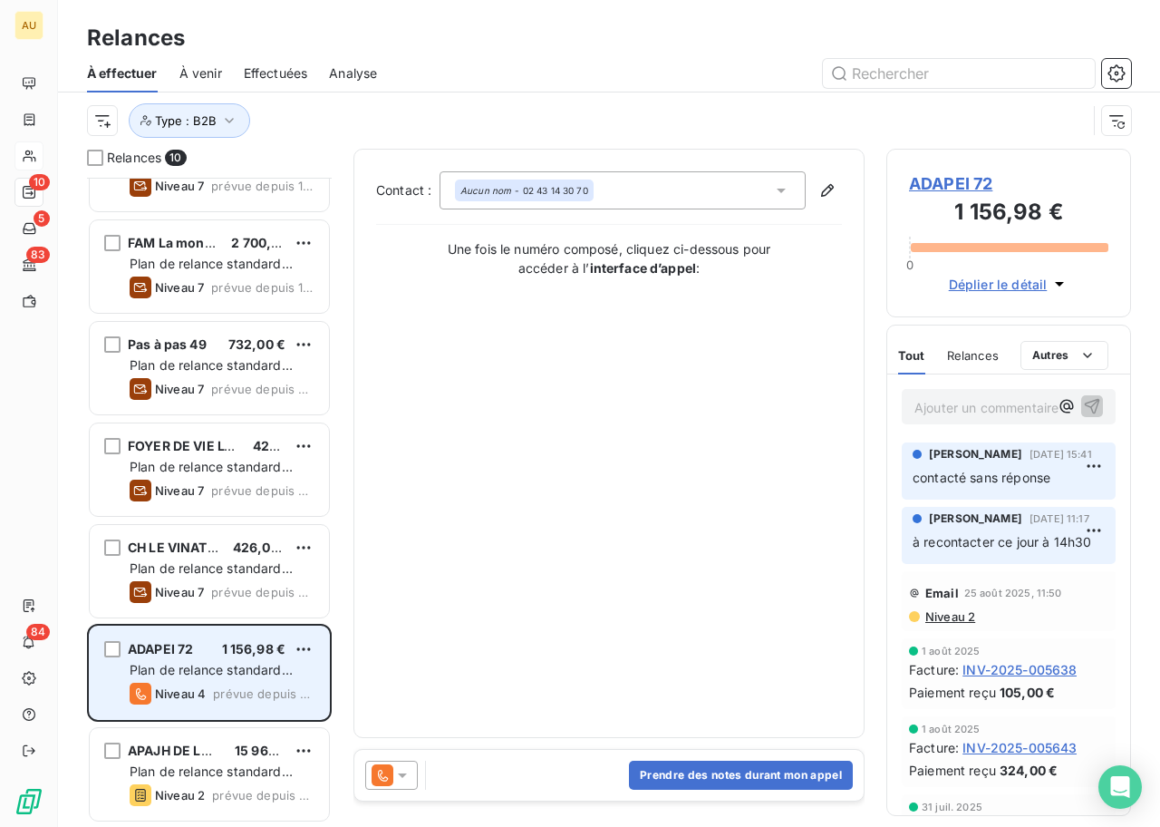
scroll to position [367, 0]
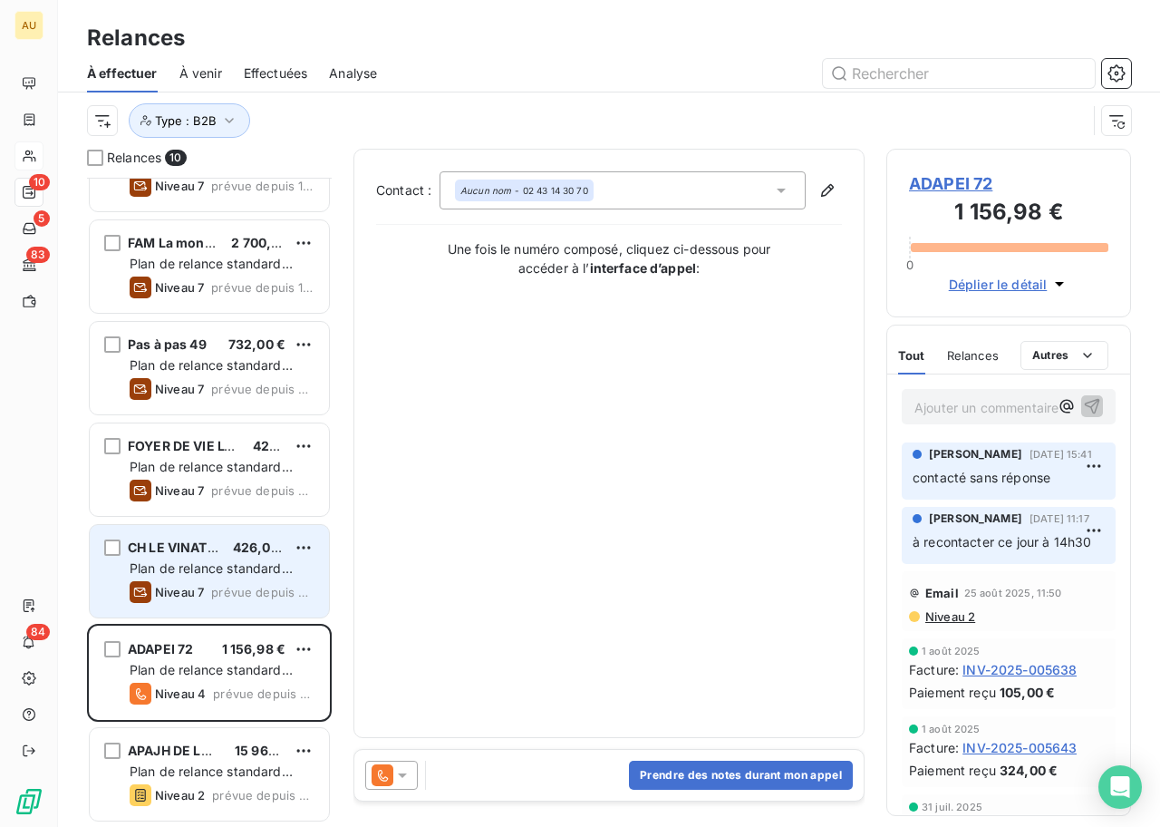
click at [183, 581] on div "Niveau 7" at bounding box center [167, 592] width 74 height 22
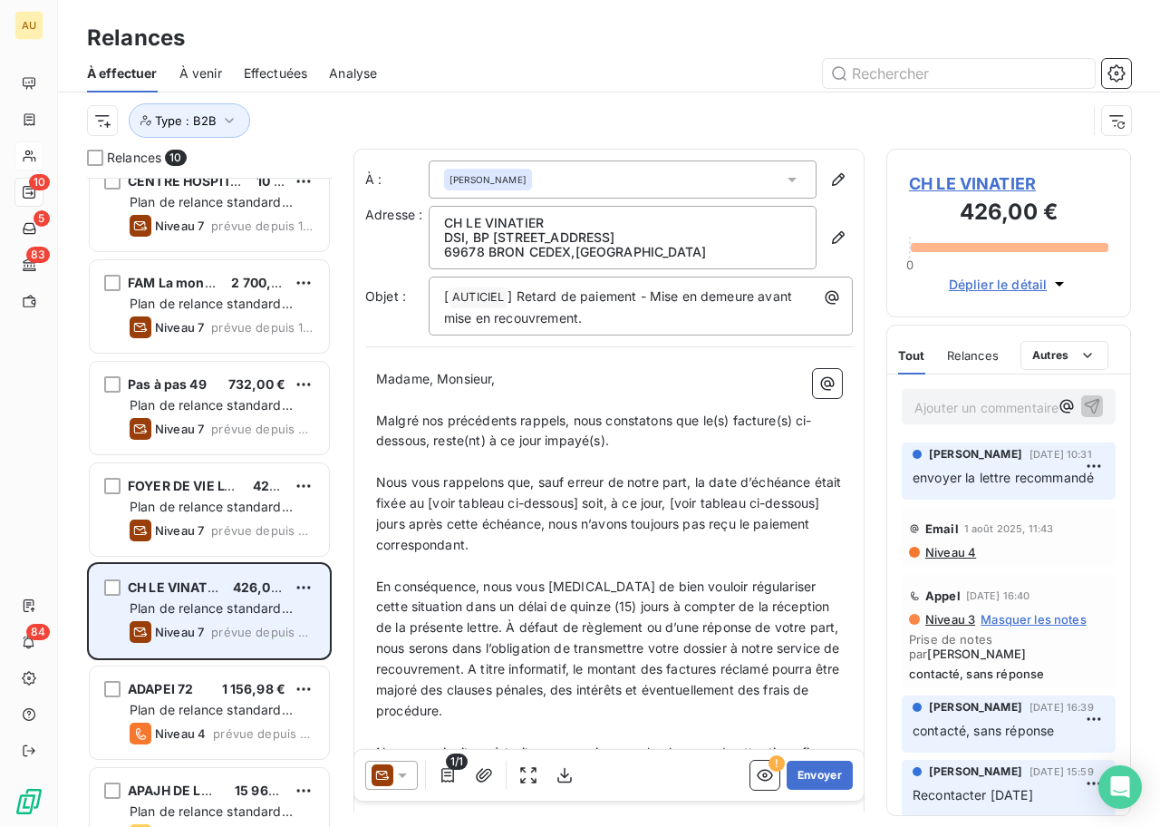
scroll to position [292, 0]
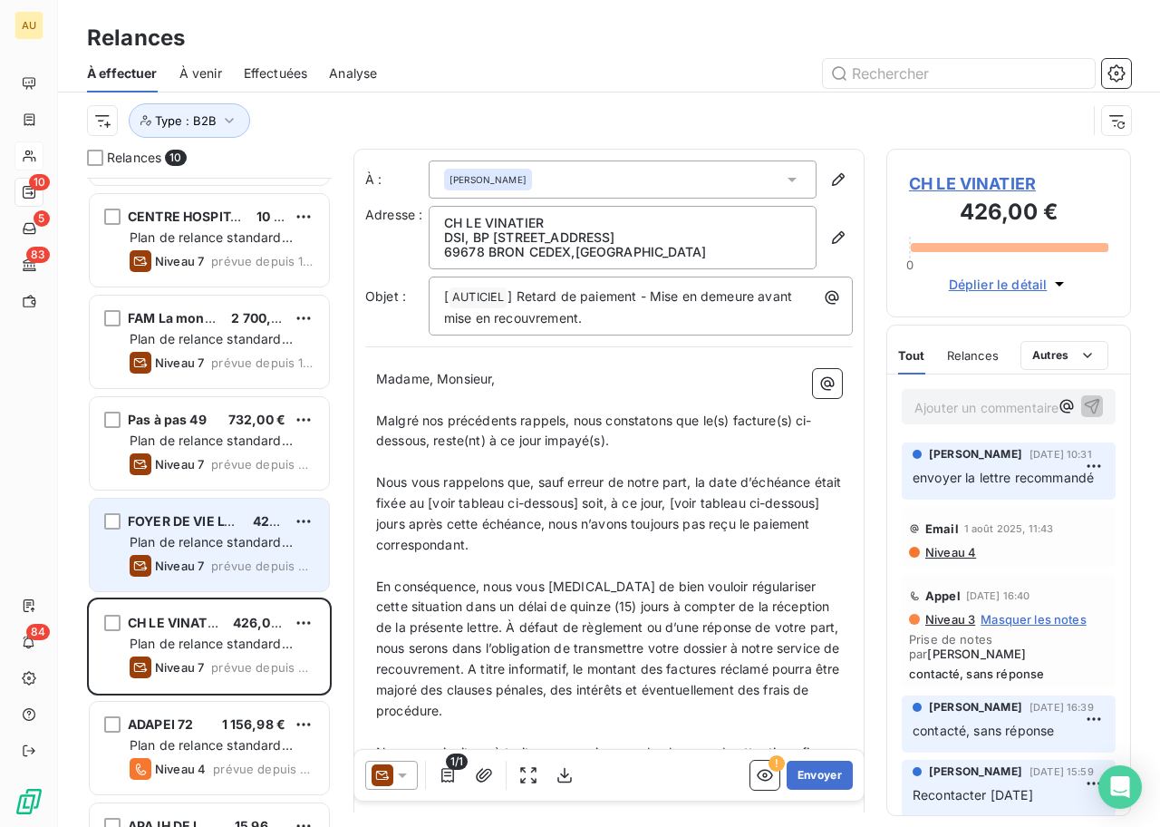
click at [228, 558] on span "prévue depuis 50 jours" at bounding box center [262, 565] width 103 height 15
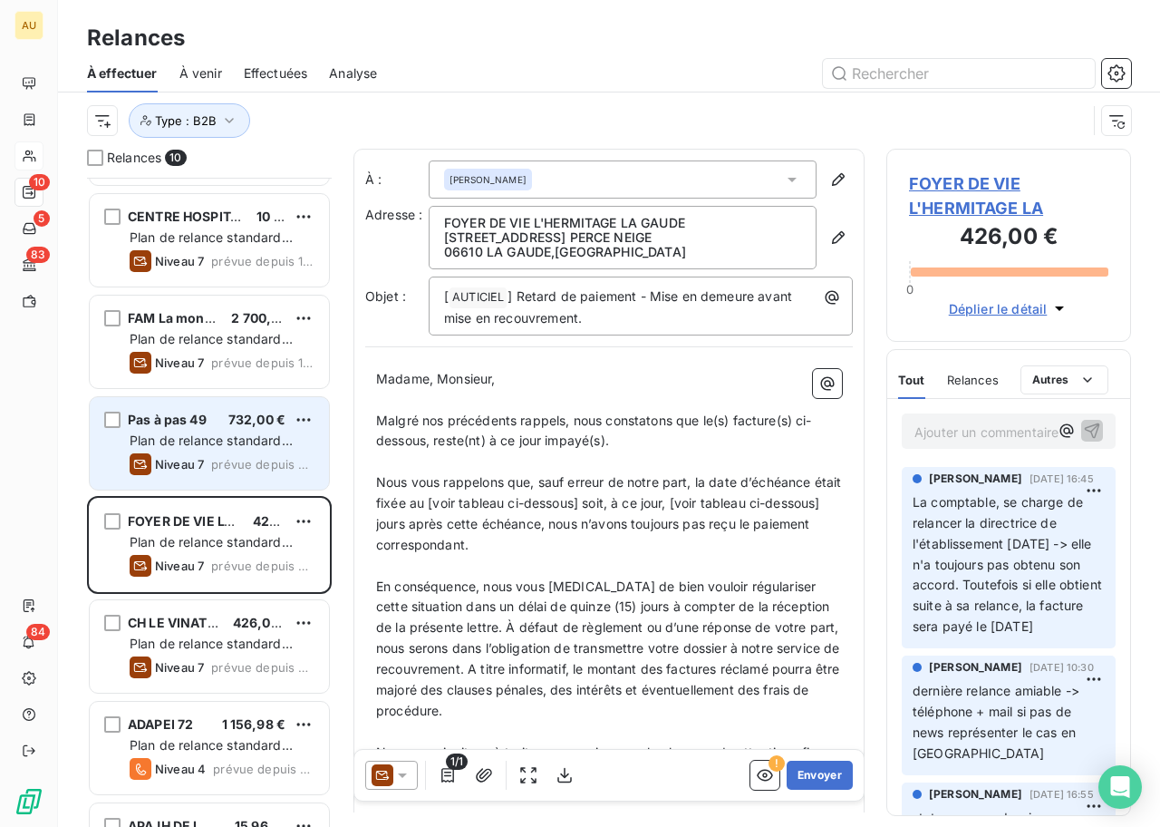
click at [225, 438] on span "Plan de relance standard (AUTO)" at bounding box center [211, 449] width 163 height 34
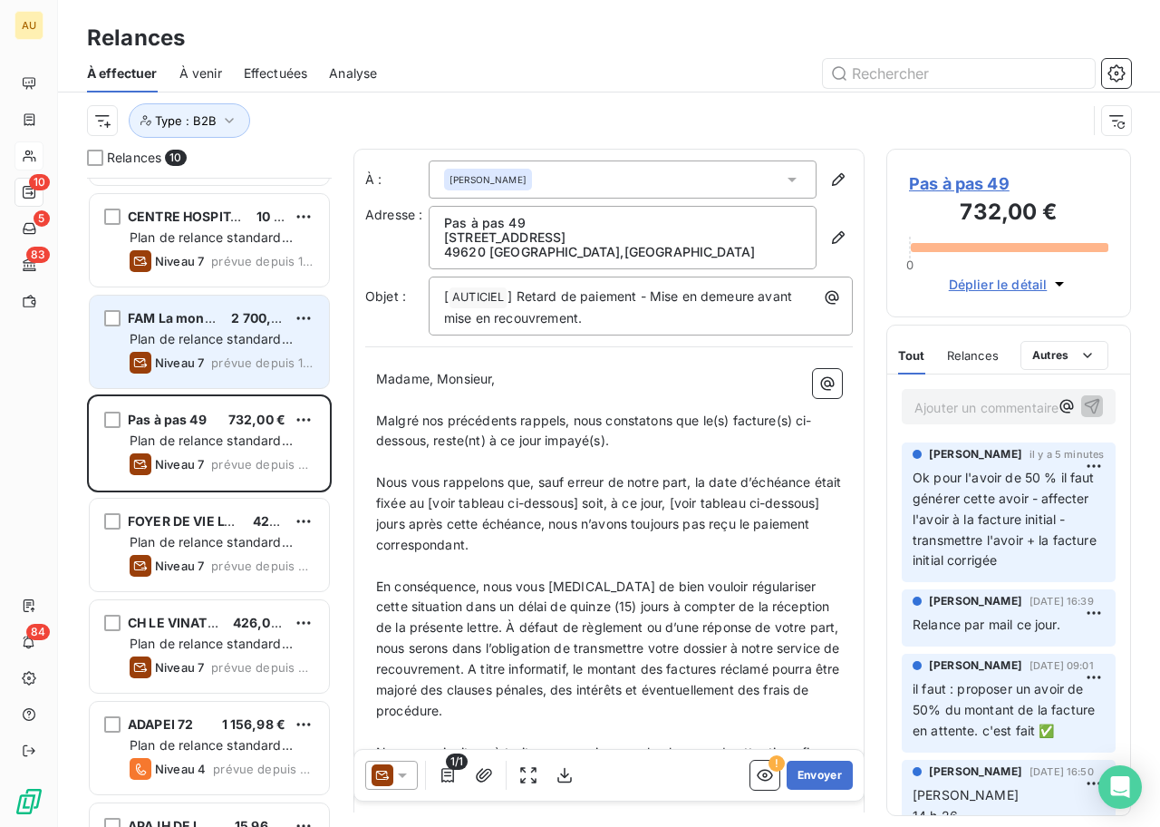
click at [211, 338] on span "Plan de relance standard (AUTO)" at bounding box center [211, 348] width 163 height 34
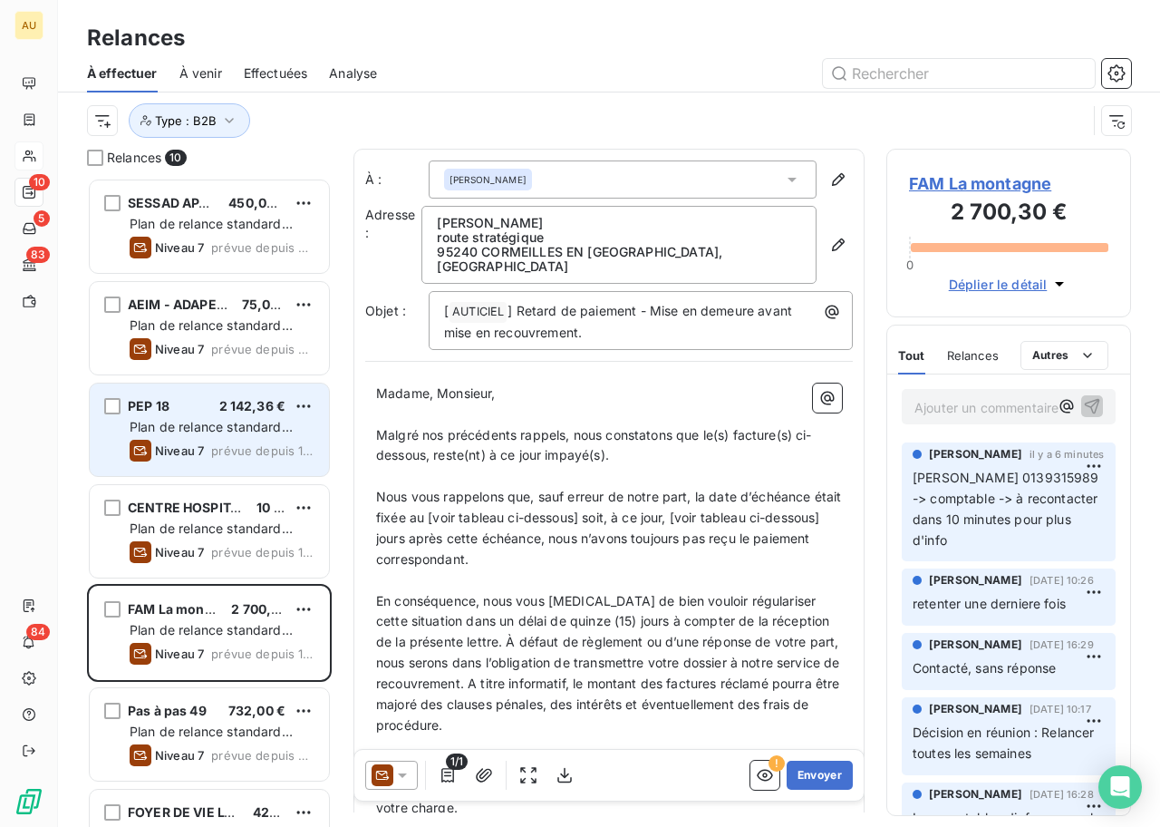
scroll to position [222, 0]
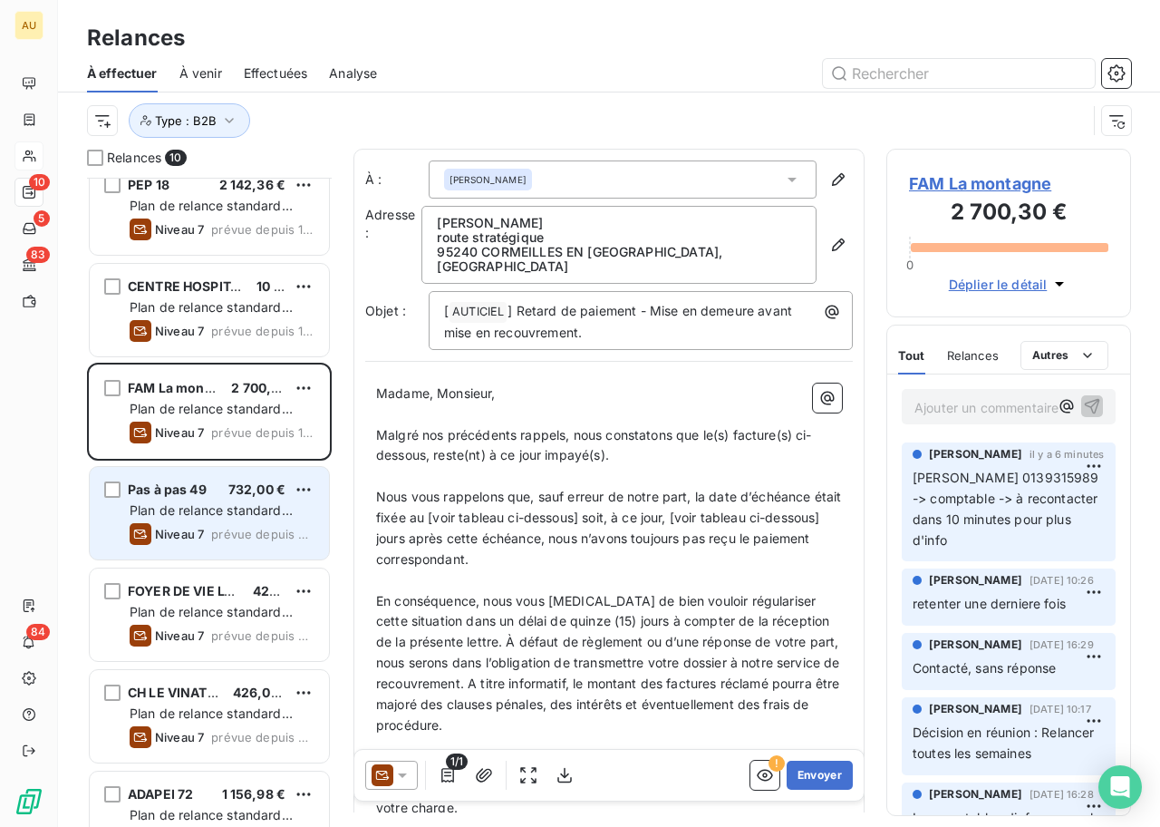
click at [200, 529] on span "Niveau 7" at bounding box center [179, 534] width 49 height 15
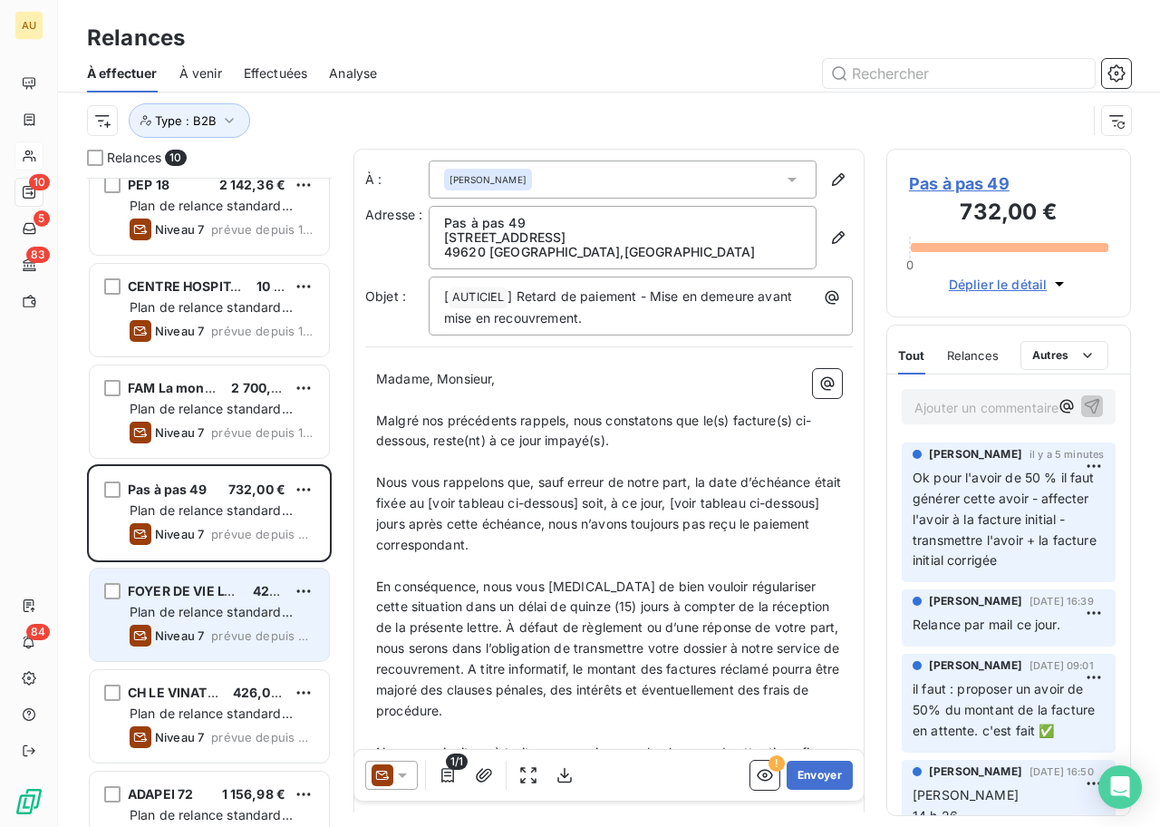
click at [210, 622] on div "FOYER DE VIE L'HERMITAGE LA 426,00 € Plan de relance standard (AUTO) Niveau 7 p…" at bounding box center [209, 614] width 239 height 92
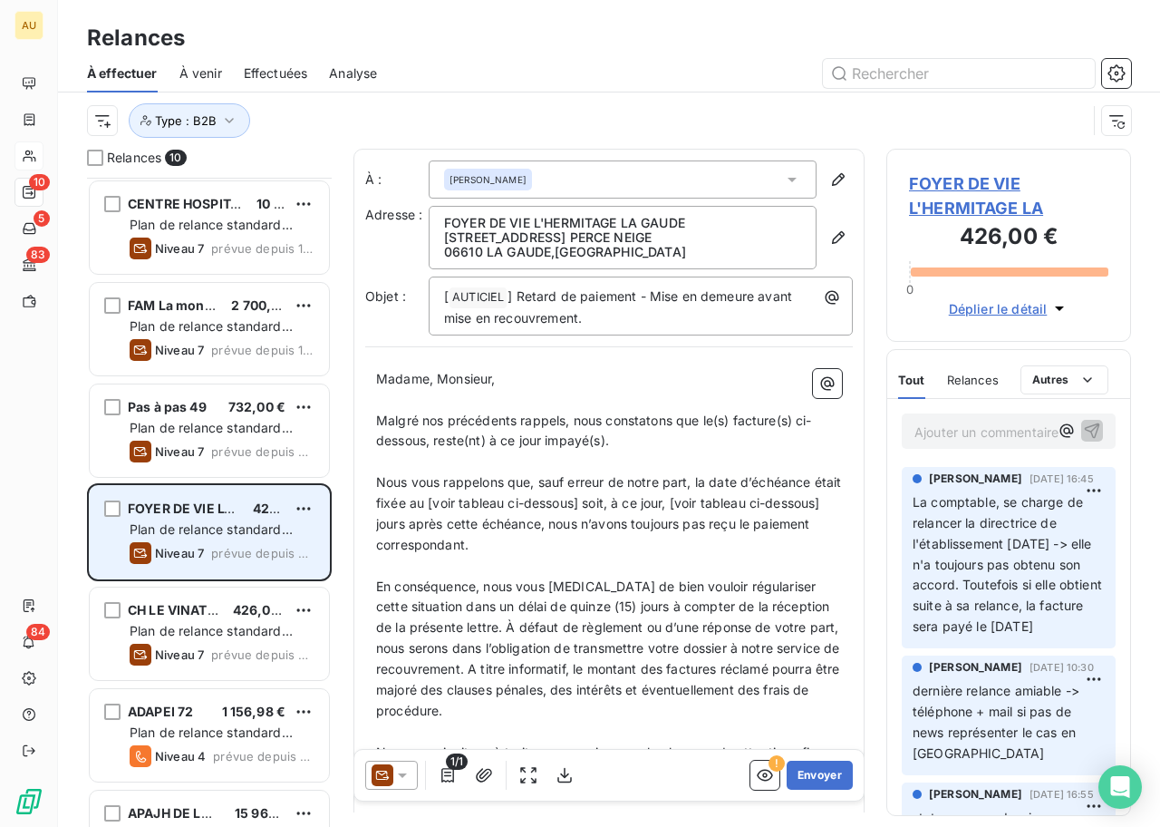
scroll to position [322, 0]
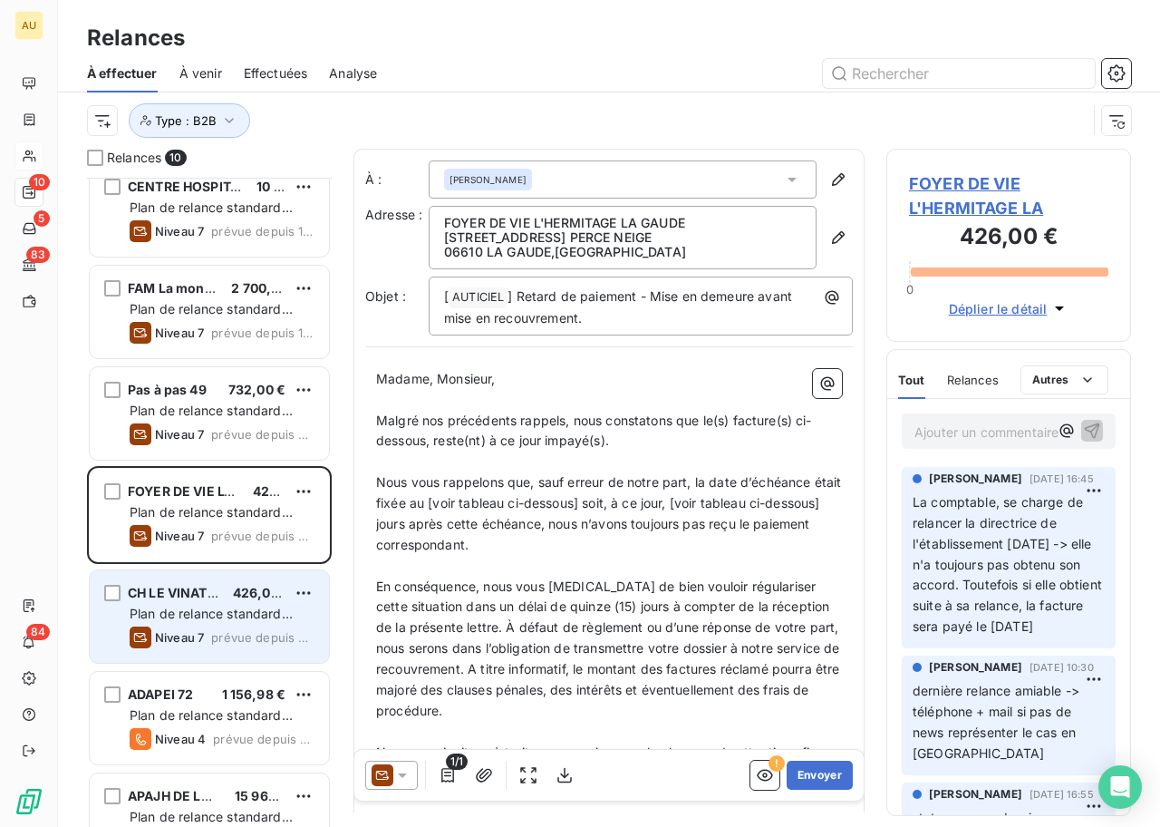
click at [210, 619] on span "Plan de relance standard (AUTO)" at bounding box center [211, 622] width 163 height 34
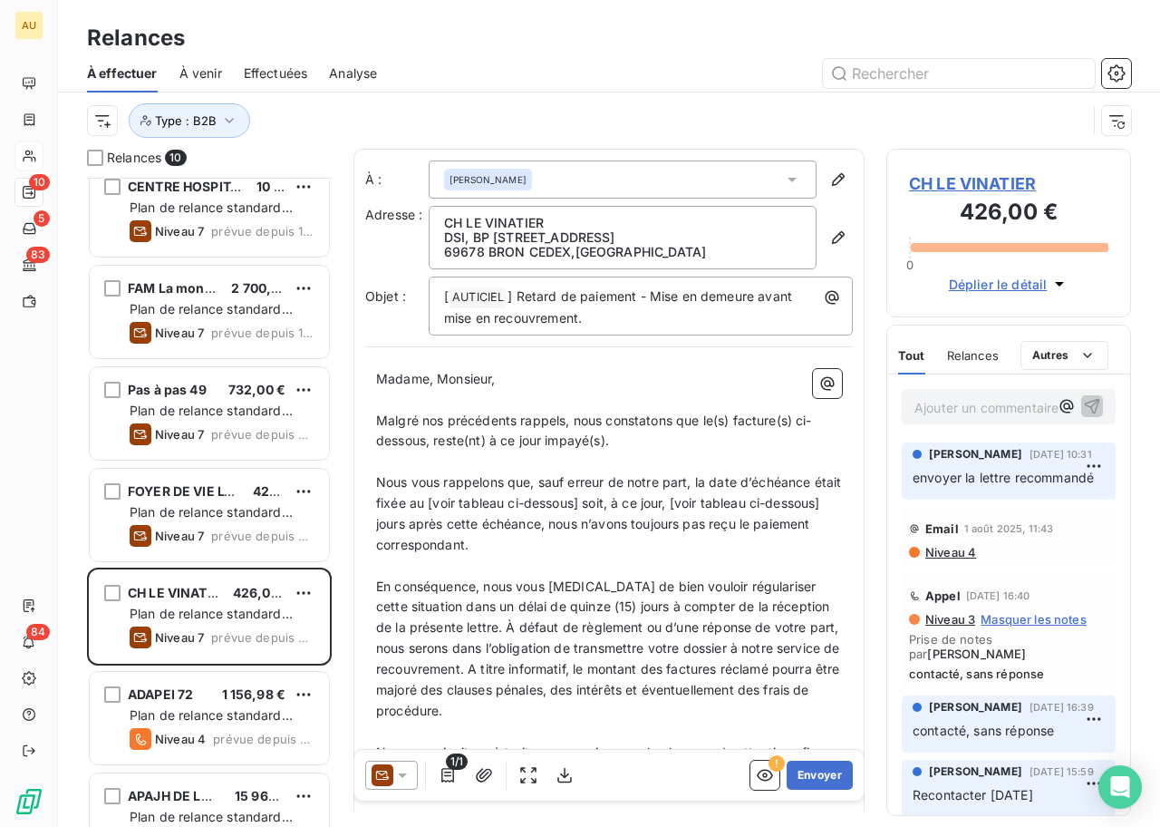
click at [925, 179] on span "CH LE VINATIER" at bounding box center [1008, 183] width 199 height 24
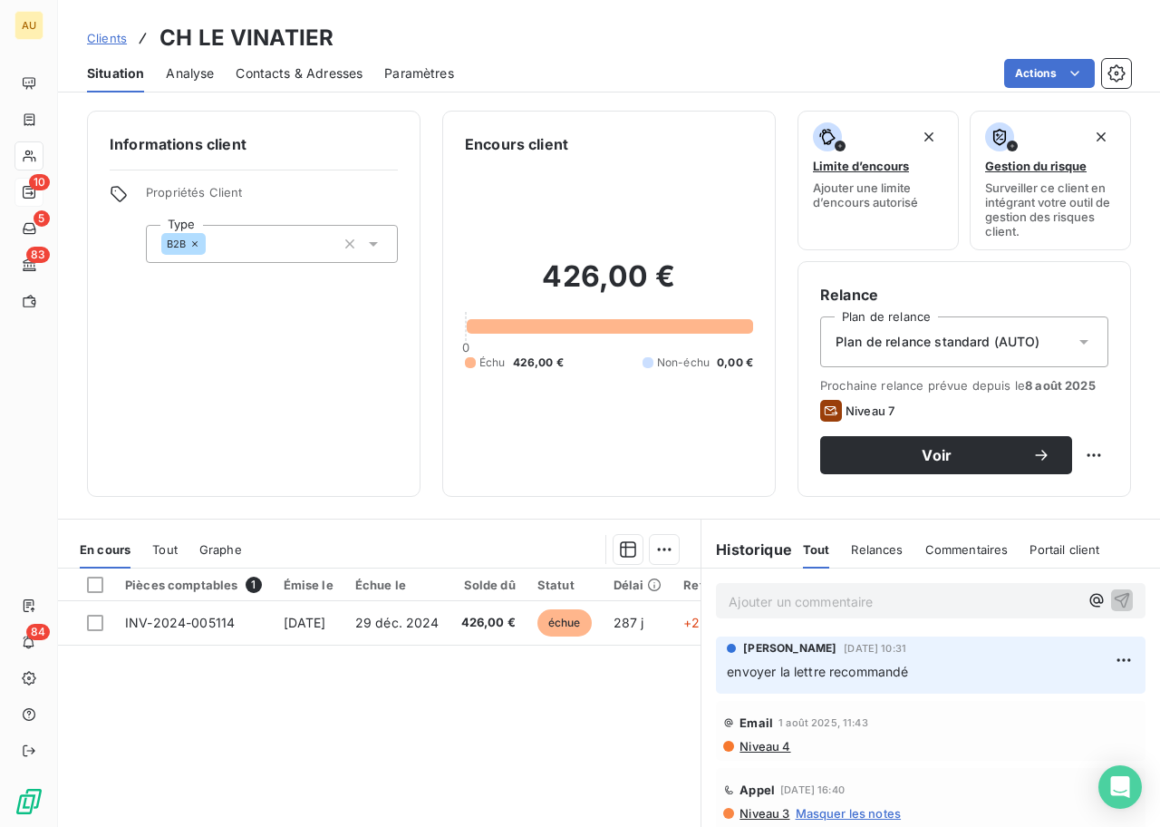
drag, startPoint x: 239, startPoint y: 611, endPoint x: 171, endPoint y: 730, distance: 136.8
click at [171, 730] on div "Pièces comptables 1 Émise le Échue le Solde dû Statut Délai Retard Chorus Pro A…" at bounding box center [379, 742] width 643 height 349
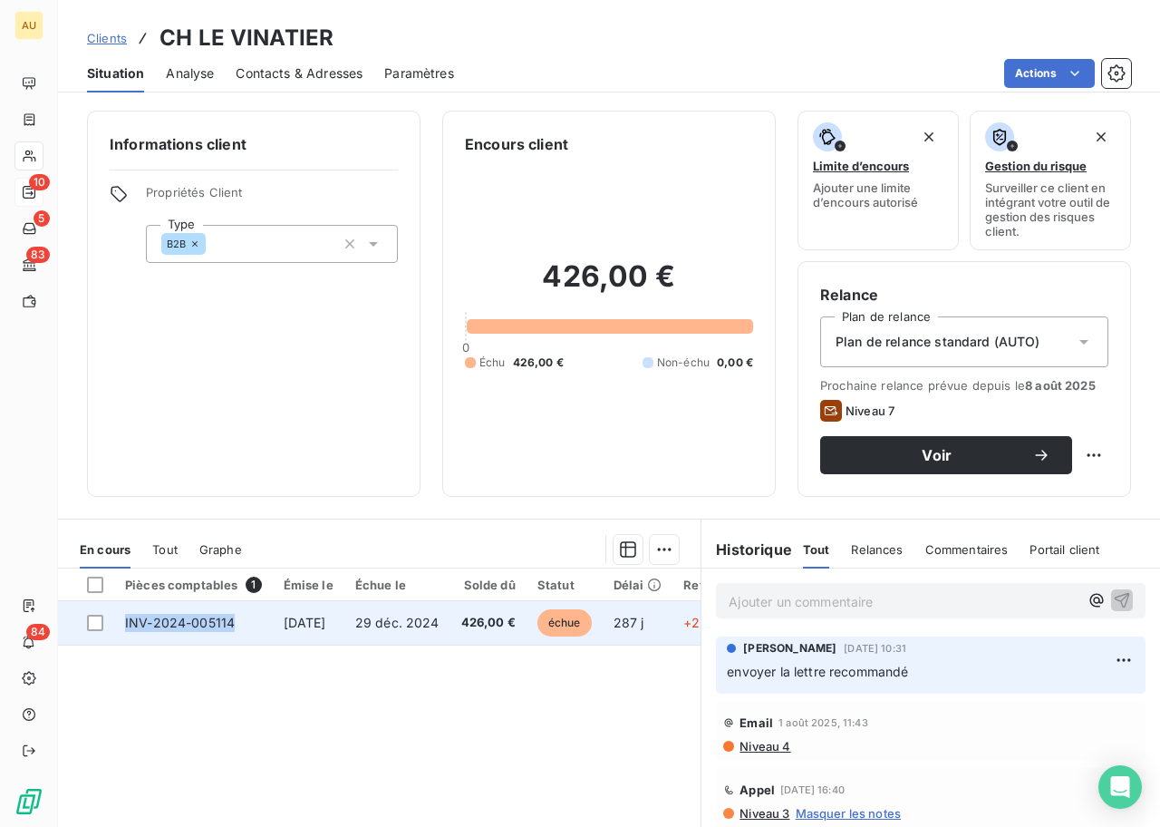
copy span "INV-2024-005114"
drag, startPoint x: 253, startPoint y: 624, endPoint x: 126, endPoint y: 624, distance: 126.9
click at [126, 624] on td "INV-2024-005114" at bounding box center [193, 623] width 159 height 44
click at [262, 617] on td "INV-2024-005114" at bounding box center [193, 623] width 159 height 44
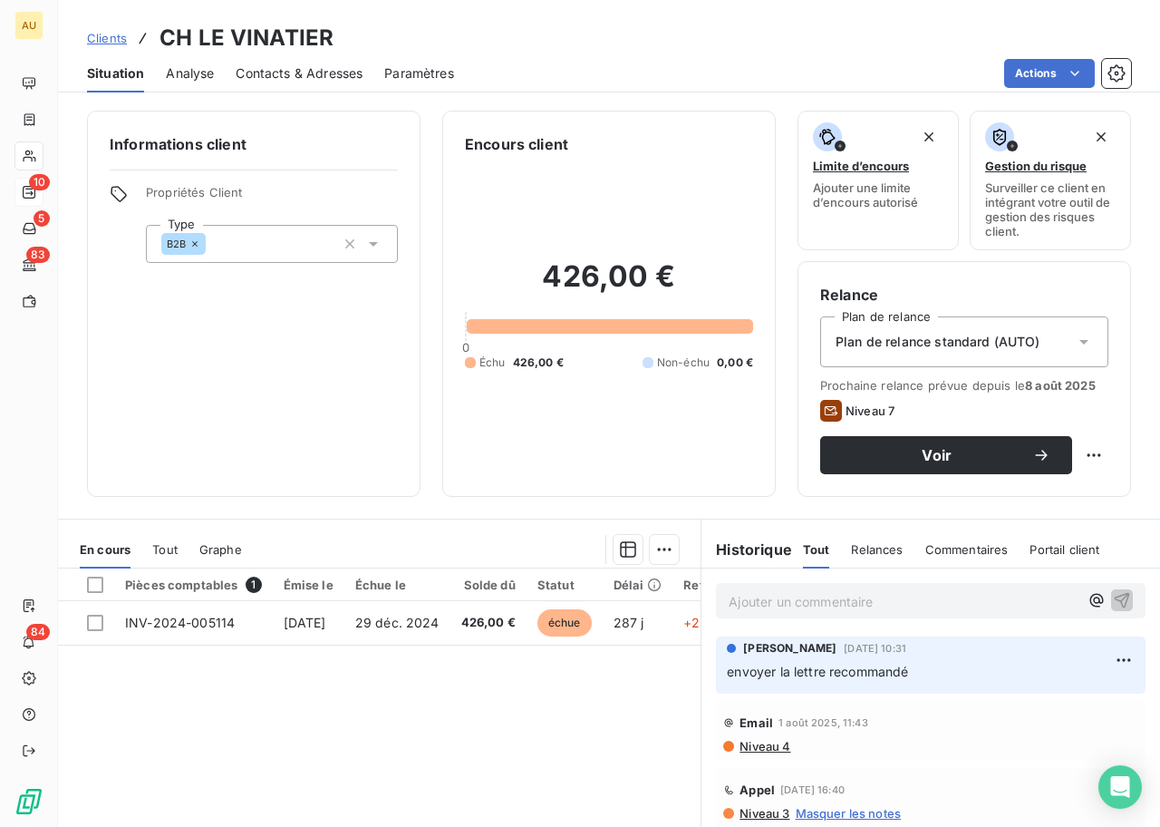
click at [251, 37] on h3 "CH LE VINATIER" at bounding box center [247, 38] width 174 height 33
copy h3 "CH LE VINATIER"
